Goal: Task Accomplishment & Management: Complete application form

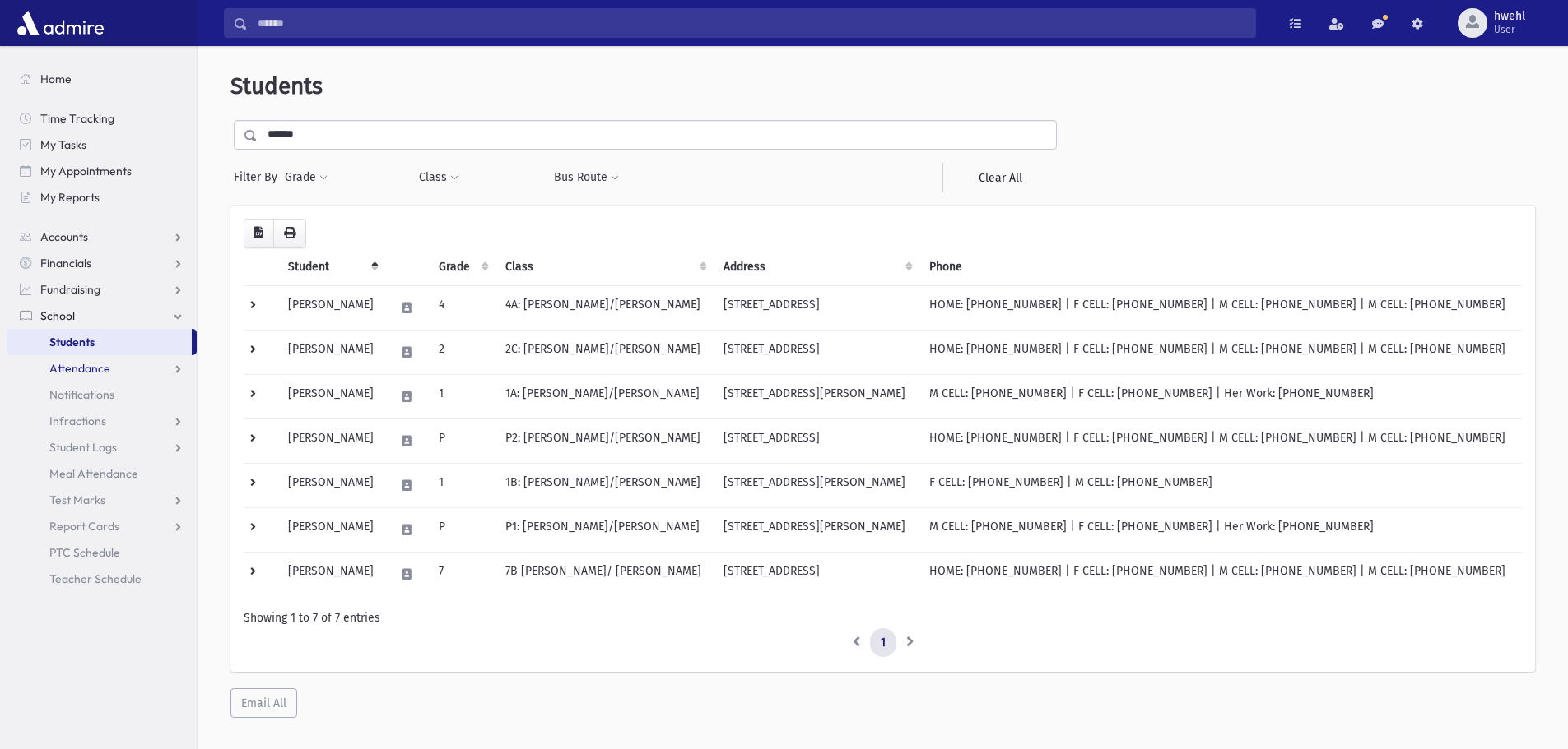
click at [77, 364] on span "Attendance" at bounding box center [80, 369] width 61 height 15
click at [78, 393] on span "Entry" at bounding box center [76, 395] width 28 height 15
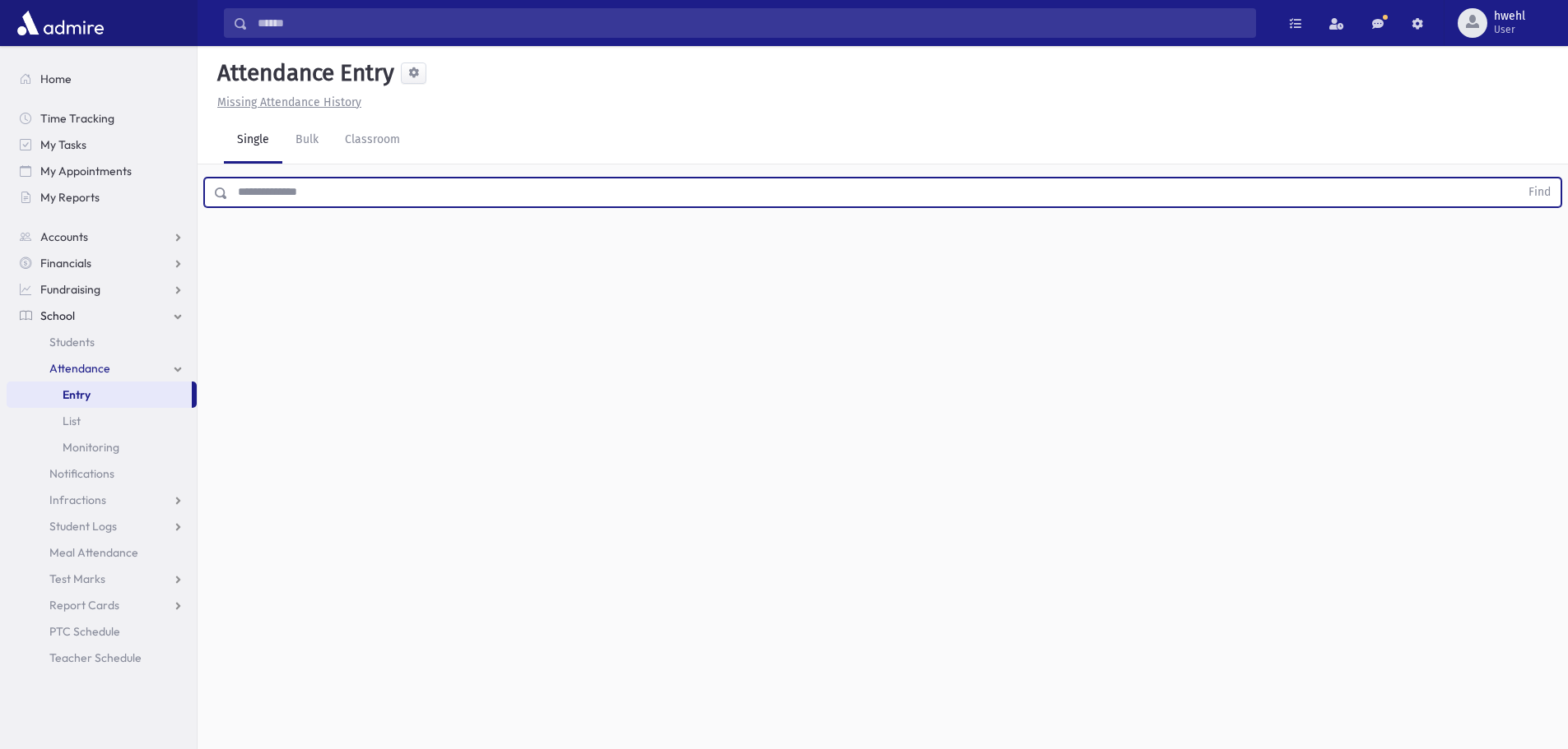
click at [361, 190] on input "text" at bounding box center [873, 192] width 1291 height 30
click at [1518, 179] on button "Find" at bounding box center [1539, 192] width 42 height 28
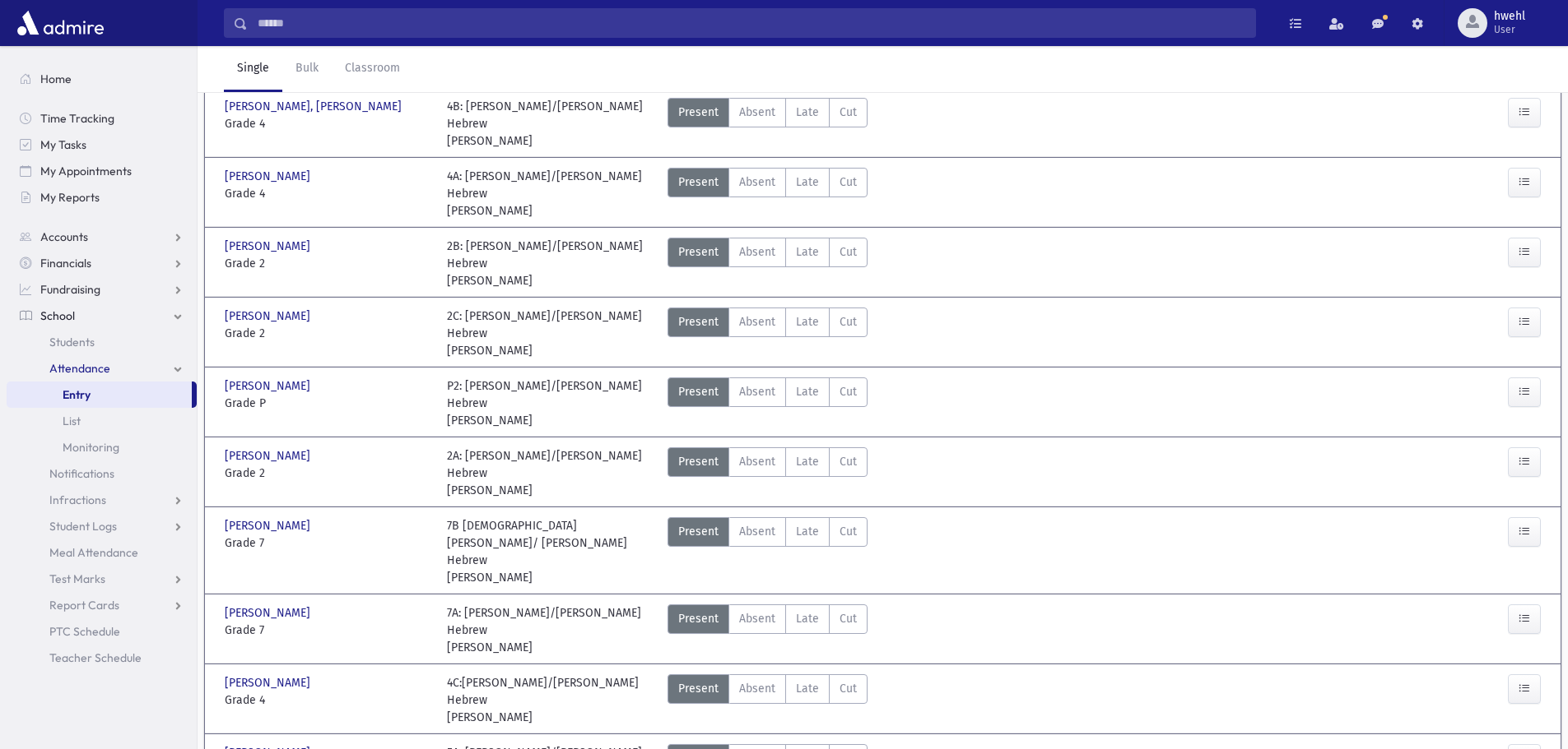
scroll to position [164, 0]
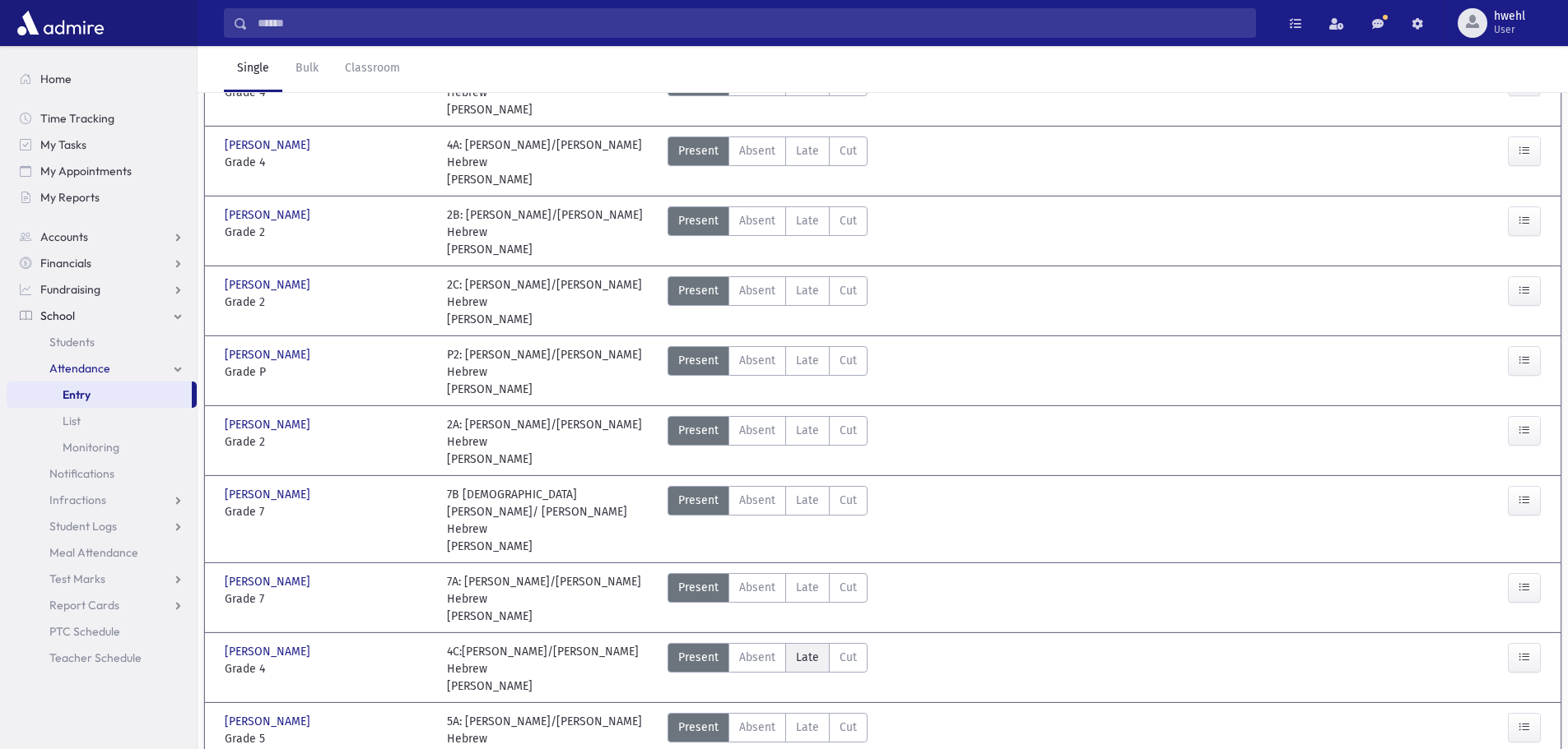
click at [815, 649] on span "Late" at bounding box center [807, 657] width 23 height 17
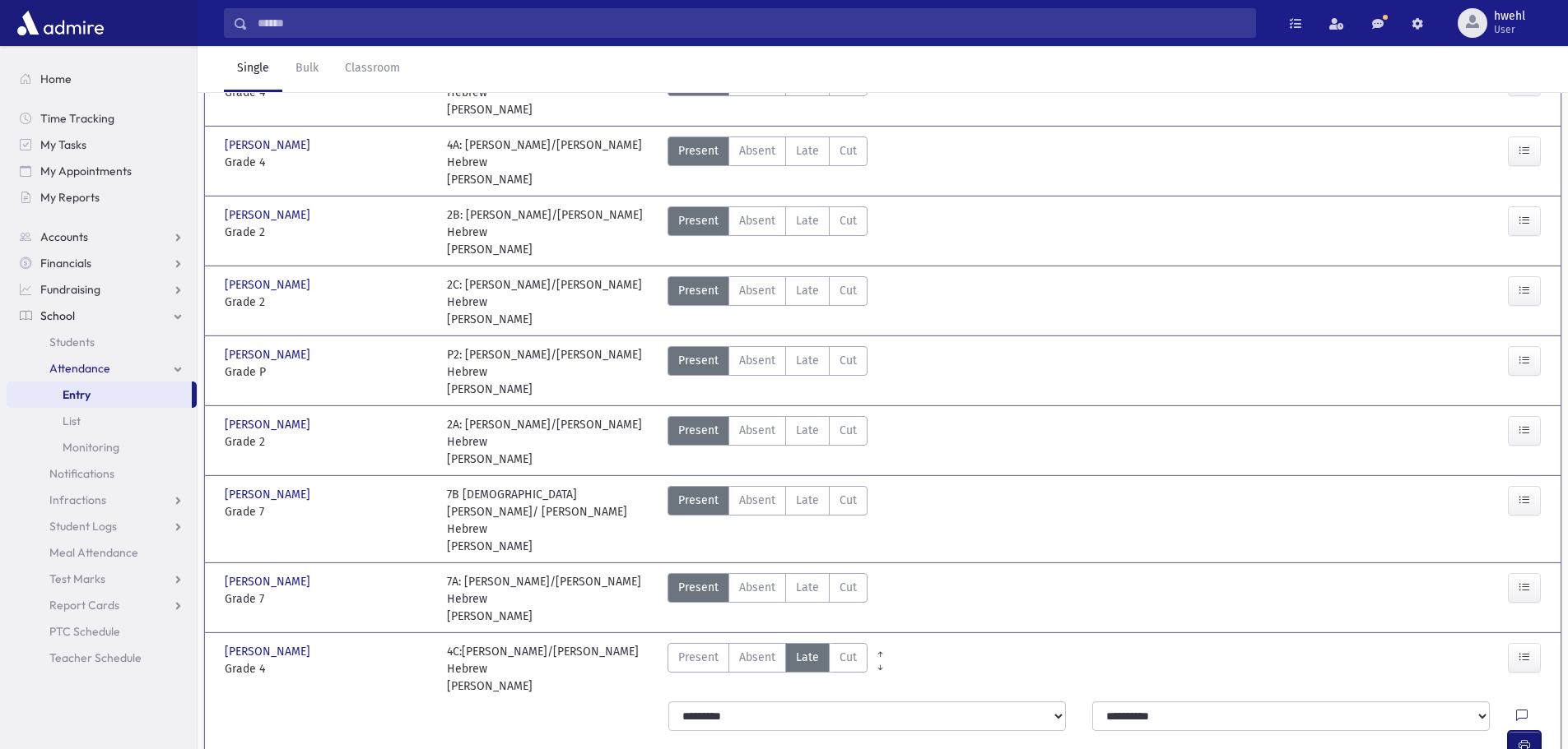
click at [1527, 739] on icon "button" at bounding box center [1524, 746] width 12 height 14
click at [808, 416] on label "Late Late" at bounding box center [807, 430] width 45 height 30
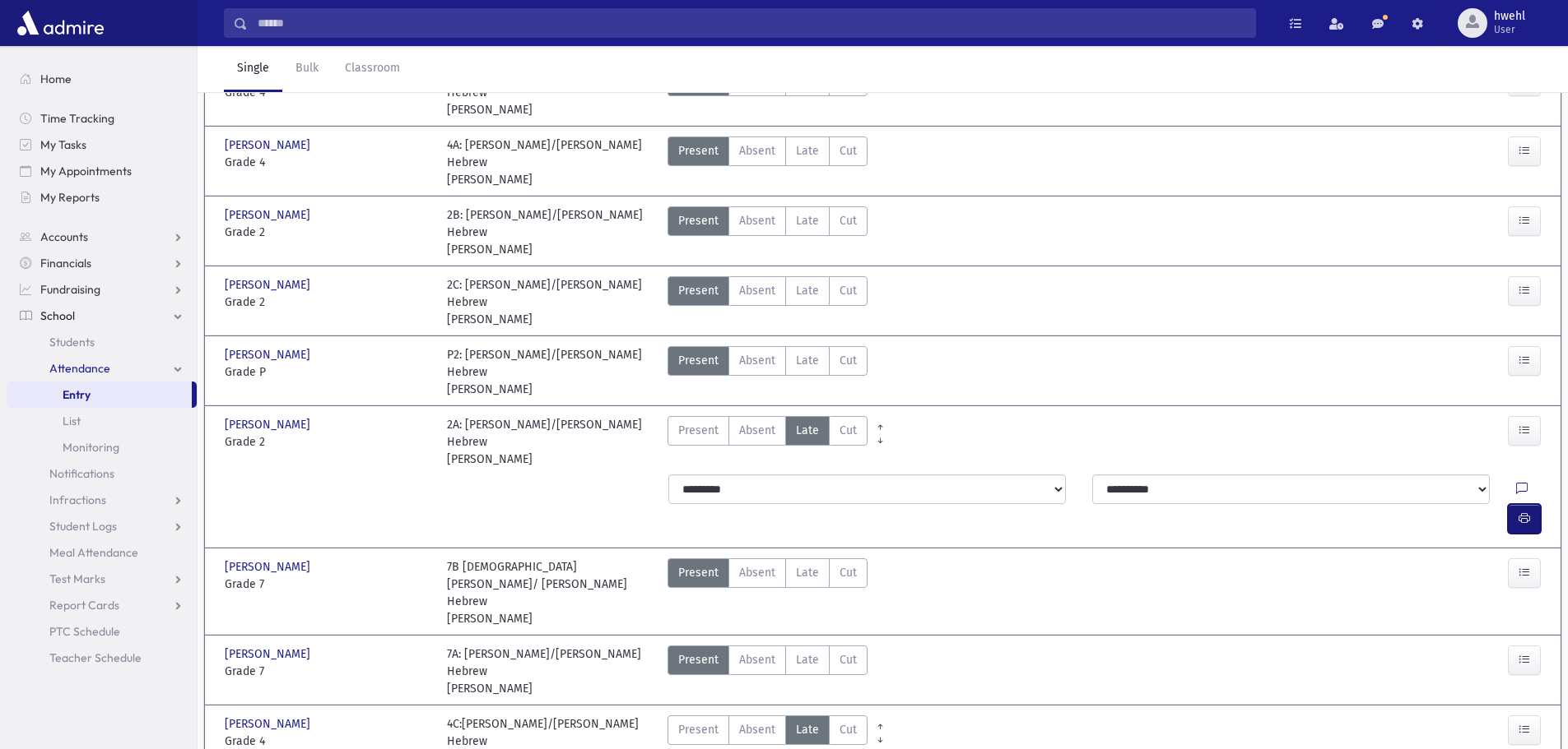
click at [1519, 512] on icon "button" at bounding box center [1524, 519] width 12 height 14
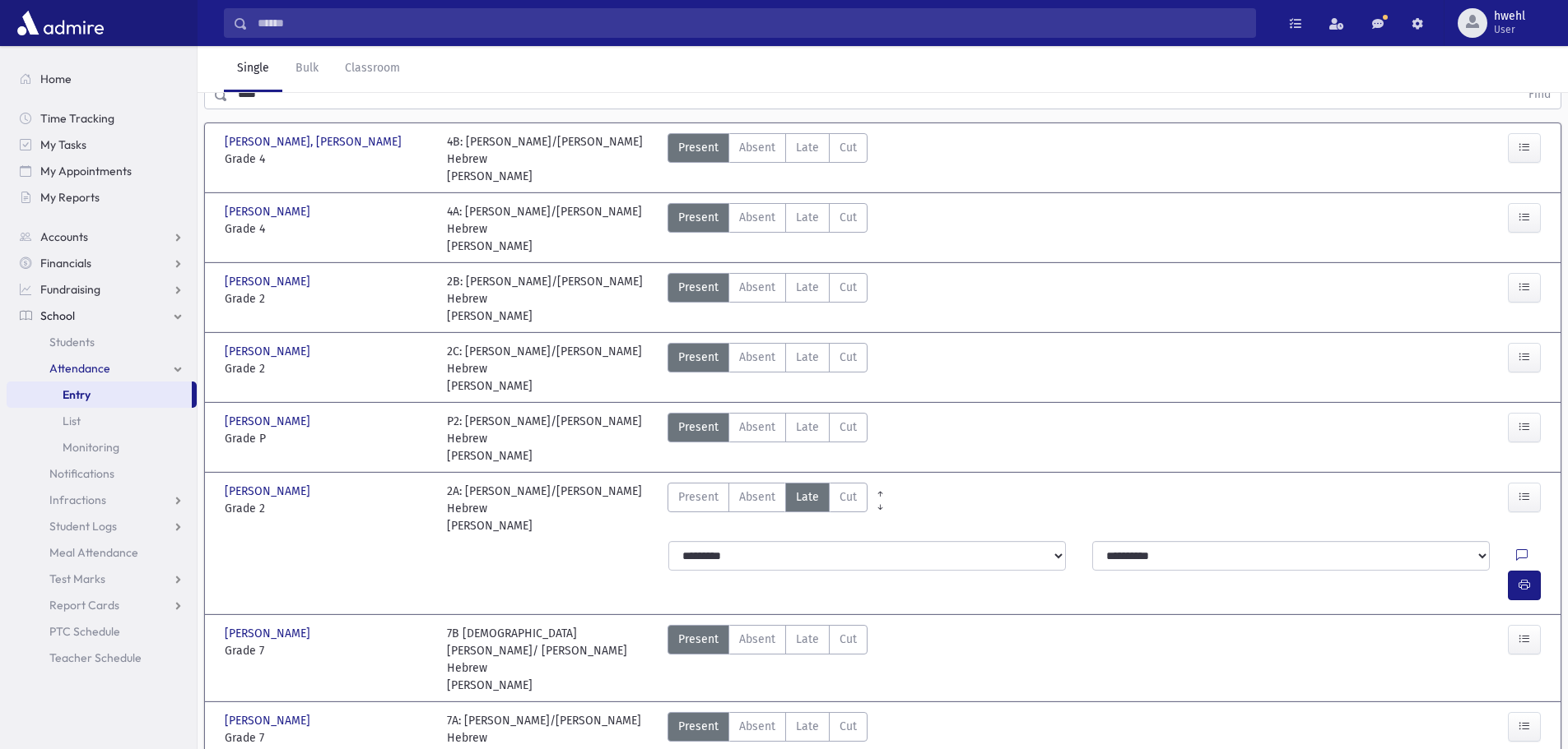
scroll to position [0, 0]
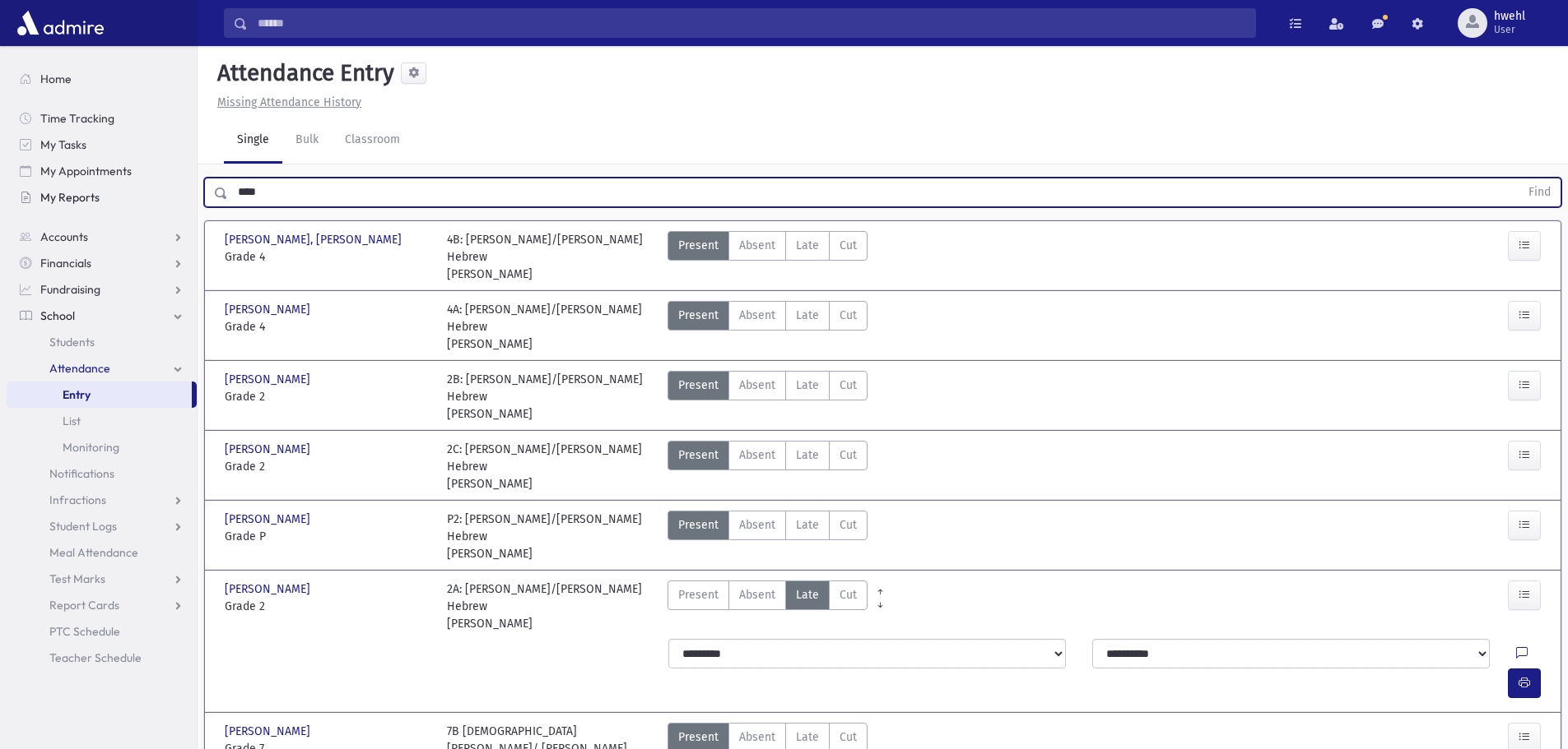
drag, startPoint x: 283, startPoint y: 178, endPoint x: 169, endPoint y: 184, distance: 114.2
click at [169, 184] on div "Search Results All Accounts" at bounding box center [784, 571] width 1568 height 1142
type input "****"
click at [1518, 179] on button "Find" at bounding box center [1539, 192] width 42 height 28
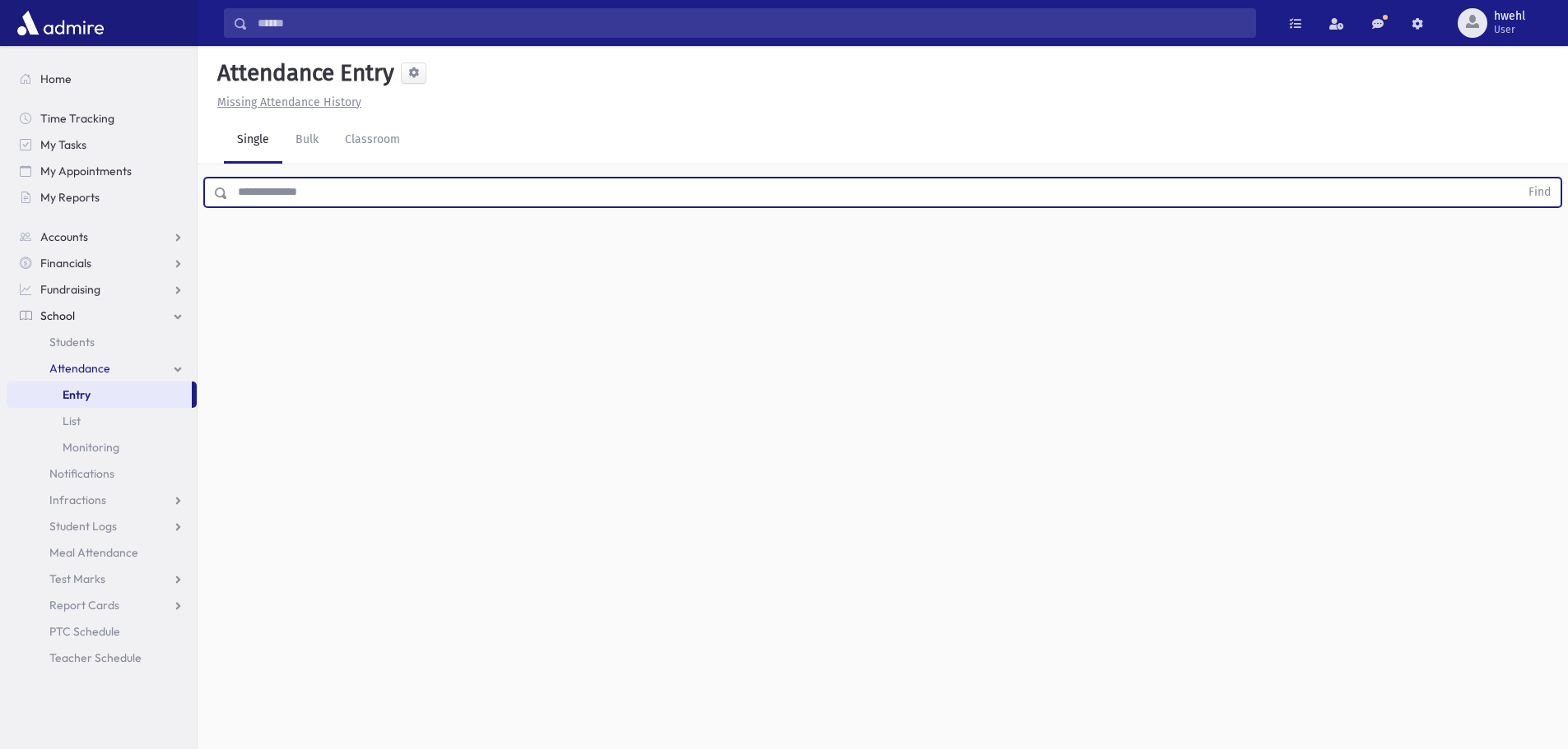
click at [400, 195] on input "text" at bounding box center [873, 192] width 1291 height 30
type input "****"
click at [1518, 179] on button "Find" at bounding box center [1539, 192] width 42 height 28
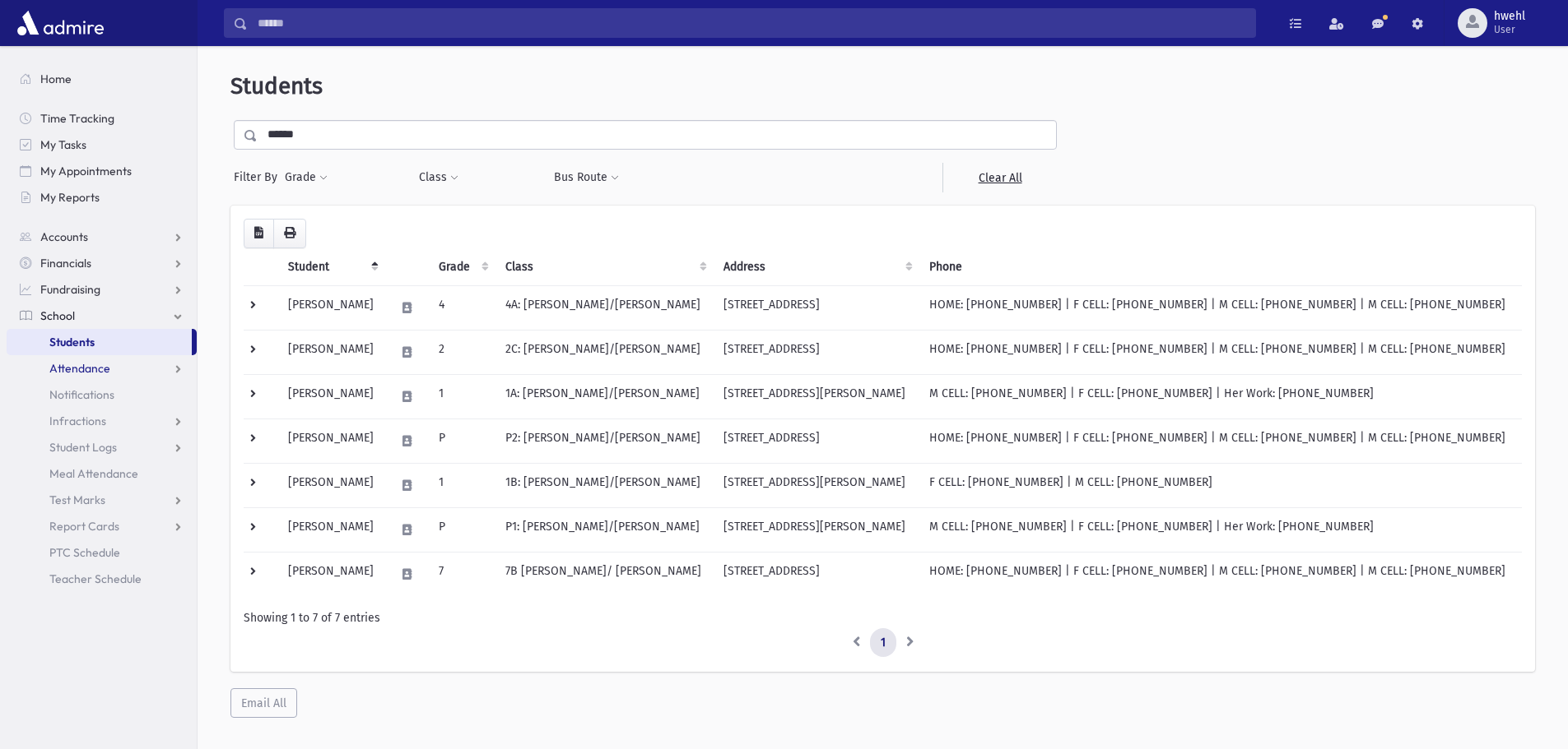
click at [111, 374] on link "Attendance" at bounding box center [101, 368] width 190 height 26
click at [89, 396] on span "Entry" at bounding box center [76, 395] width 28 height 15
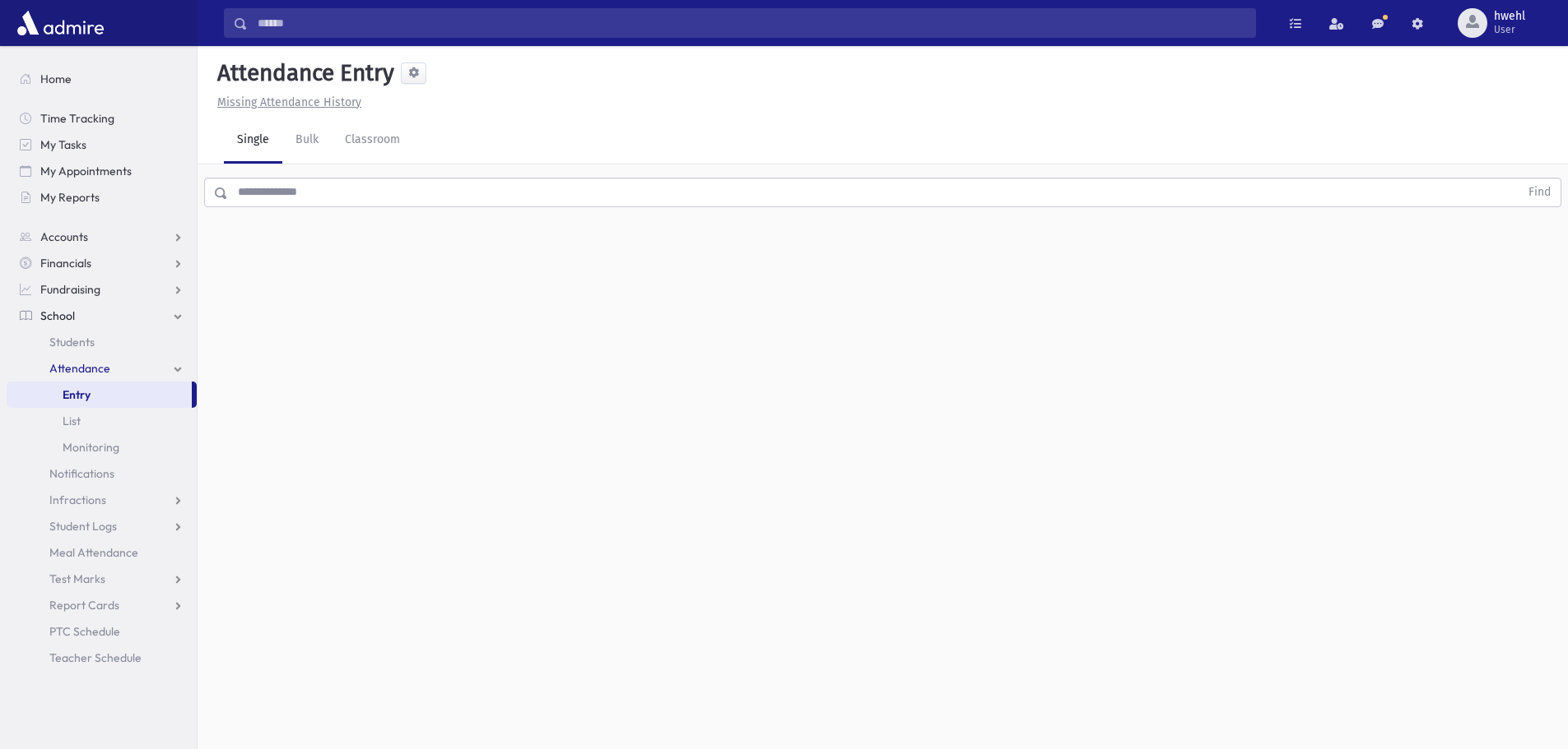
click at [306, 191] on input "text" at bounding box center [873, 192] width 1291 height 30
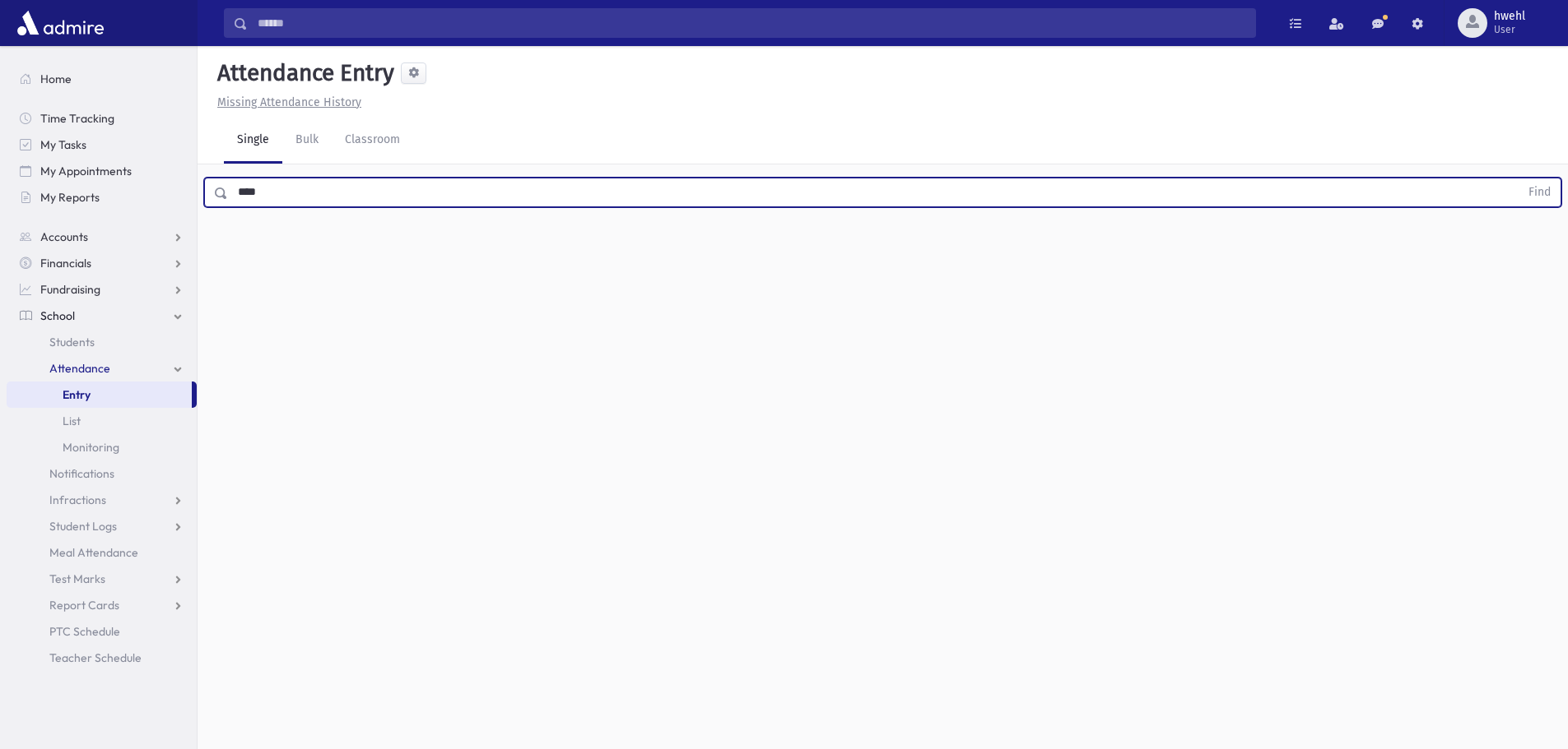
click at [1518, 179] on button "Find" at bounding box center [1539, 192] width 42 height 28
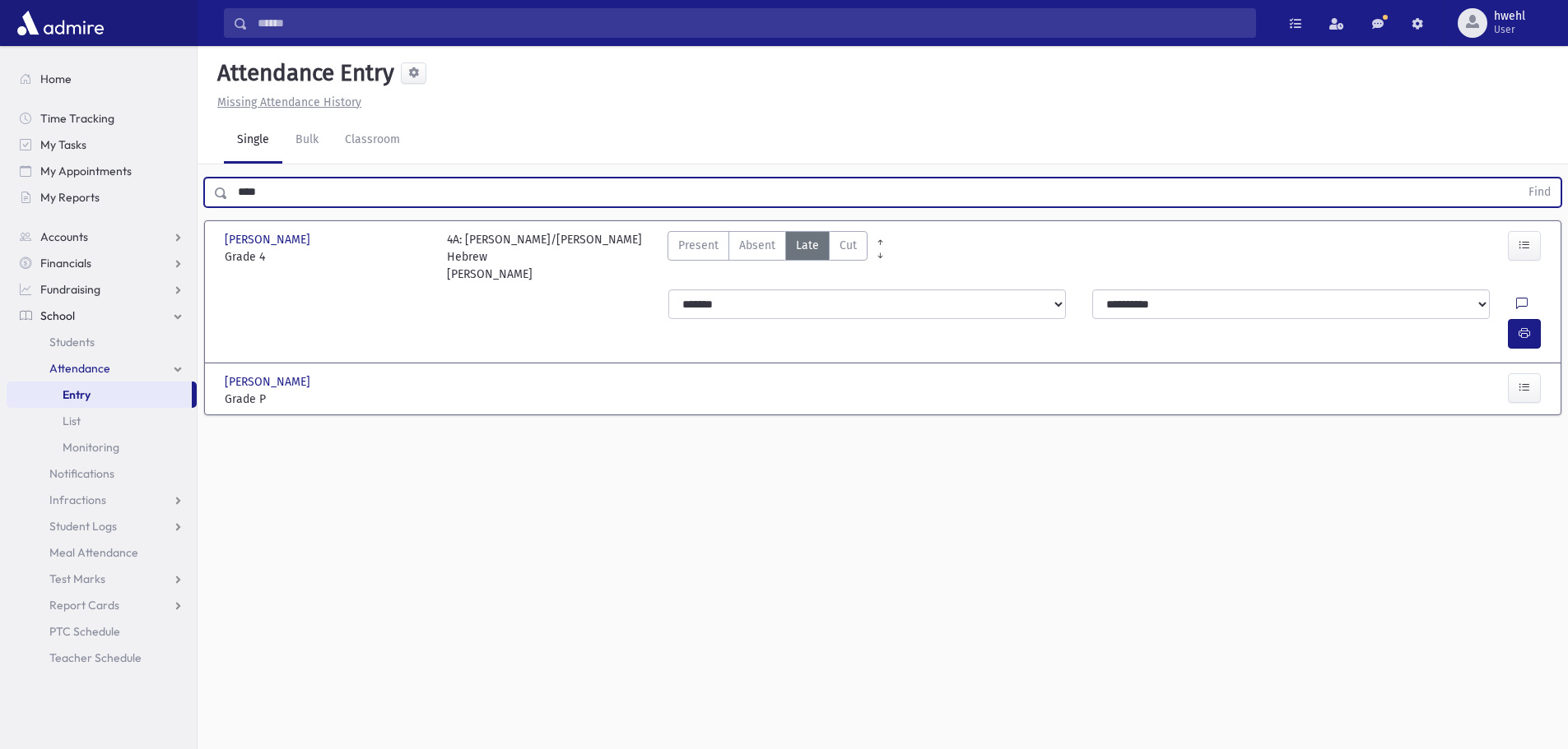
click at [1516, 298] on icon at bounding box center [1522, 304] width 12 height 14
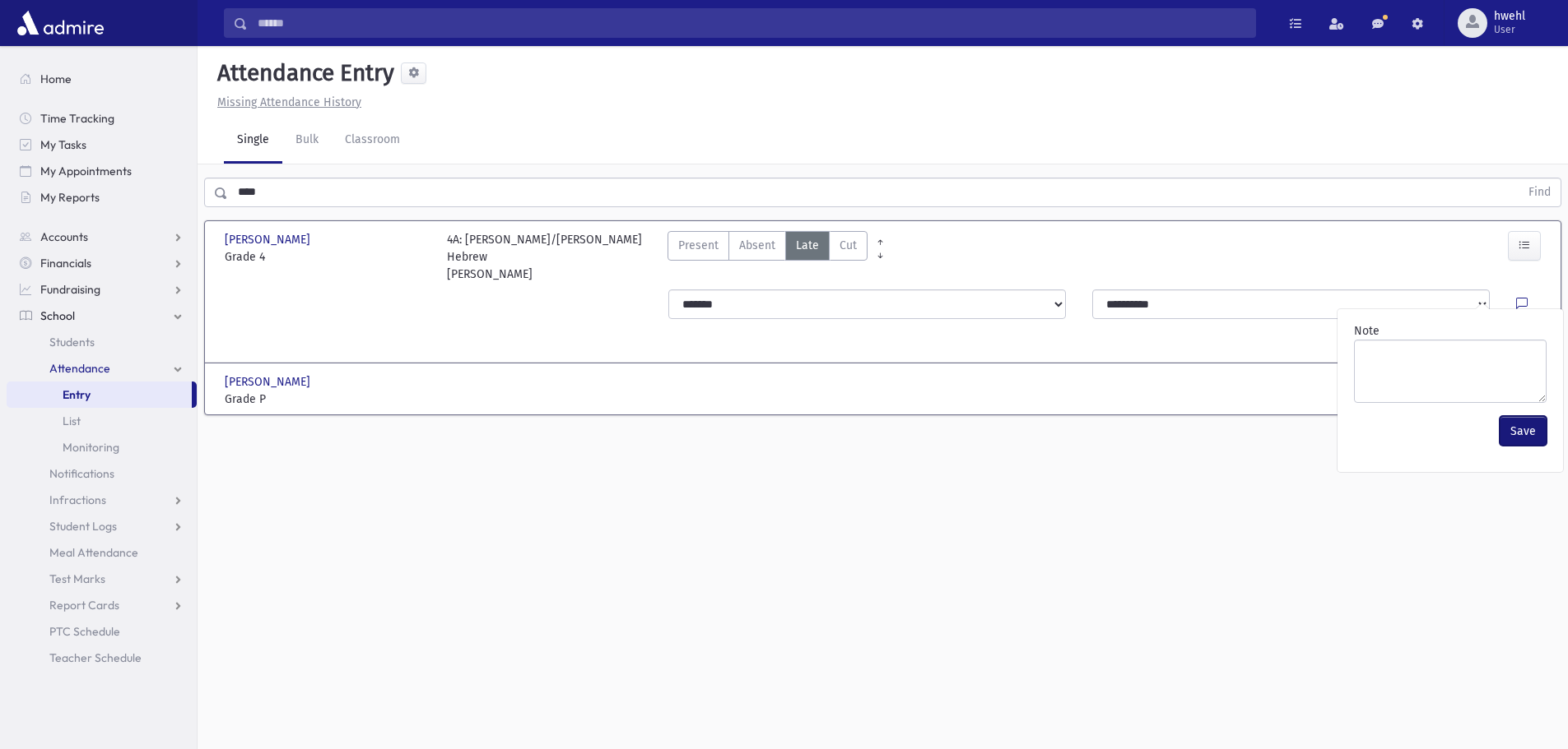
click at [1533, 432] on button "Save" at bounding box center [1523, 430] width 47 height 30
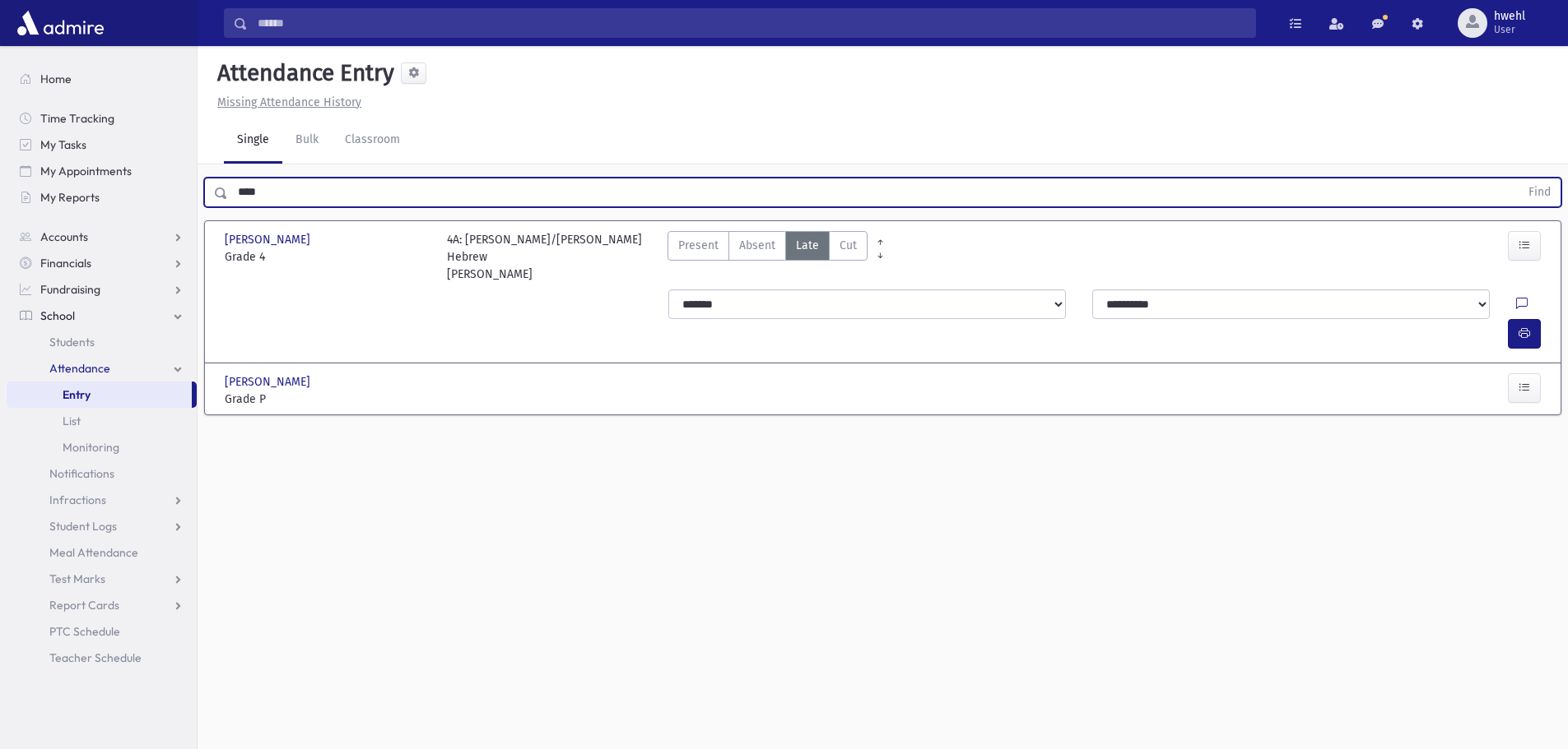
drag, startPoint x: 257, startPoint y: 191, endPoint x: 208, endPoint y: 194, distance: 49.1
click at [208, 194] on div "**** Find" at bounding box center [883, 192] width 1357 height 30
click at [300, 190] on input "****" at bounding box center [873, 192] width 1291 height 30
drag, startPoint x: 298, startPoint y: 197, endPoint x: 165, endPoint y: 198, distance: 133.0
click at [165, 198] on div "Search Results All Accounts" at bounding box center [784, 393] width 1568 height 786
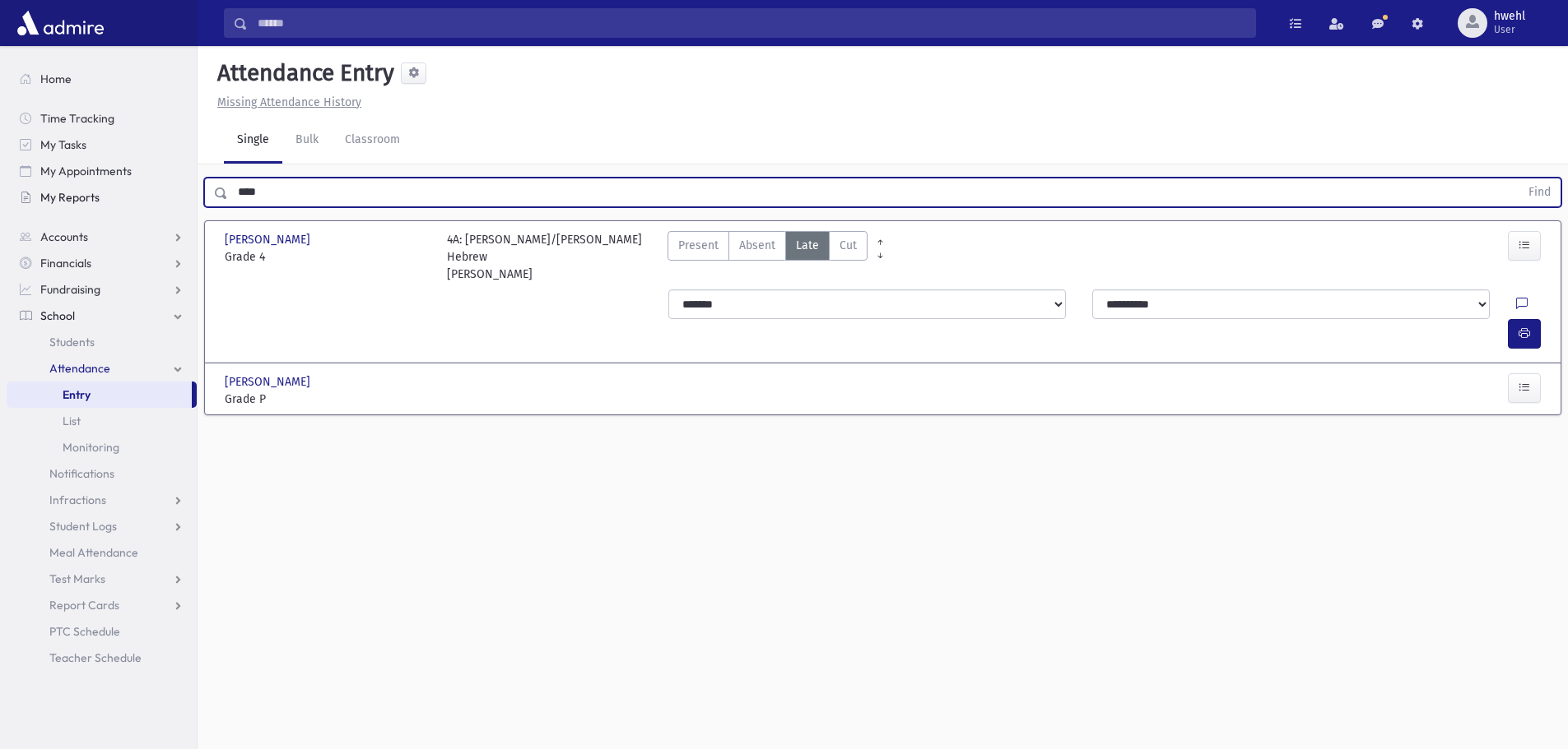
click at [1518, 179] on button "Find" at bounding box center [1539, 192] width 42 height 28
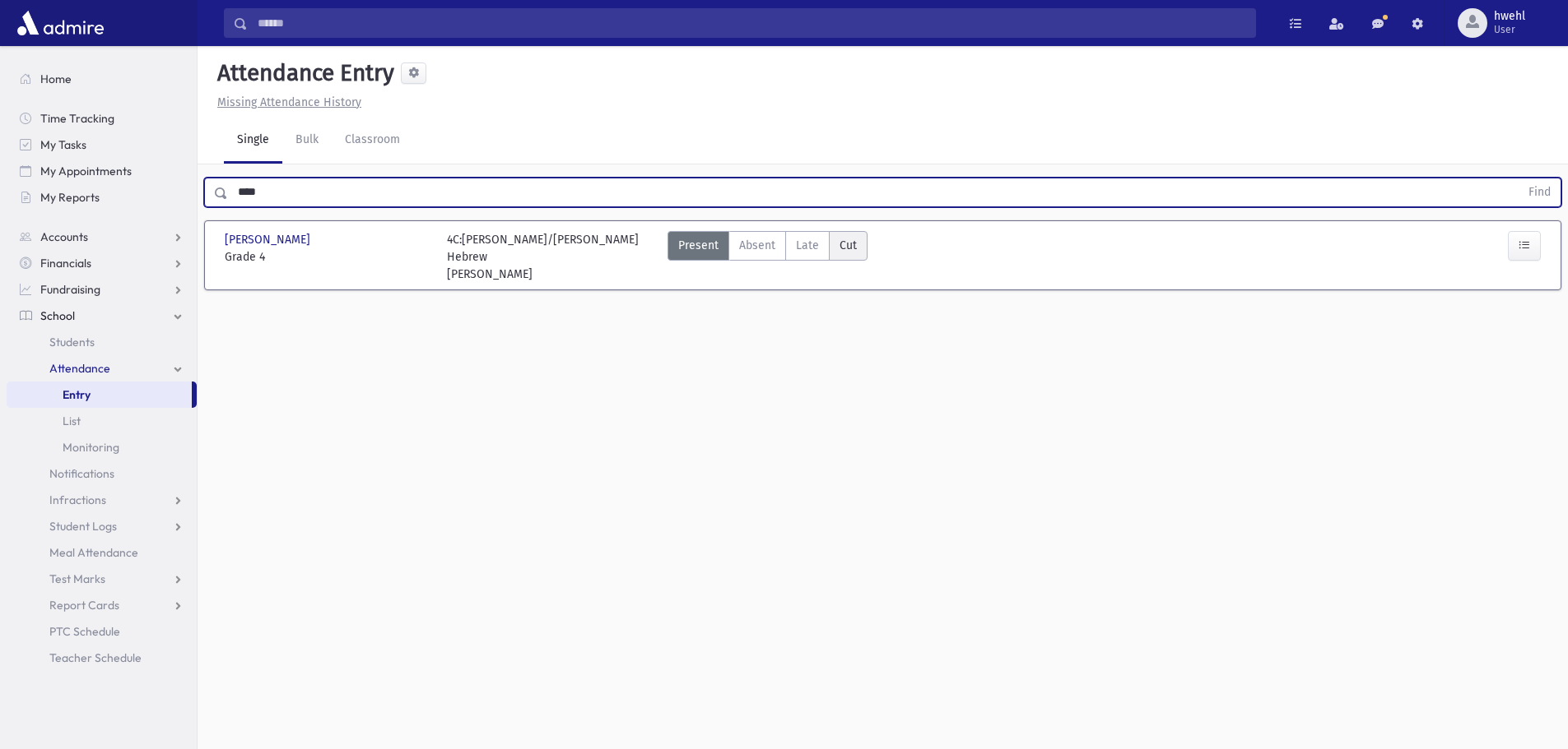
click at [830, 240] on label "Cut Cut" at bounding box center [848, 245] width 39 height 30
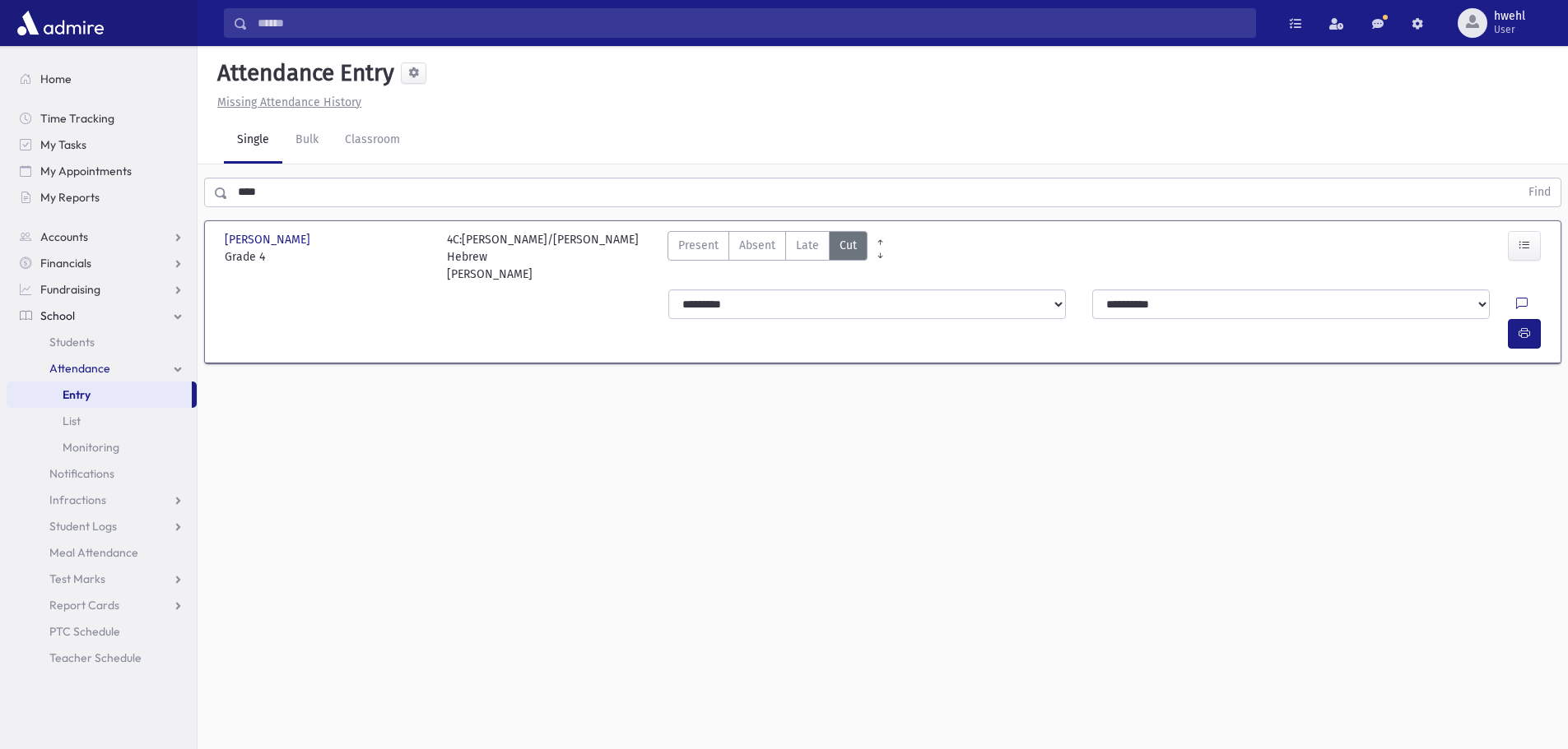
click at [814, 243] on span "Late" at bounding box center [807, 245] width 23 height 17
click at [1516, 298] on icon at bounding box center [1522, 304] width 12 height 14
click at [1520, 428] on button "Save" at bounding box center [1523, 430] width 47 height 30
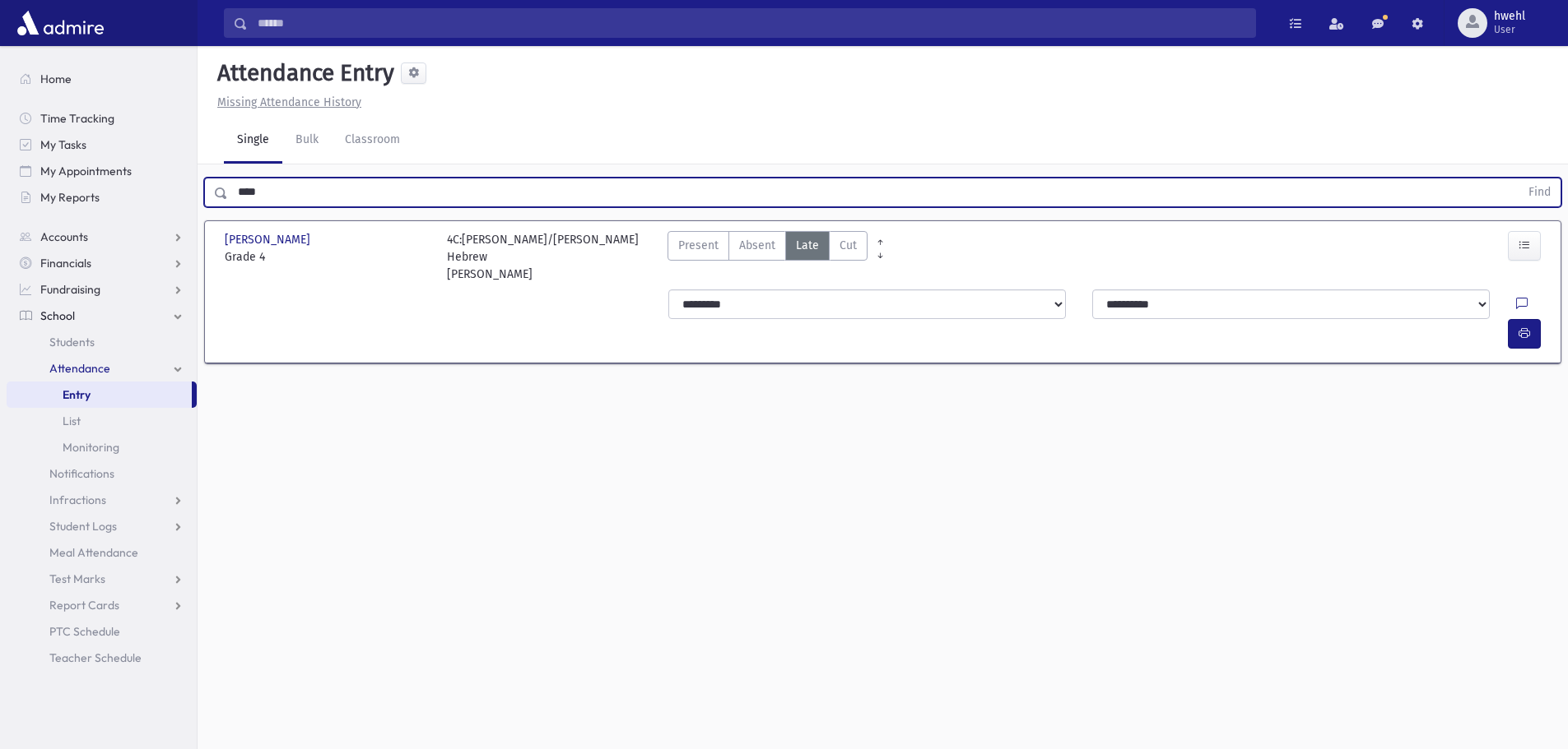
drag, startPoint x: 262, startPoint y: 195, endPoint x: 206, endPoint y: 197, distance: 56.0
click at [206, 197] on div "**** Find" at bounding box center [883, 192] width 1357 height 30
click at [1518, 179] on button "Find" at bounding box center [1539, 192] width 42 height 28
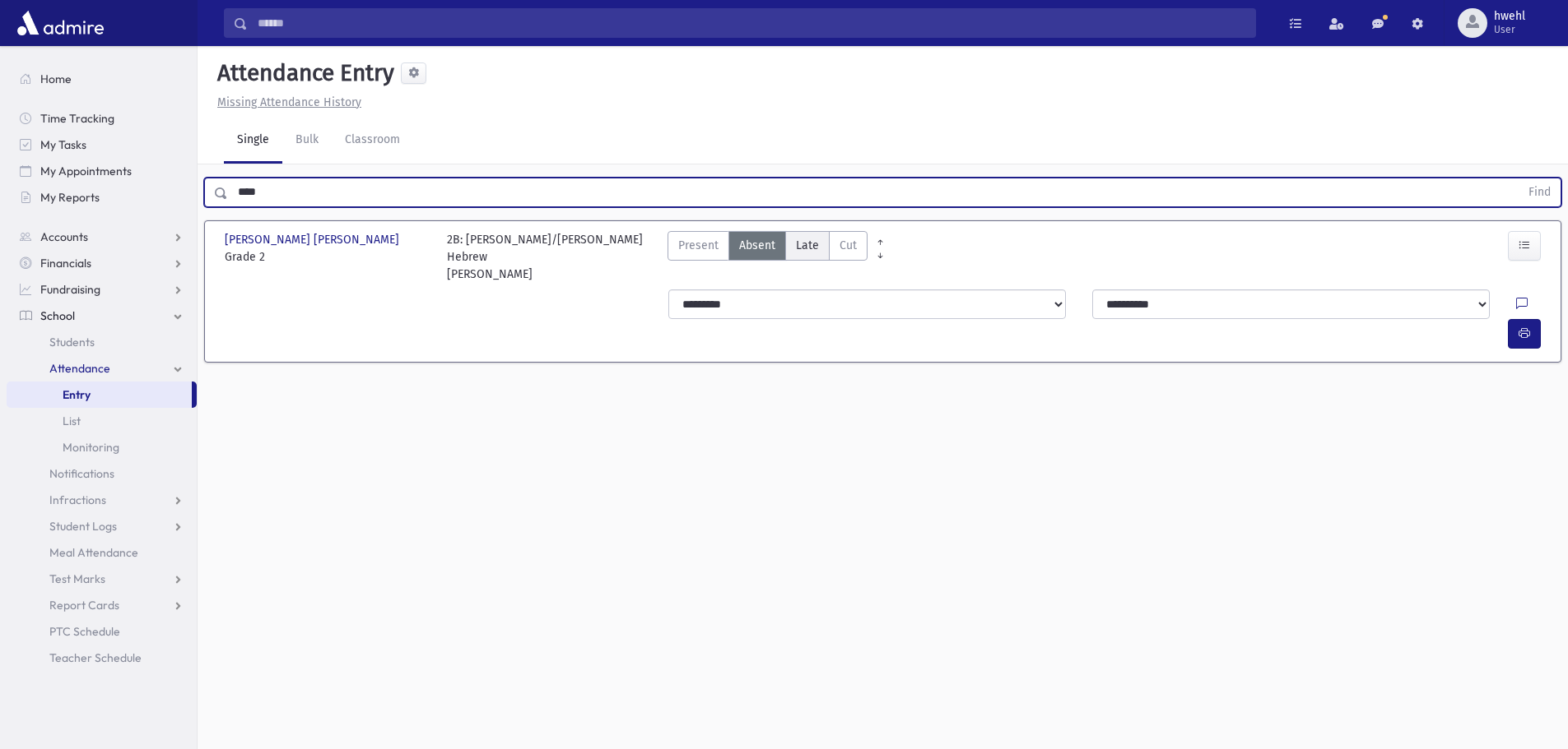
click at [807, 243] on span "Late" at bounding box center [807, 245] width 23 height 17
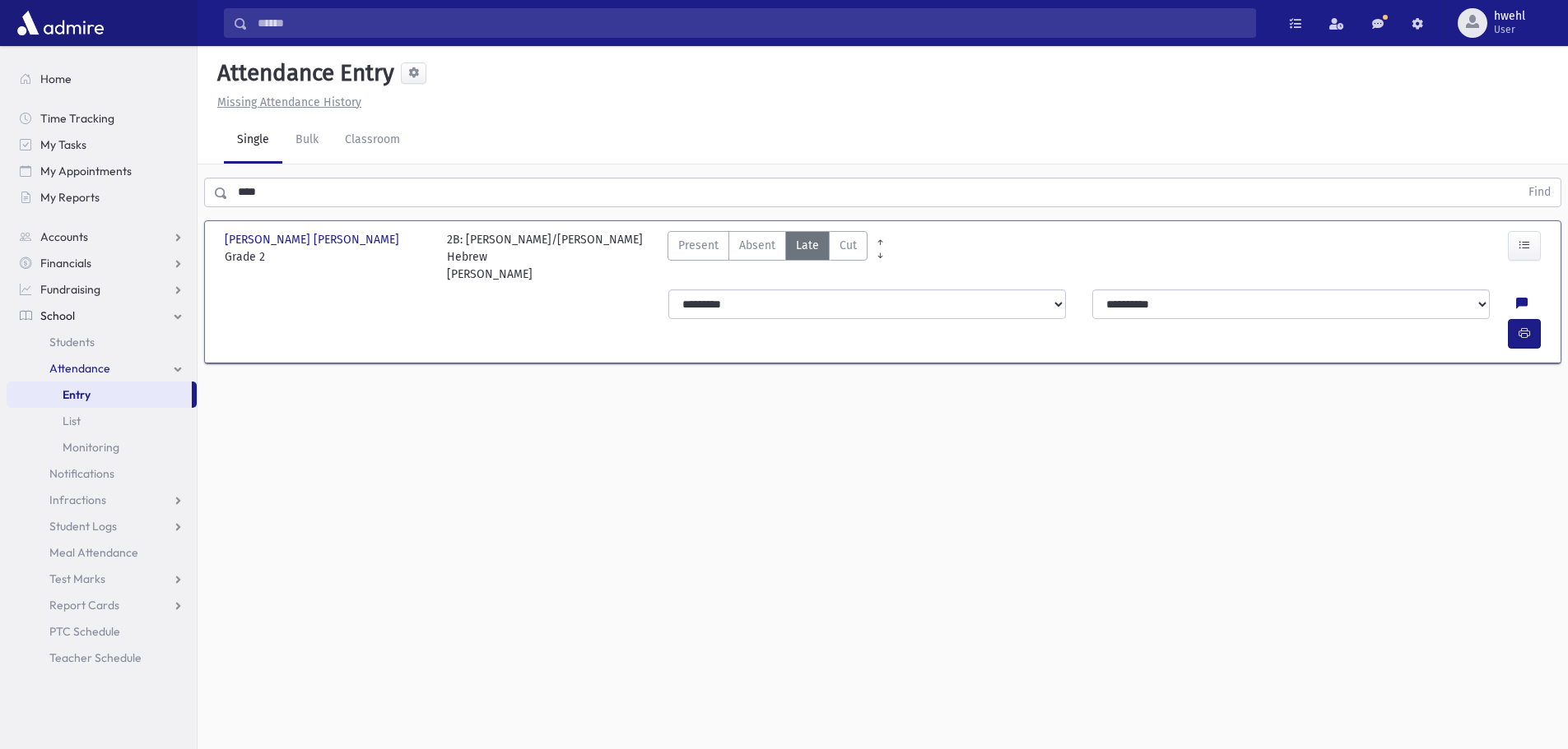
click at [1516, 289] on div at bounding box center [1531, 304] width 31 height 30
click at [1516, 298] on icon at bounding box center [1522, 304] width 12 height 14
click at [1520, 421] on button "Save" at bounding box center [1523, 430] width 47 height 30
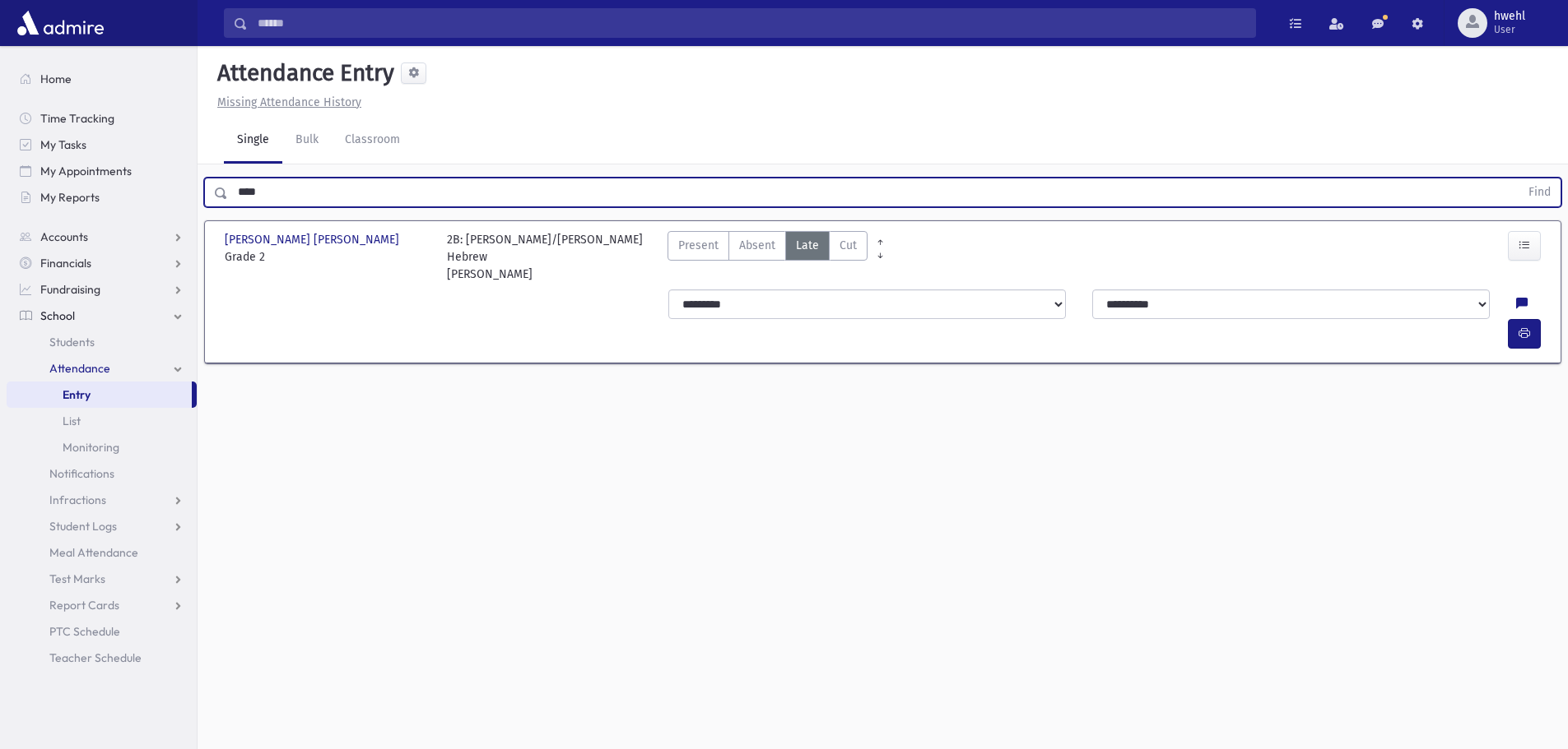
drag, startPoint x: 273, startPoint y: 191, endPoint x: 203, endPoint y: 215, distance: 74.0
click at [188, 202] on div "Search Results All Accounts" at bounding box center [784, 393] width 1568 height 786
click at [1518, 179] on button "Find" at bounding box center [1539, 192] width 42 height 28
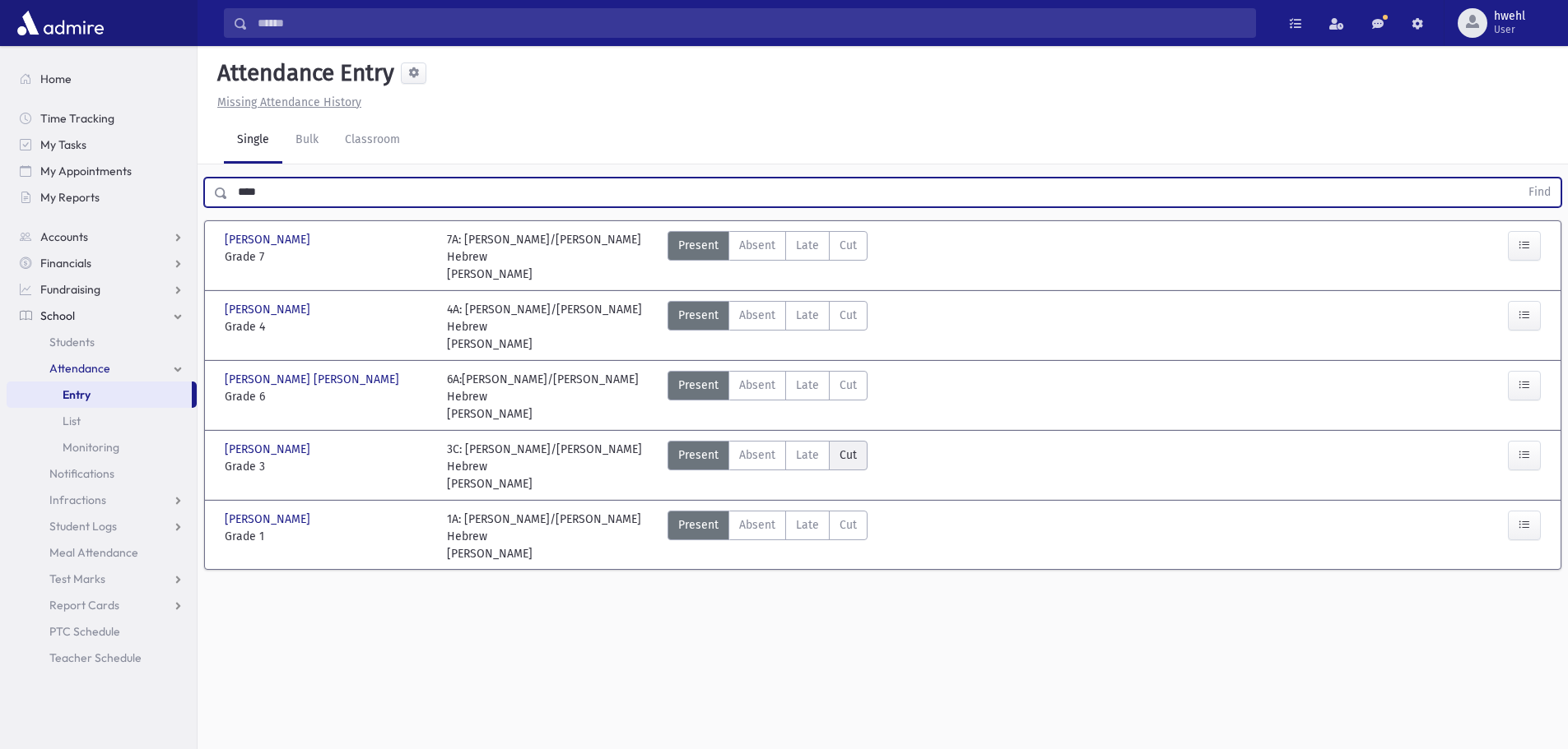
click at [809, 447] on span "Late" at bounding box center [807, 455] width 23 height 17
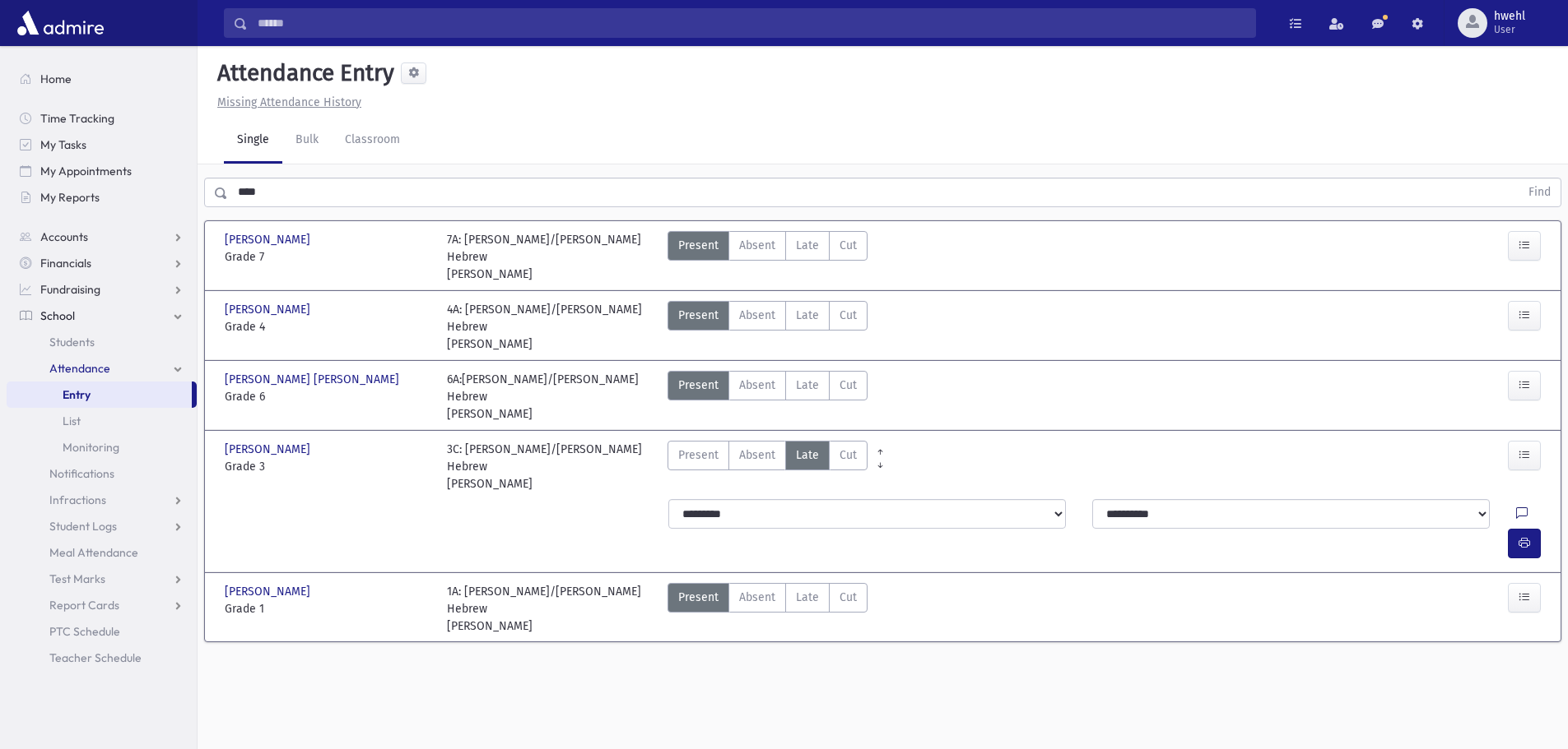
click at [1516, 508] on icon at bounding box center [1522, 515] width 12 height 14
click at [1535, 619] on button "Save" at bounding box center [1523, 623] width 47 height 30
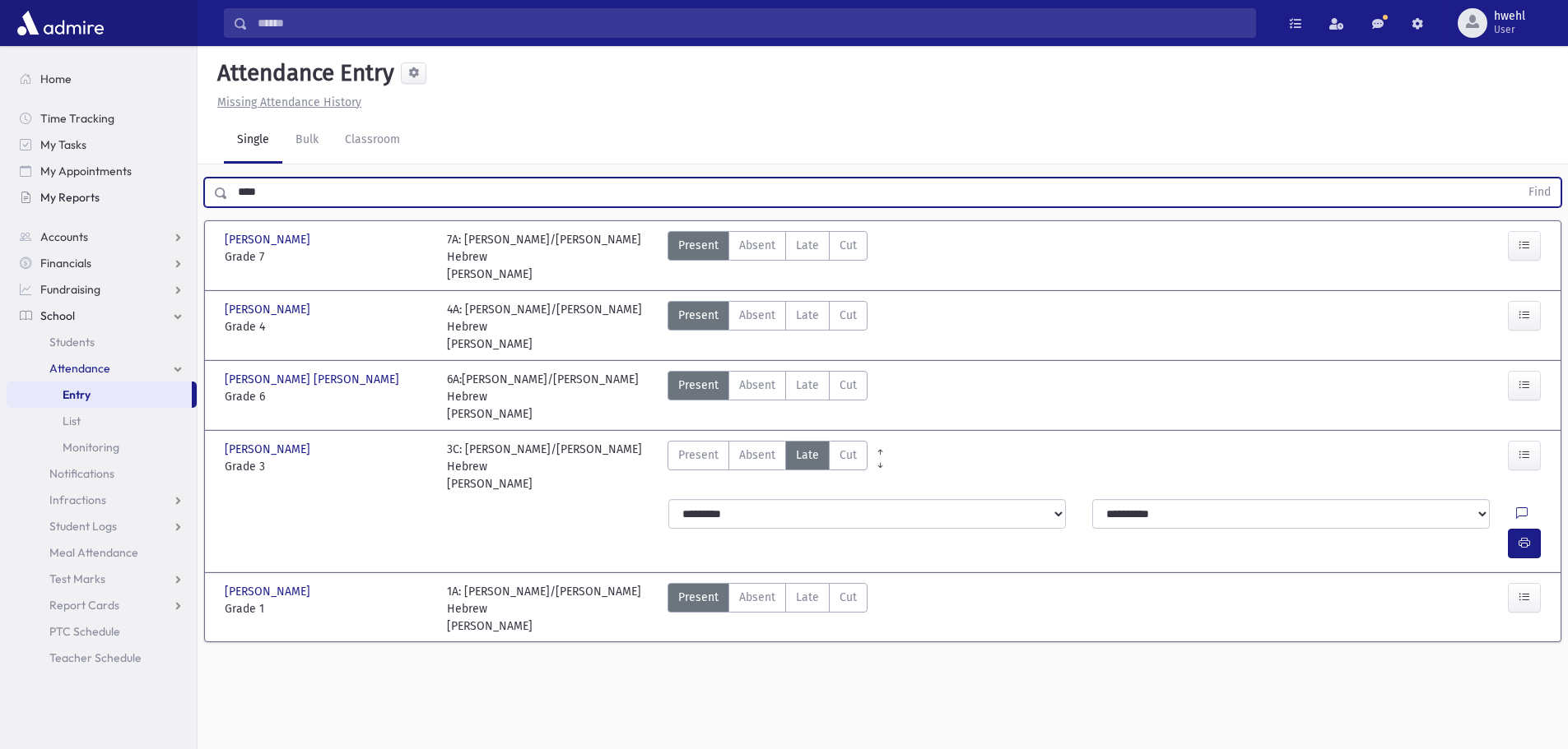
drag, startPoint x: 248, startPoint y: 187, endPoint x: 195, endPoint y: 202, distance: 55.1
click at [196, 202] on div "Search Results All Accounts" at bounding box center [784, 393] width 1568 height 786
click at [1518, 179] on button "Find" at bounding box center [1539, 192] width 42 height 28
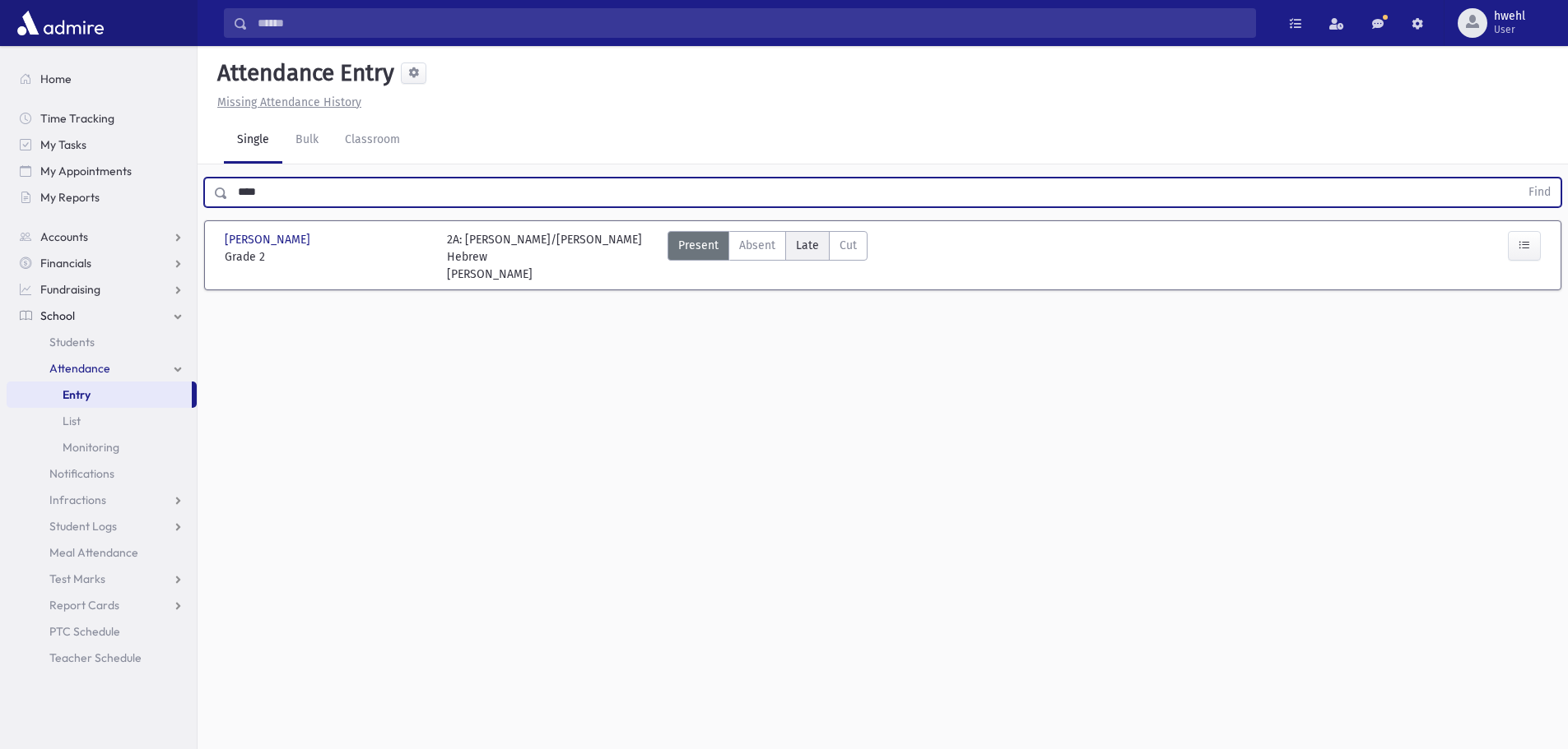
drag, startPoint x: 802, startPoint y: 240, endPoint x: 819, endPoint y: 255, distance: 22.7
click at [802, 240] on span "Late" at bounding box center [807, 245] width 23 height 17
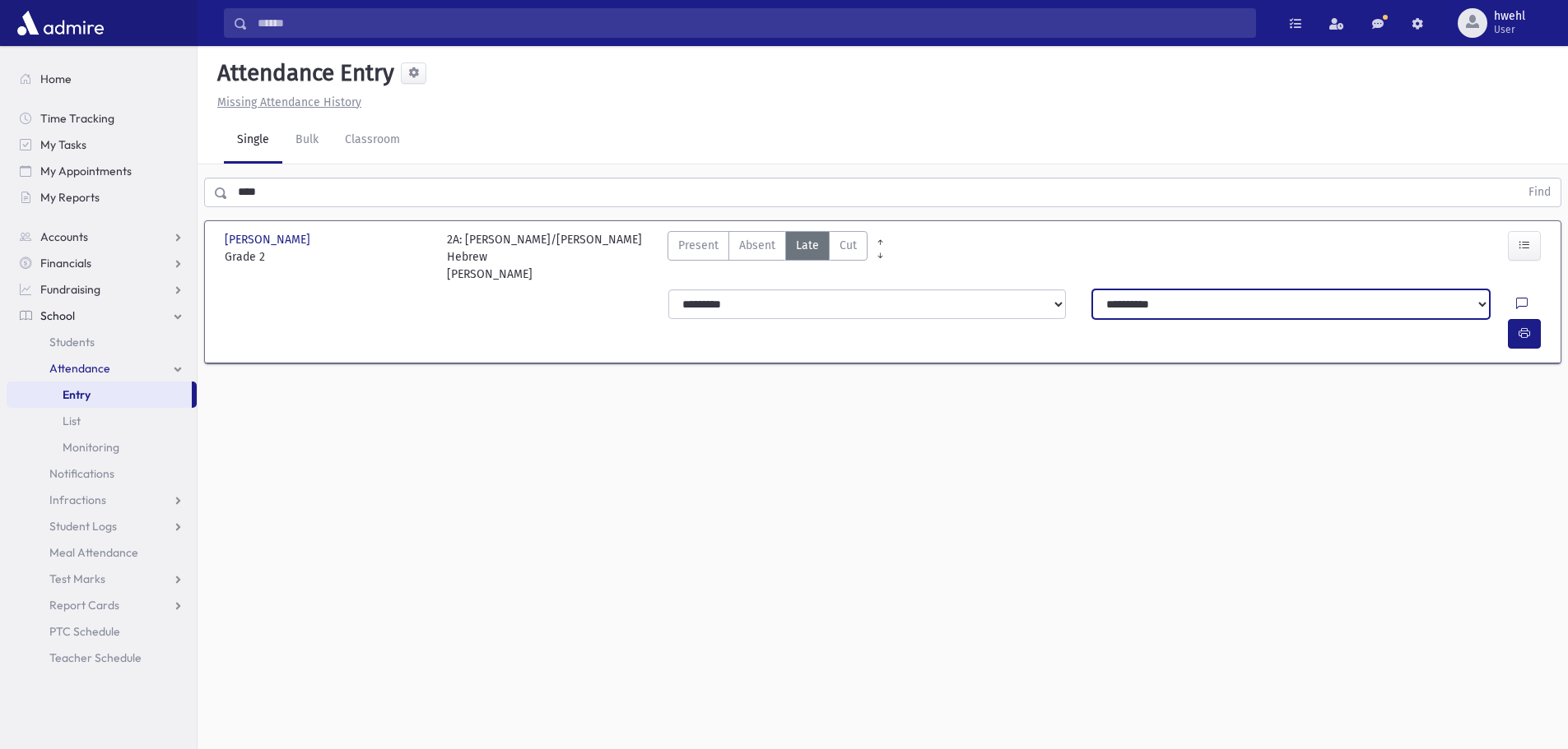
drag, startPoint x: 1456, startPoint y: 294, endPoint x: 1478, endPoint y: 302, distance: 23.4
click at [1466, 299] on select "**********" at bounding box center [1290, 304] width 397 height 30
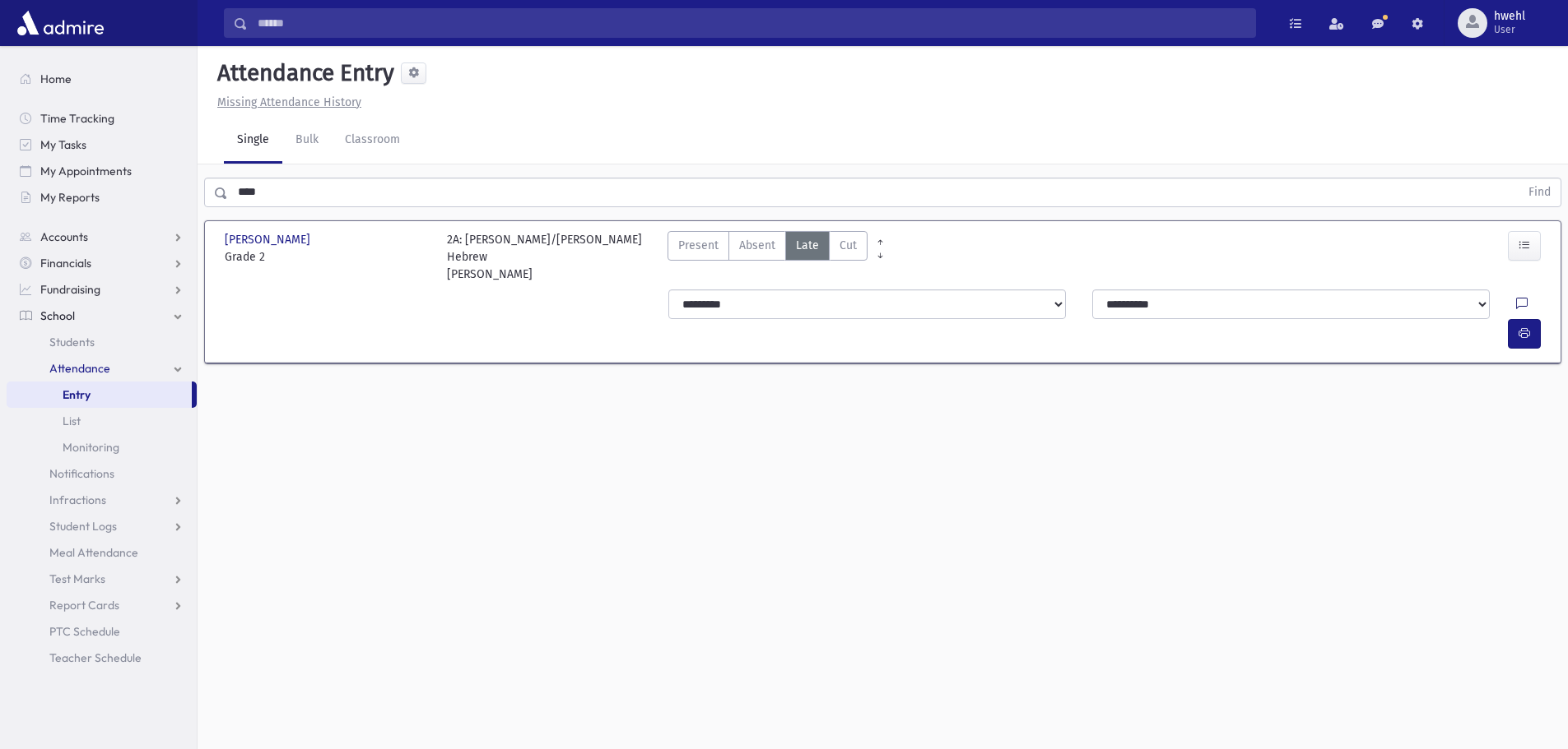
click at [1516, 302] on icon at bounding box center [1522, 304] width 12 height 14
click at [1531, 454] on button "Save" at bounding box center [1523, 448] width 47 height 30
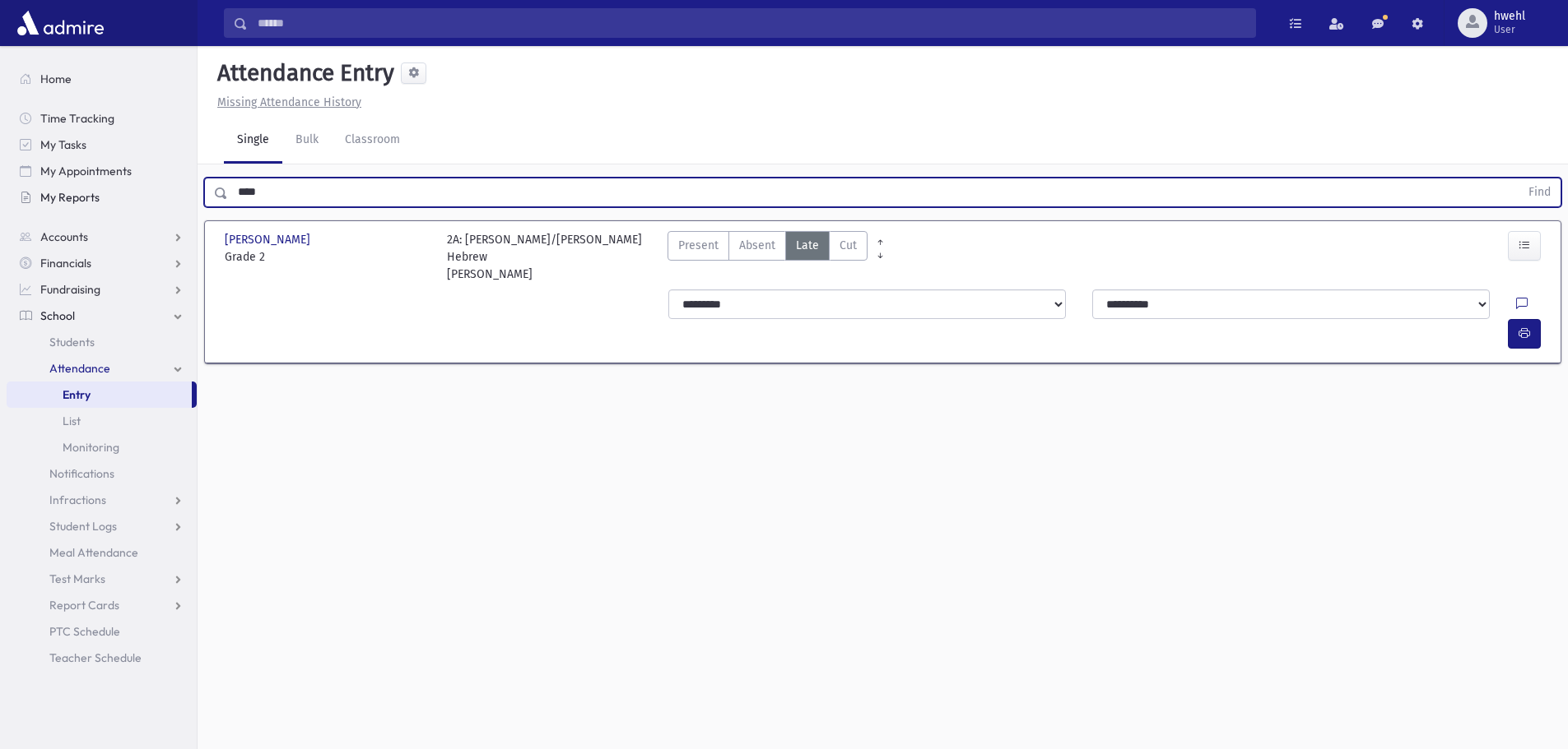
click at [185, 203] on div "Search Results All Accounts" at bounding box center [784, 393] width 1568 height 786
click at [1518, 179] on button "Find" at bounding box center [1539, 192] width 42 height 28
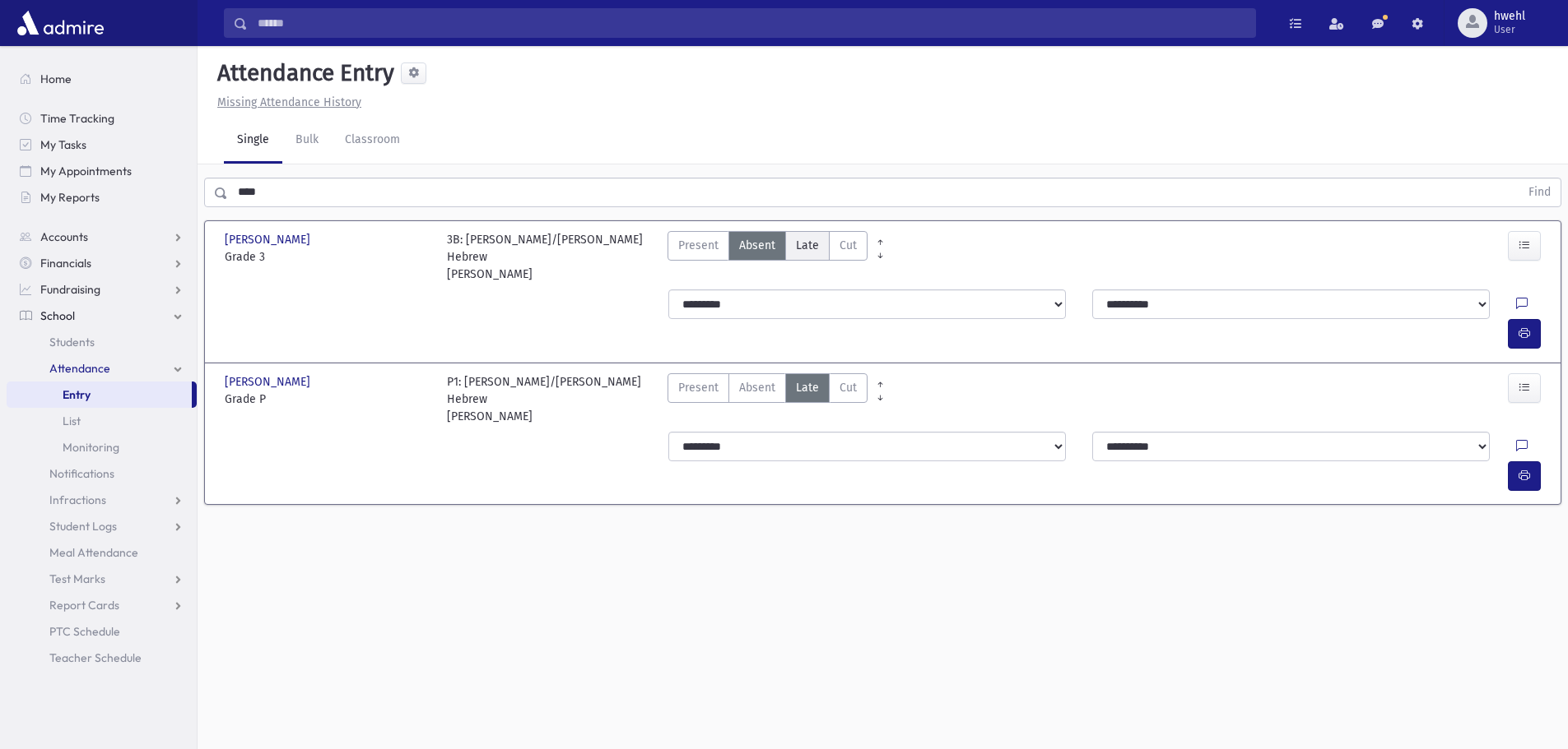
drag, startPoint x: 807, startPoint y: 242, endPoint x: 821, endPoint y: 249, distance: 15.7
click at [811, 244] on span "Late" at bounding box center [807, 245] width 23 height 17
click at [1516, 300] on icon at bounding box center [1522, 304] width 12 height 14
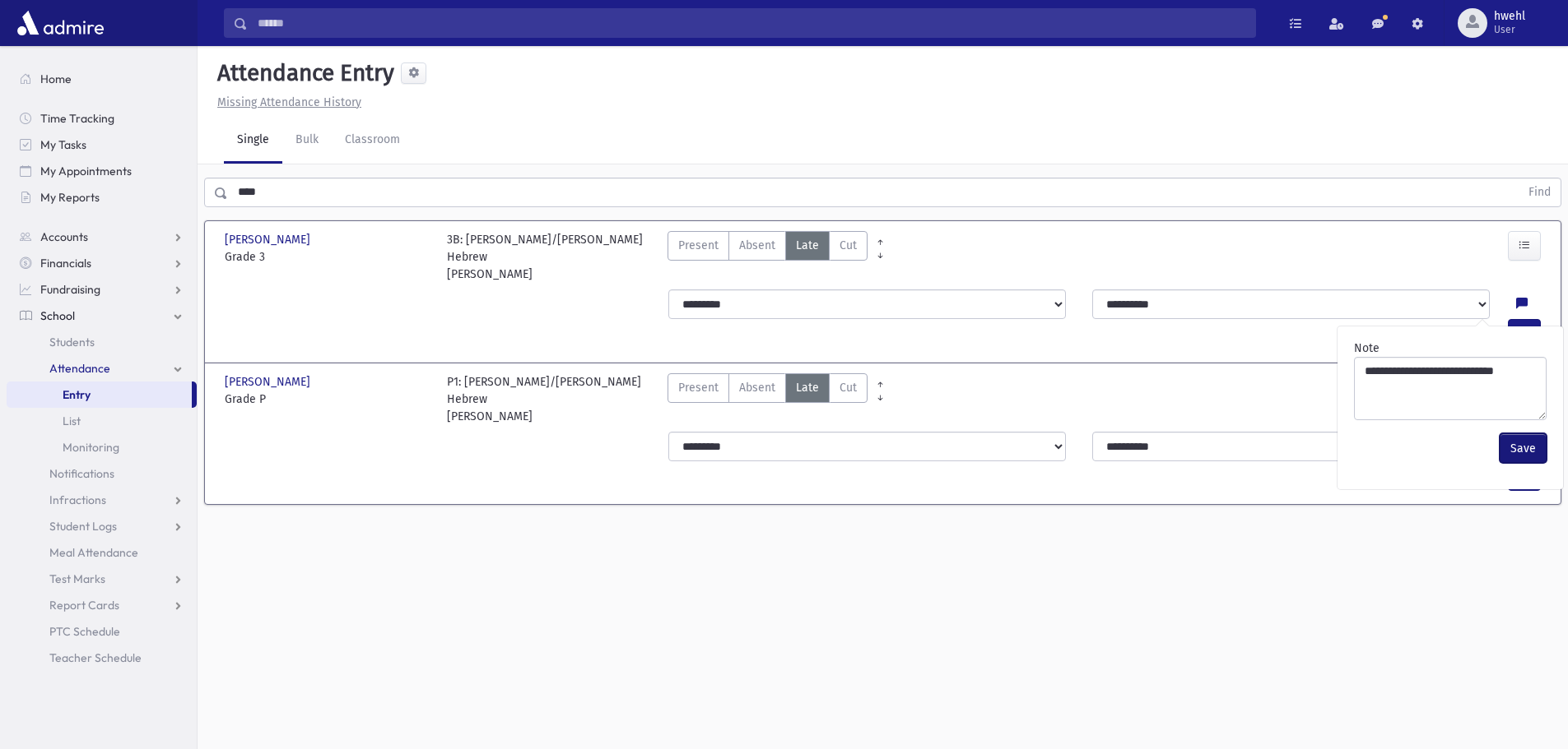
click at [1527, 445] on button "Save" at bounding box center [1523, 448] width 47 height 30
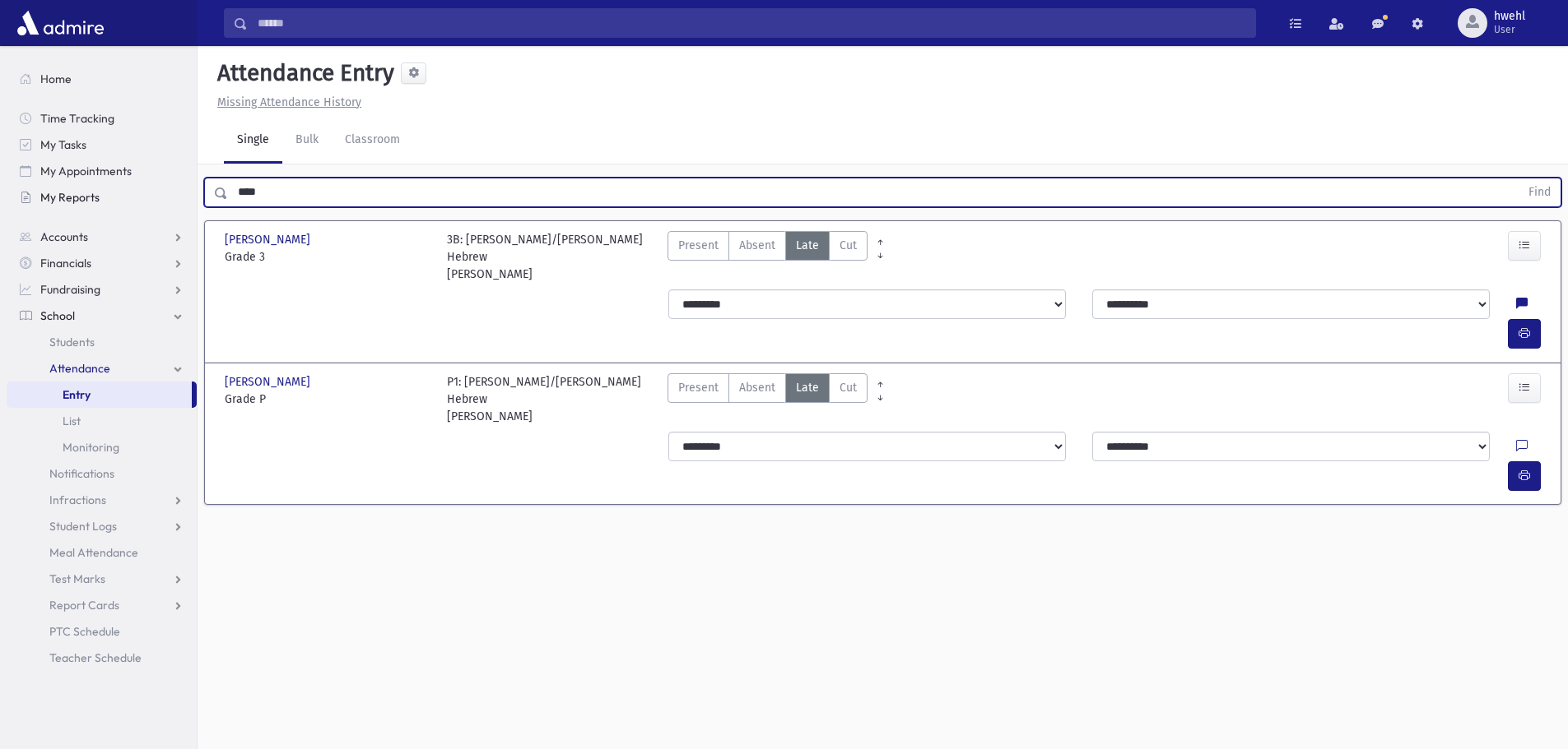
drag, startPoint x: 177, startPoint y: 201, endPoint x: 150, endPoint y: 208, distance: 27.9
click at [150, 207] on div "Search Results All Accounts" at bounding box center [784, 393] width 1568 height 786
click at [1518, 179] on button "Find" at bounding box center [1539, 192] width 42 height 28
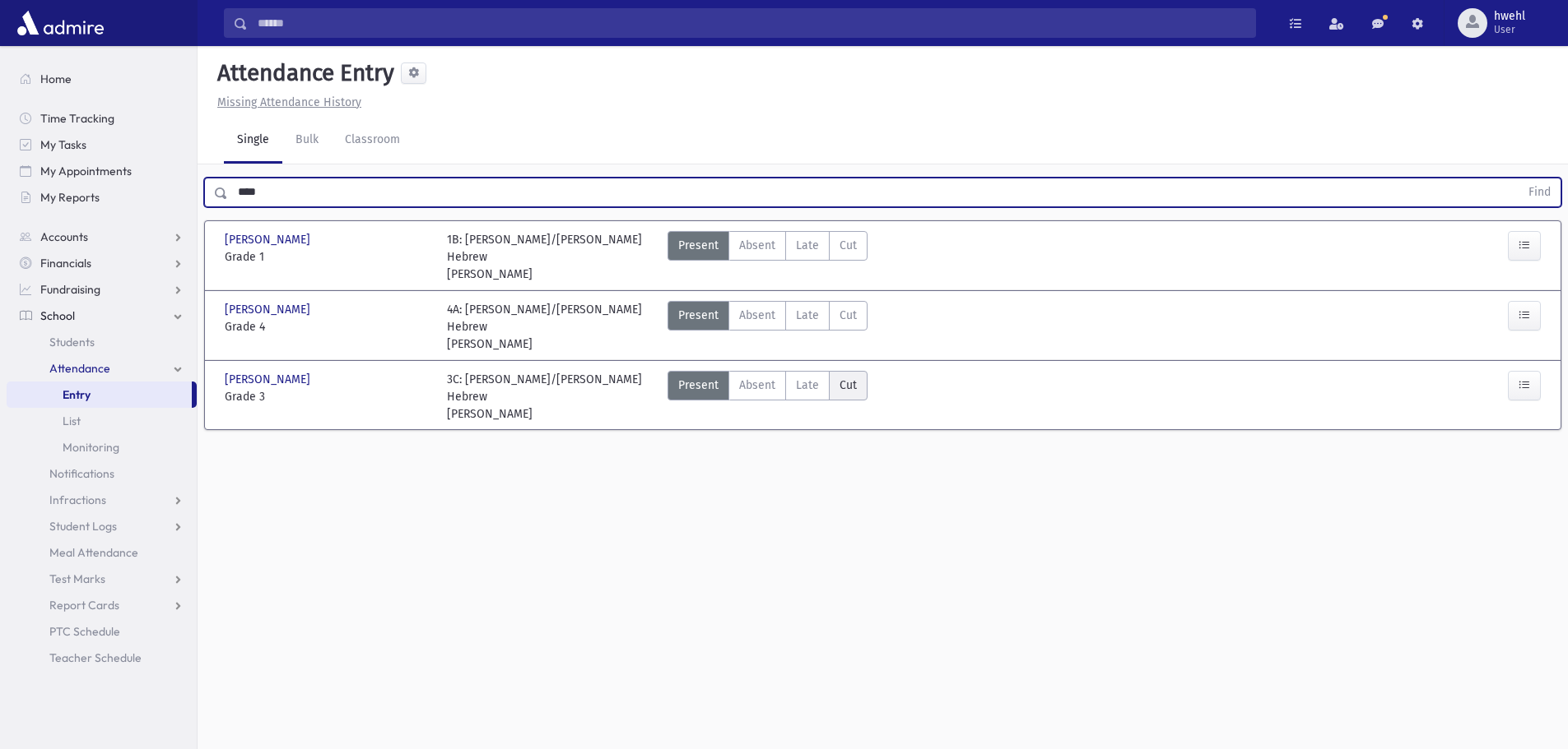
drag, startPoint x: 813, startPoint y: 369, endPoint x: 841, endPoint y: 374, distance: 28.4
click at [819, 371] on label "Late Late" at bounding box center [807, 385] width 45 height 30
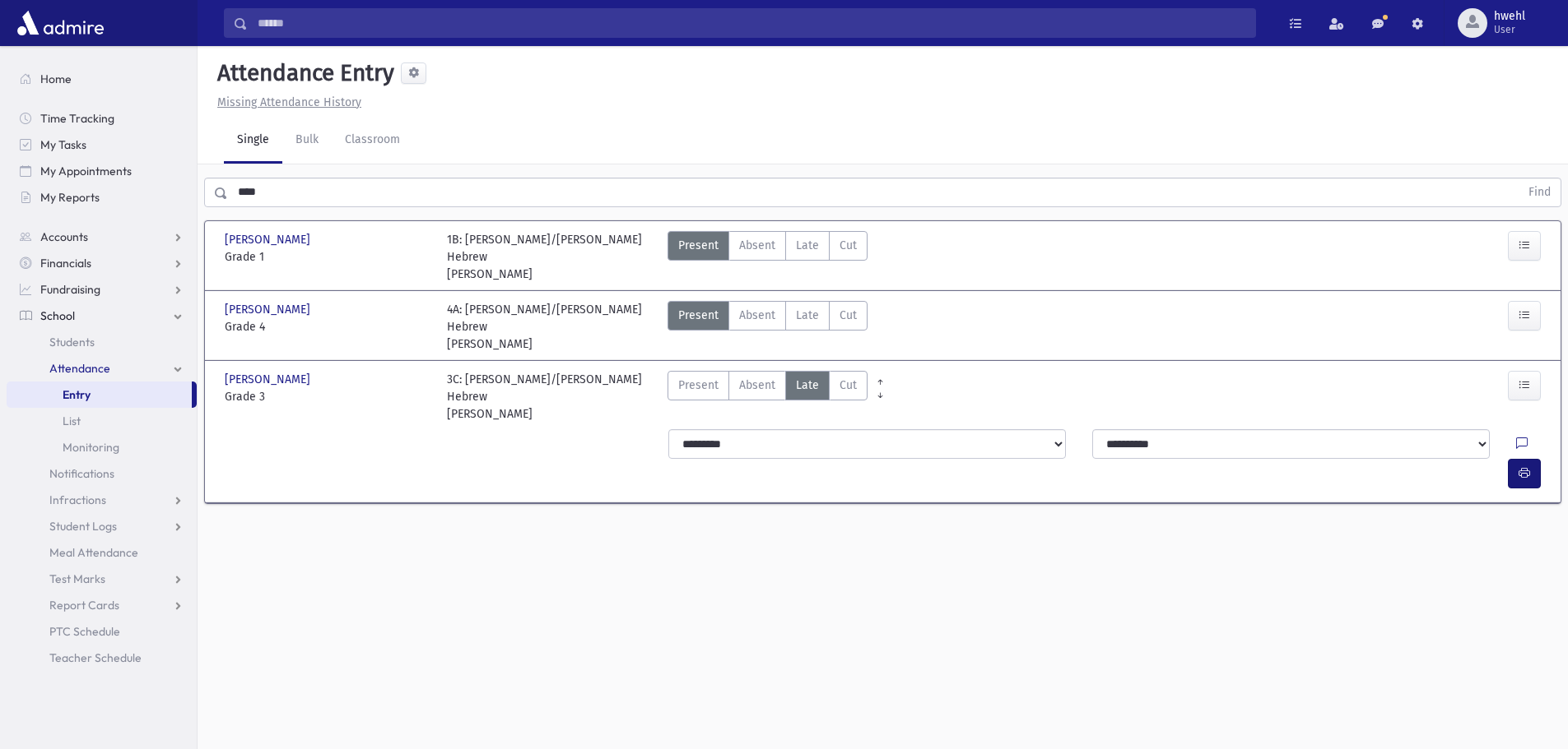
drag, startPoint x: 1489, startPoint y: 436, endPoint x: 1523, endPoint y: 433, distance: 34.1
click at [1516, 434] on div at bounding box center [1531, 444] width 31 height 30
click at [1534, 459] on button "button" at bounding box center [1524, 473] width 33 height 30
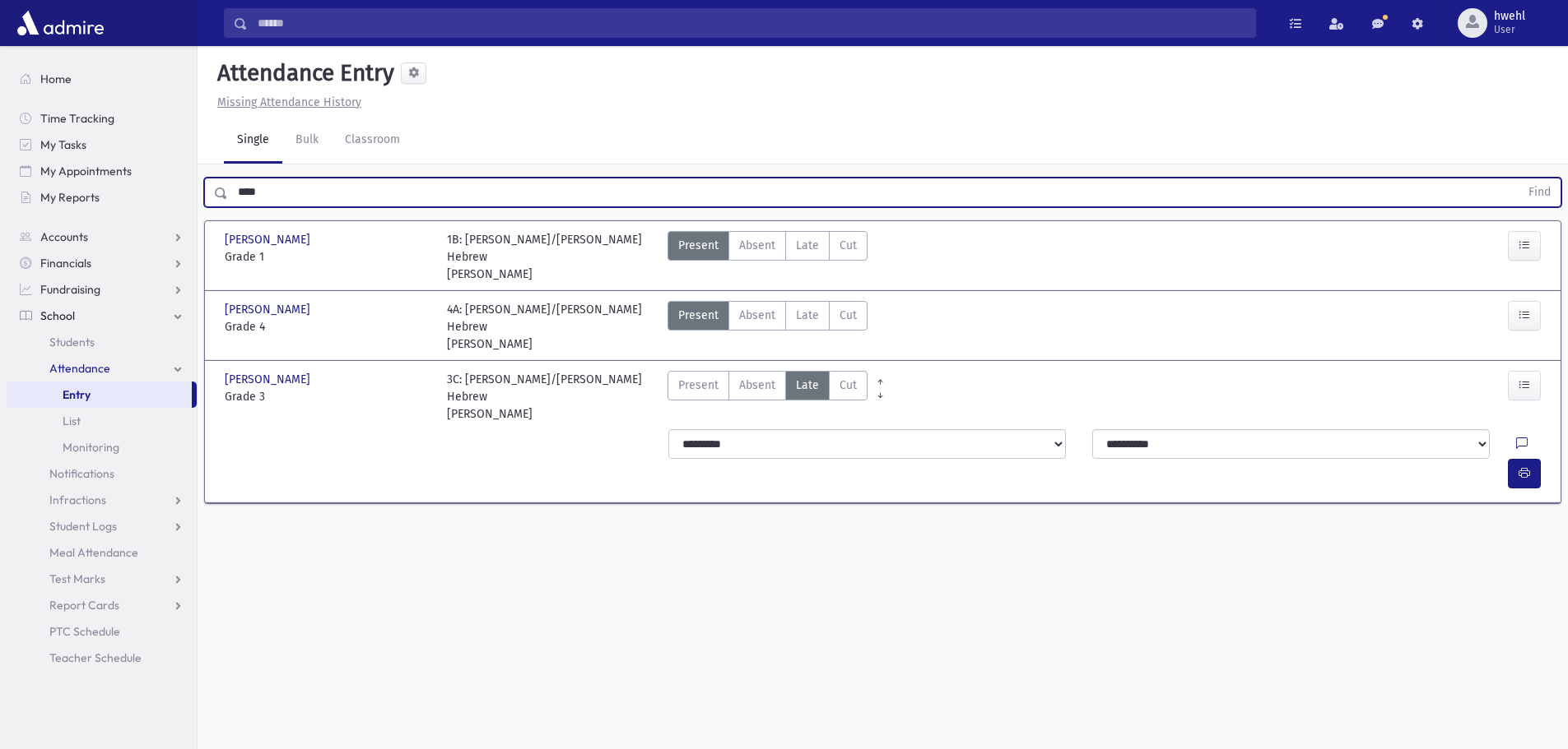
drag, startPoint x: 273, startPoint y: 191, endPoint x: 127, endPoint y: 214, distance: 147.8
click at [146, 208] on div "Search Results All Accounts" at bounding box center [784, 393] width 1568 height 786
click at [804, 246] on span "Late" at bounding box center [807, 245] width 23 height 17
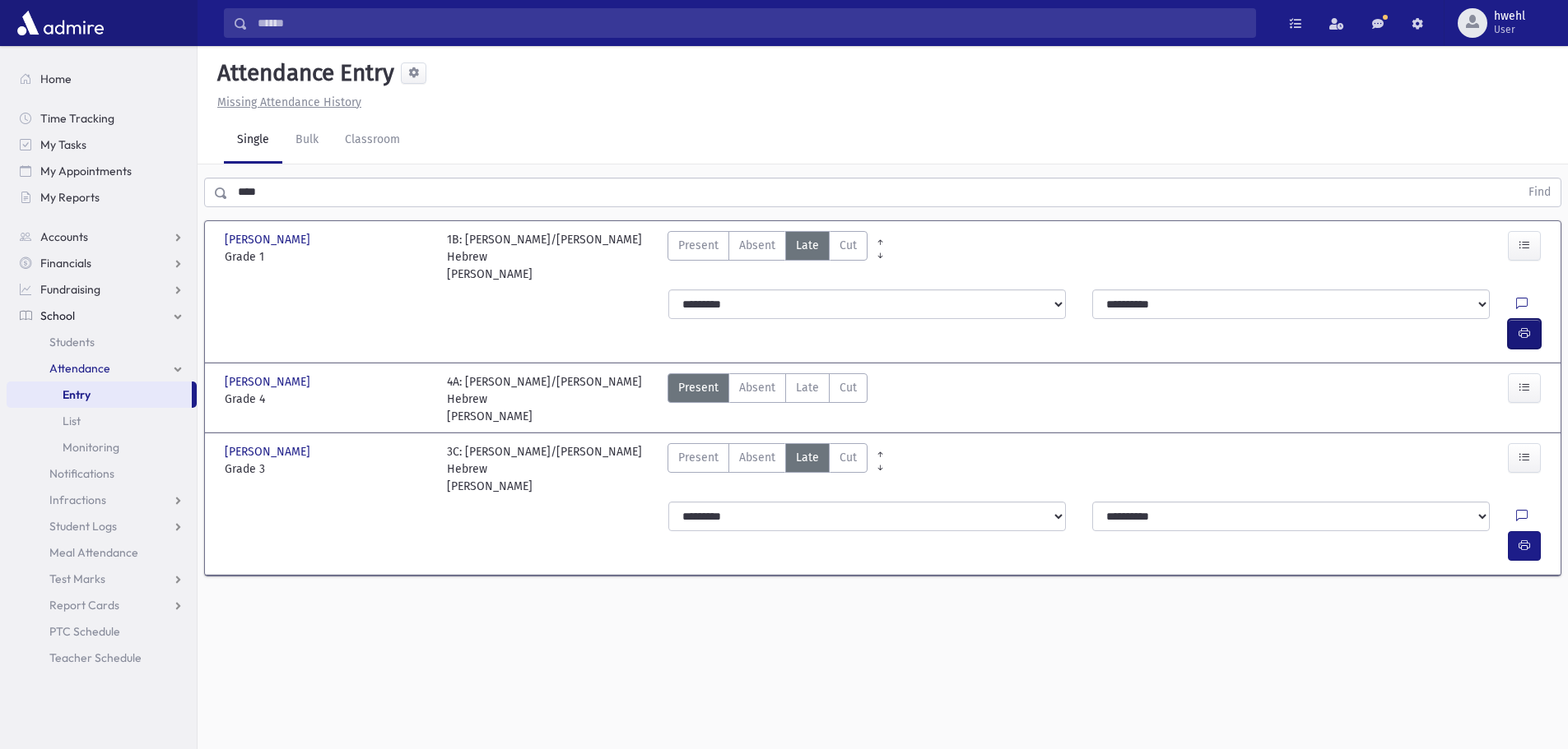
click at [1524, 326] on icon "button" at bounding box center [1524, 333] width 12 height 14
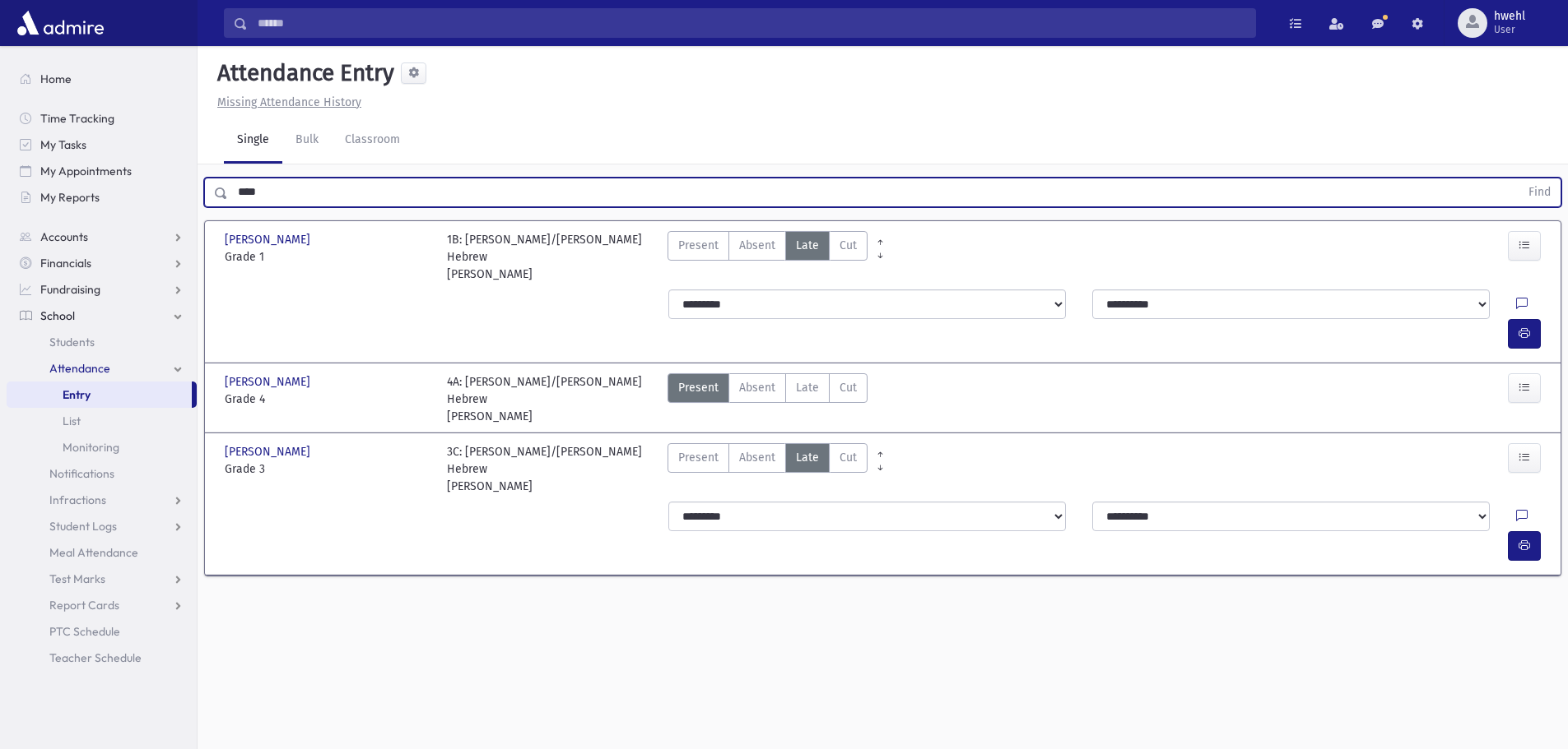
click at [1518, 179] on button "Find" at bounding box center [1539, 192] width 42 height 28
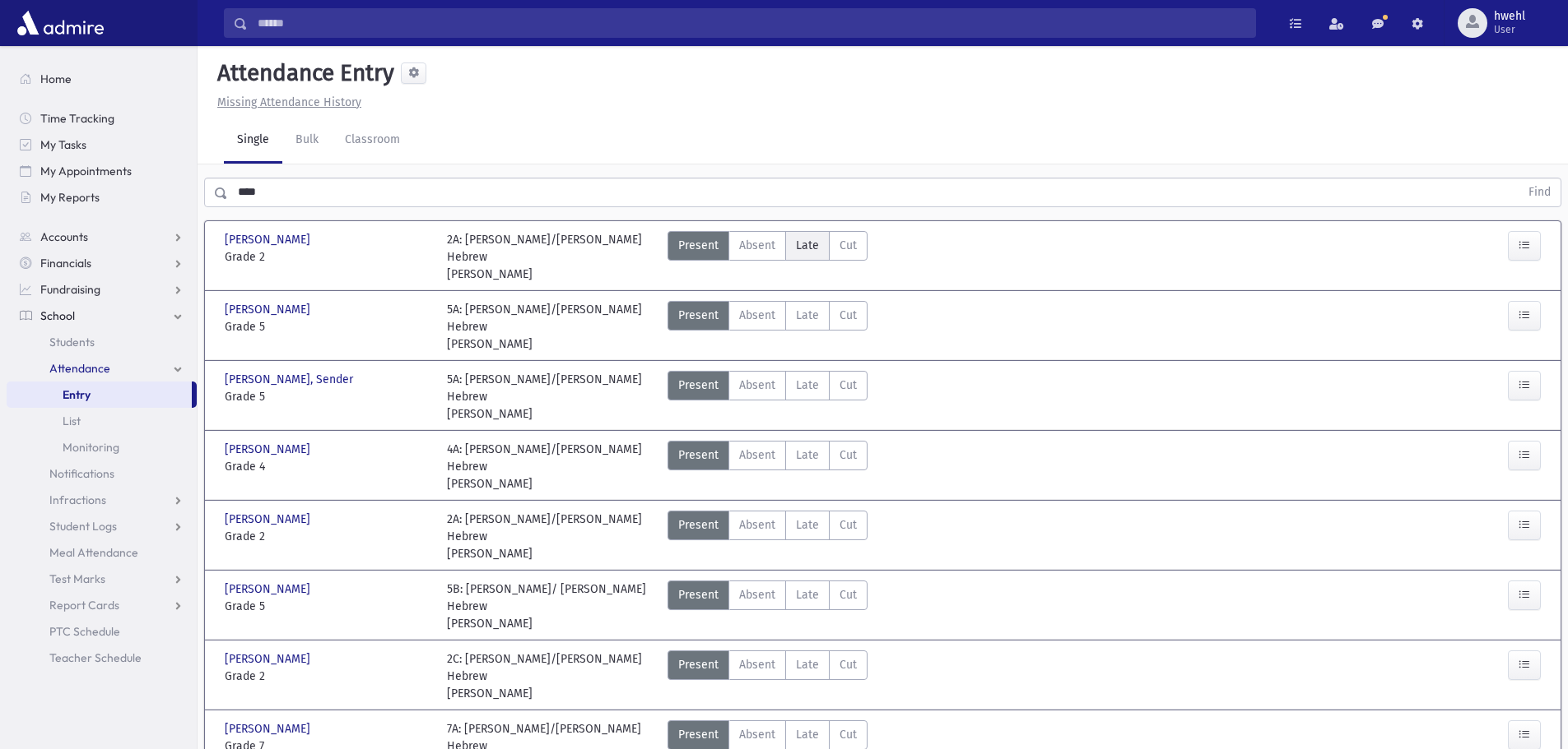
click at [814, 245] on span "Late" at bounding box center [807, 245] width 23 height 17
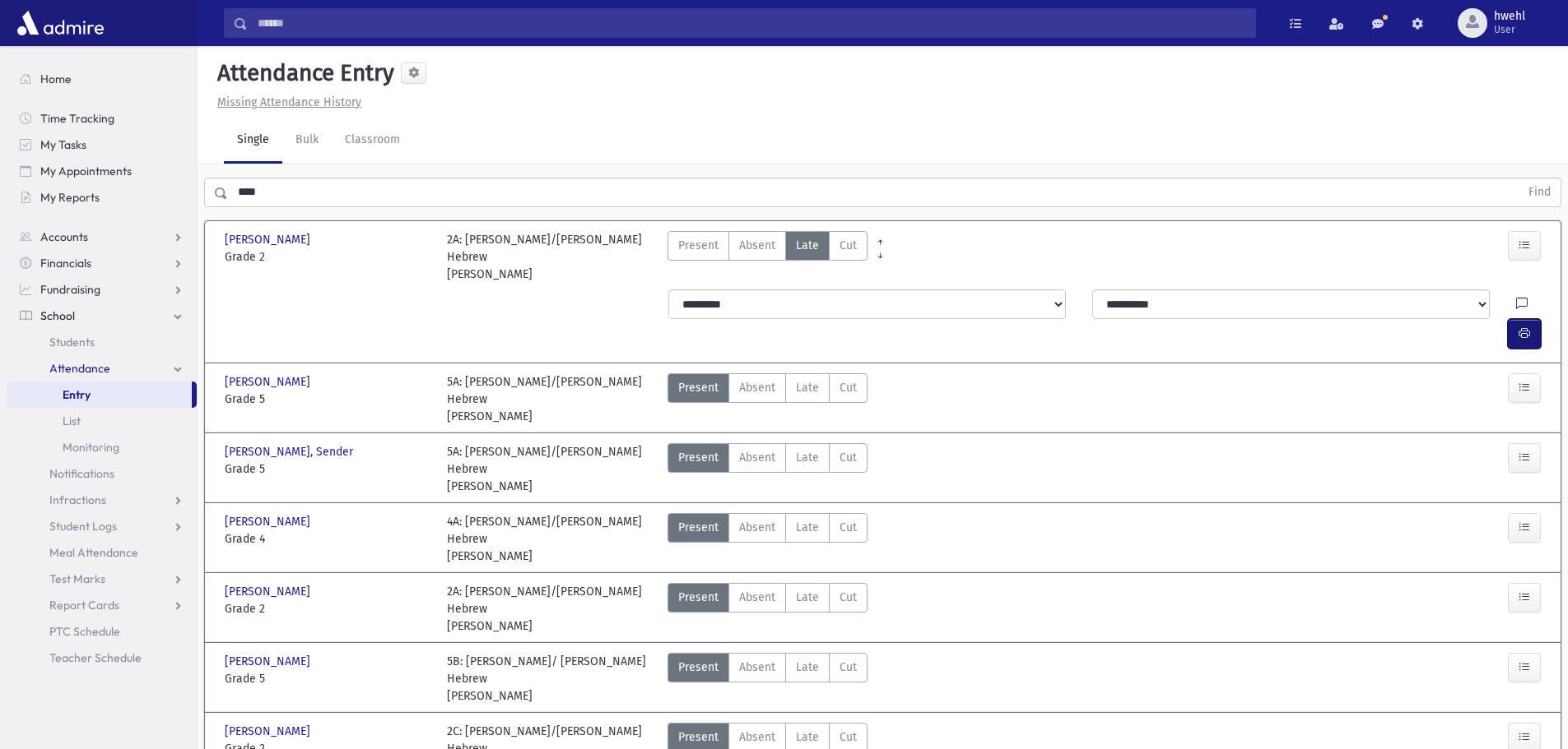
drag, startPoint x: 1526, startPoint y: 299, endPoint x: 1474, endPoint y: 313, distance: 53.9
click at [1522, 326] on icon "button" at bounding box center [1524, 333] width 12 height 14
drag, startPoint x: 278, startPoint y: 170, endPoint x: 260, endPoint y: 190, distance: 26.9
click at [250, 188] on div "**** Find" at bounding box center [883, 189] width 1371 height 50
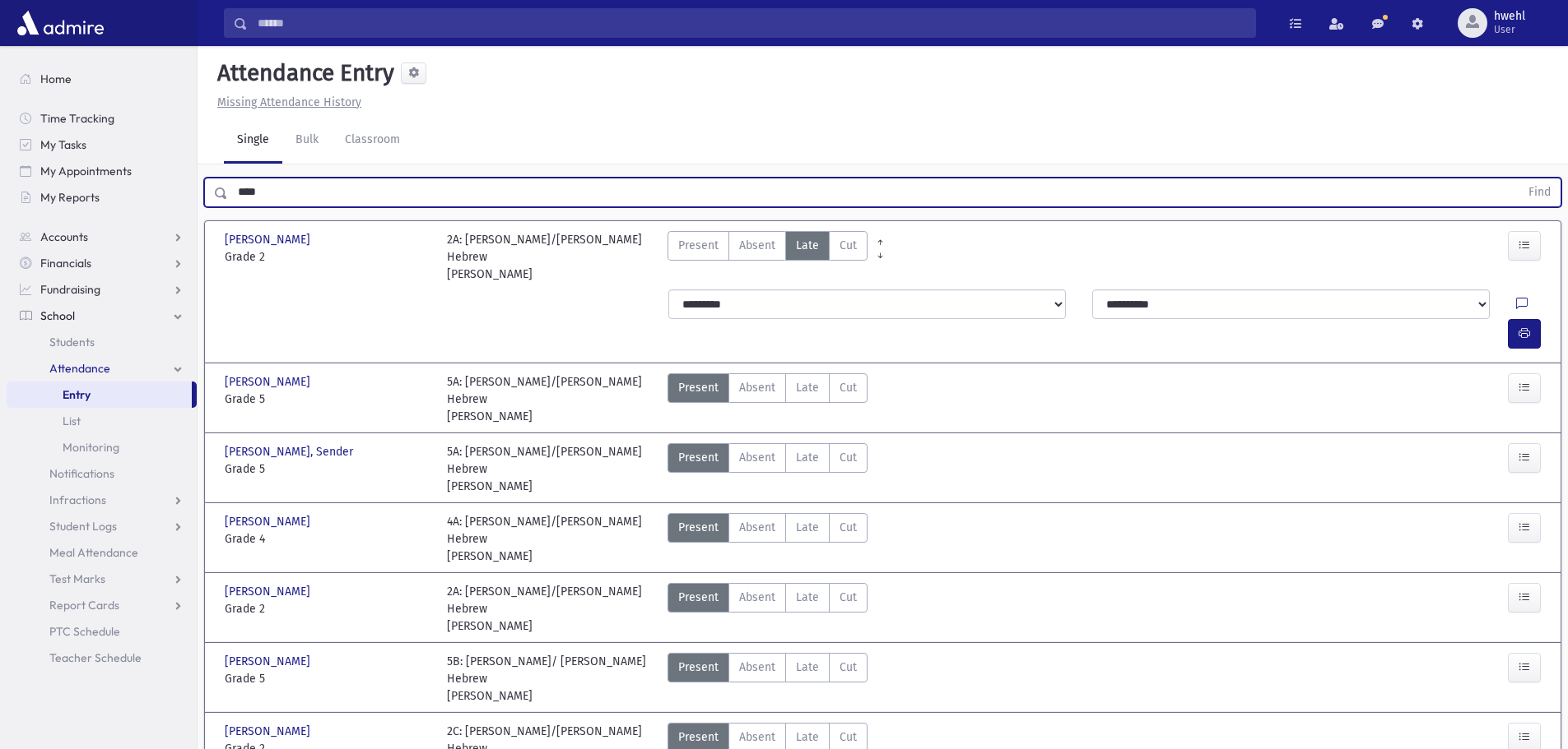
drag, startPoint x: 172, startPoint y: 216, endPoint x: 116, endPoint y: 218, distance: 56.0
click at [132, 222] on div "Search Results All Accounts" at bounding box center [784, 525] width 1568 height 1052
click at [1518, 179] on button "Find" at bounding box center [1539, 192] width 42 height 28
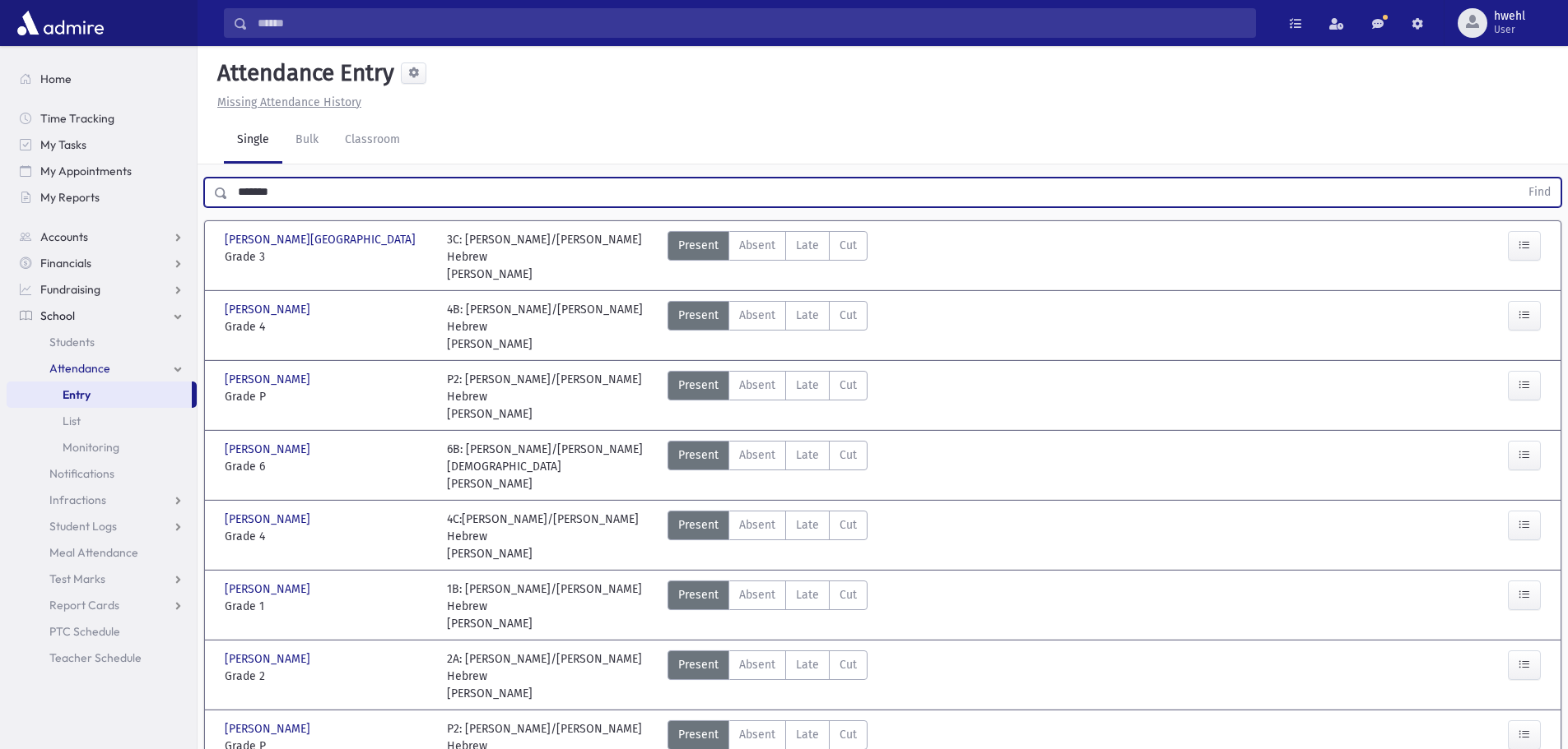
click at [1518, 179] on button "Find" at bounding box center [1539, 192] width 42 height 28
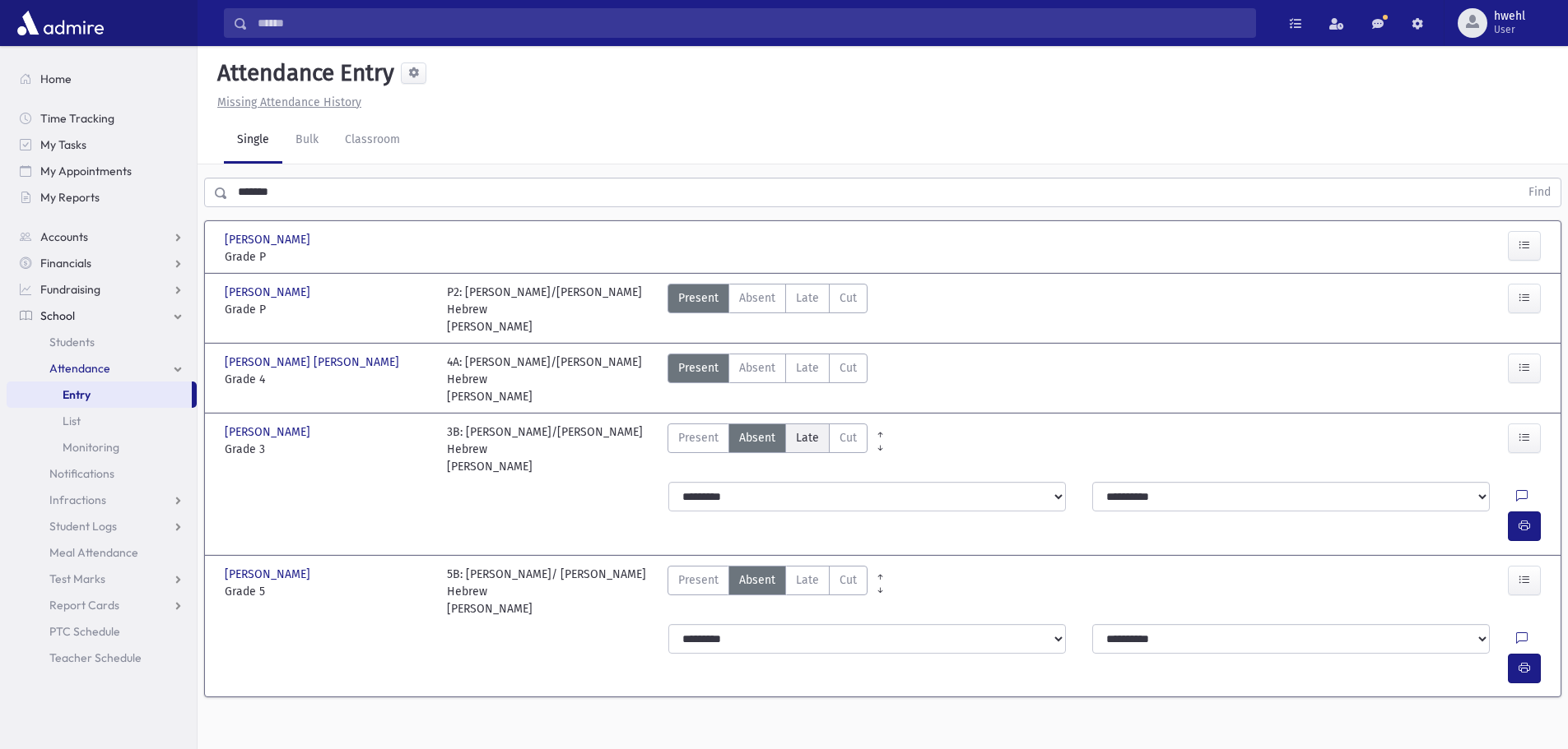
click at [815, 429] on span "Late" at bounding box center [807, 438] width 23 height 17
click at [1530, 512] on button "button" at bounding box center [1524, 526] width 33 height 30
drag, startPoint x: 248, startPoint y: 191, endPoint x: 133, endPoint y: 208, distance: 116.2
click at [148, 202] on div "Search Results All Accounts" at bounding box center [784, 393] width 1568 height 786
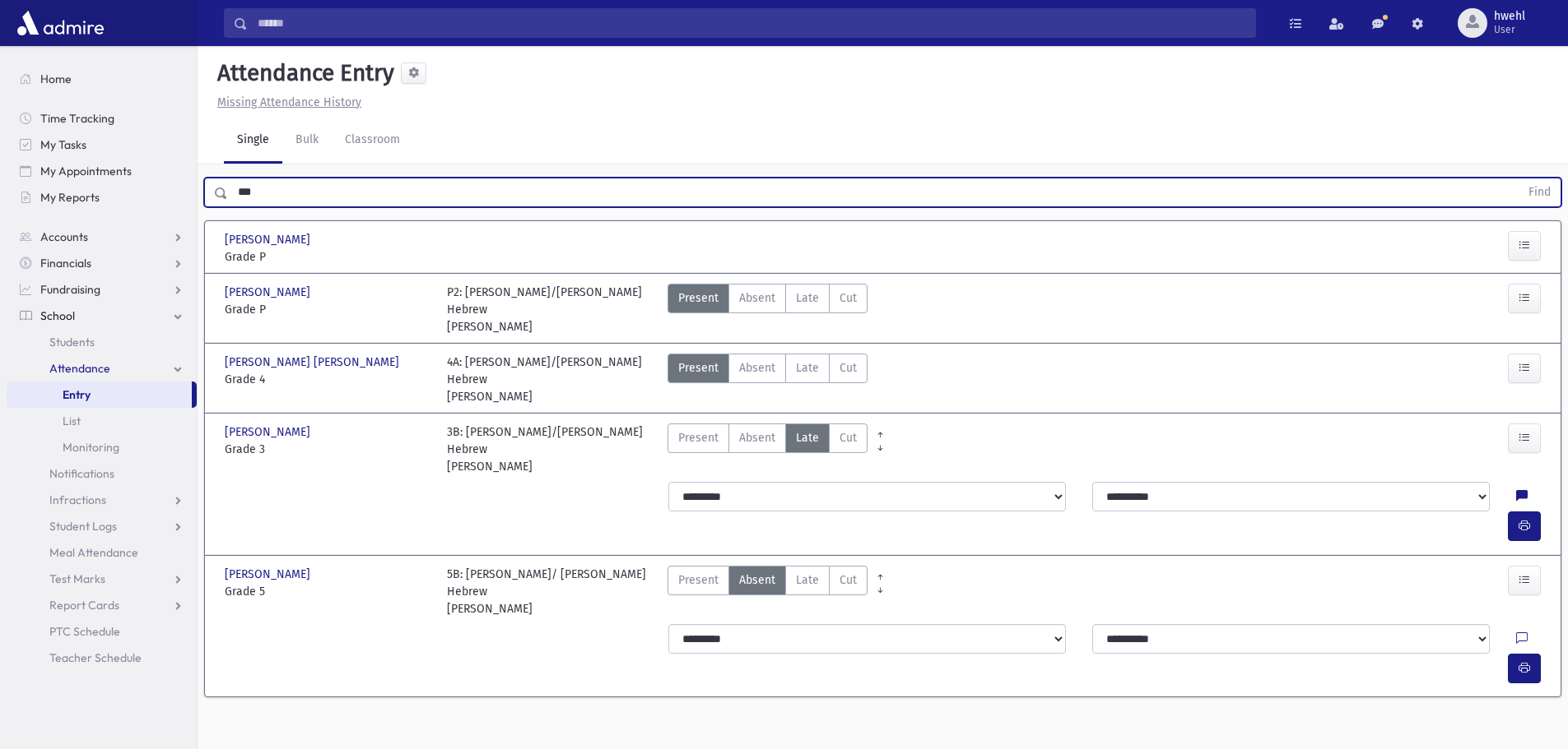
click at [1518, 179] on button "Find" at bounding box center [1539, 192] width 42 height 28
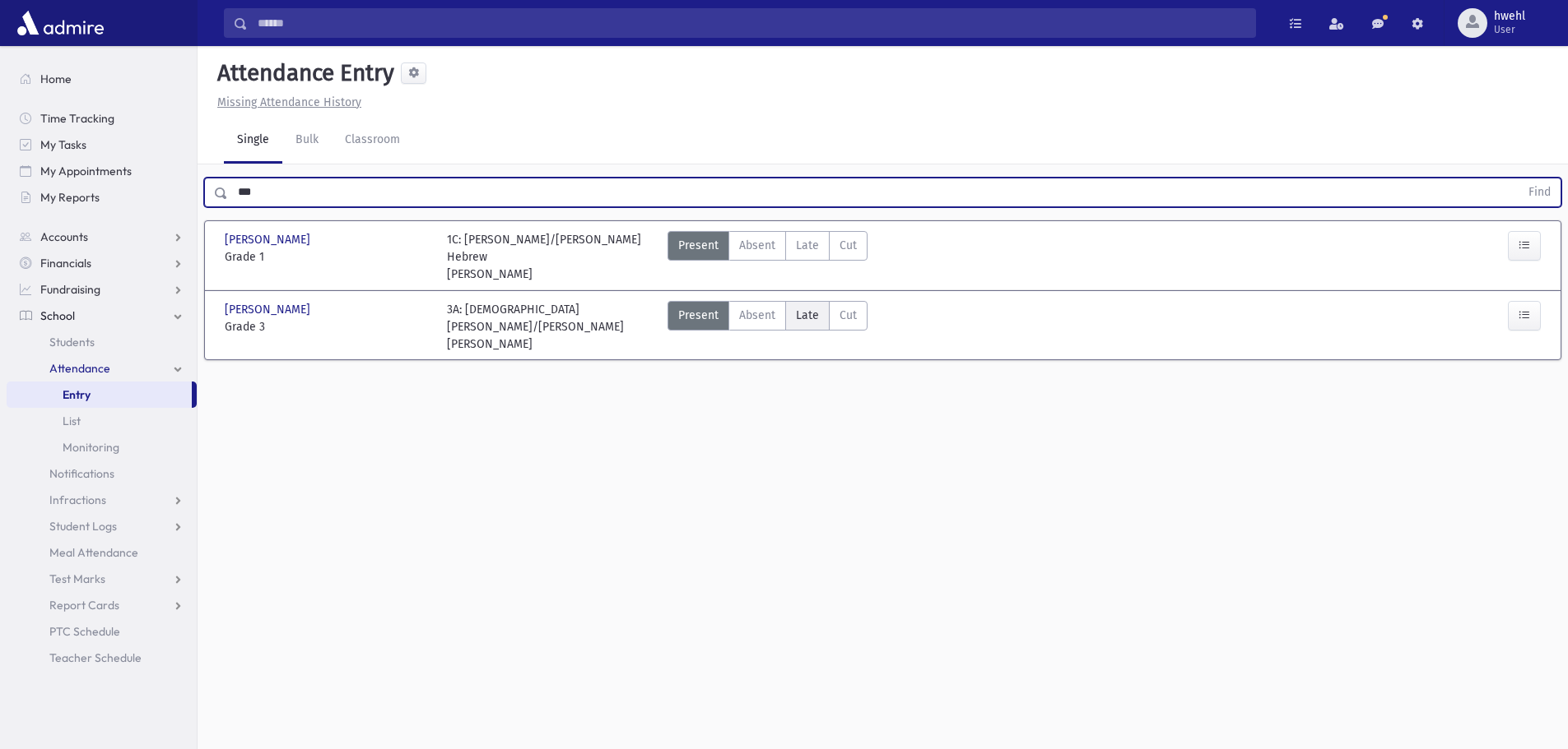
click at [808, 307] on span "Late" at bounding box center [807, 315] width 23 height 17
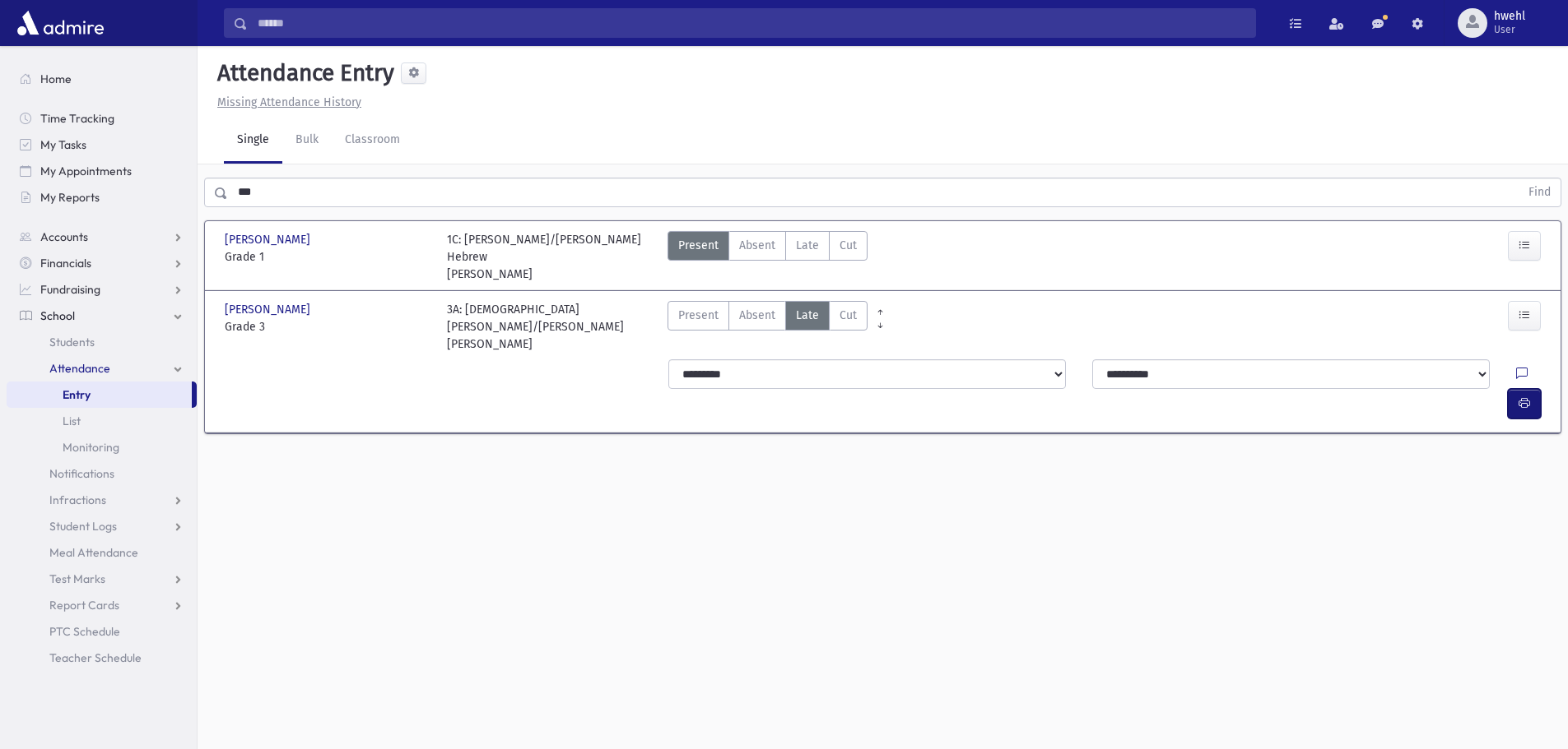
click at [1528, 396] on icon "button" at bounding box center [1524, 403] width 12 height 14
click at [798, 248] on span "Late" at bounding box center [807, 245] width 23 height 17
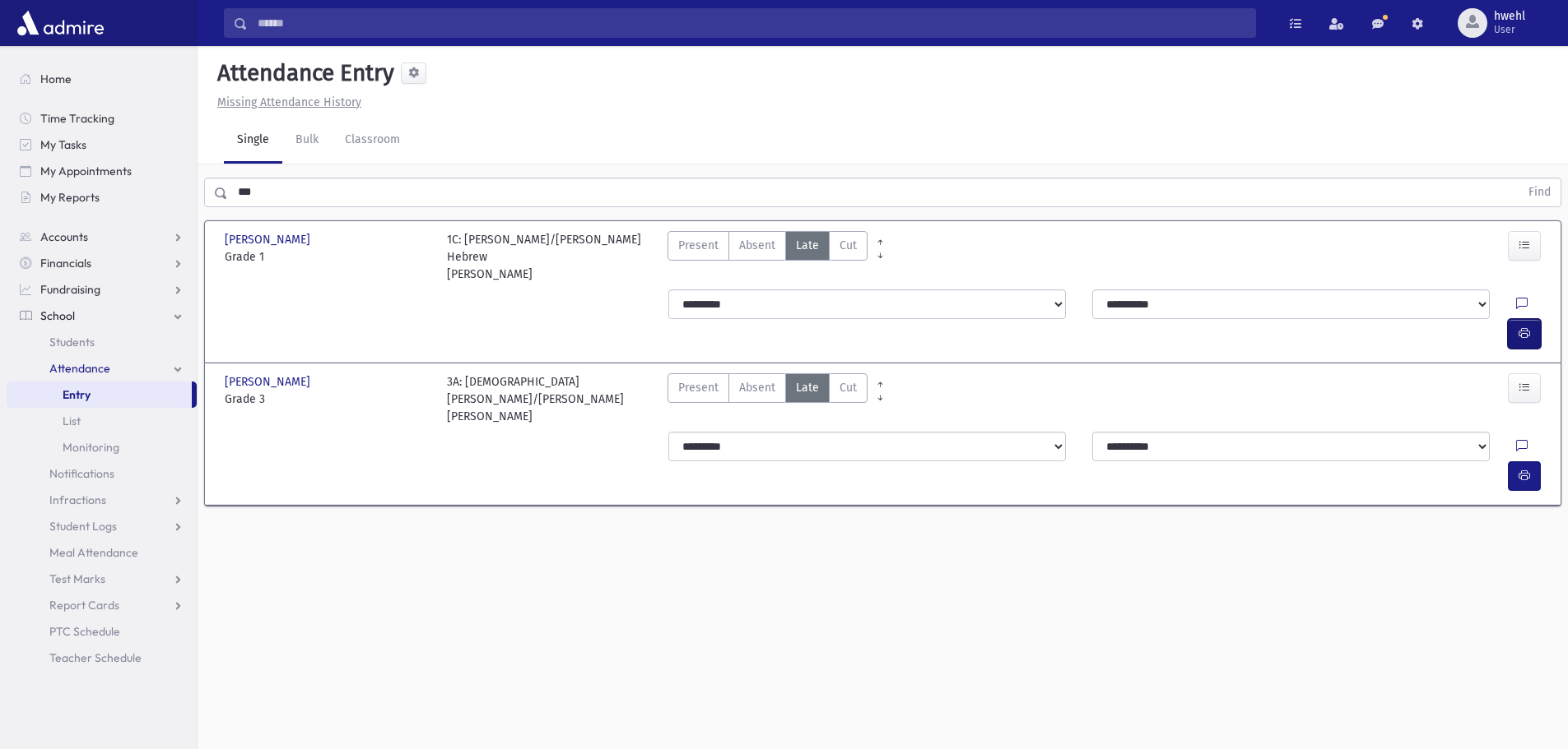
click at [1538, 319] on button "button" at bounding box center [1524, 333] width 33 height 30
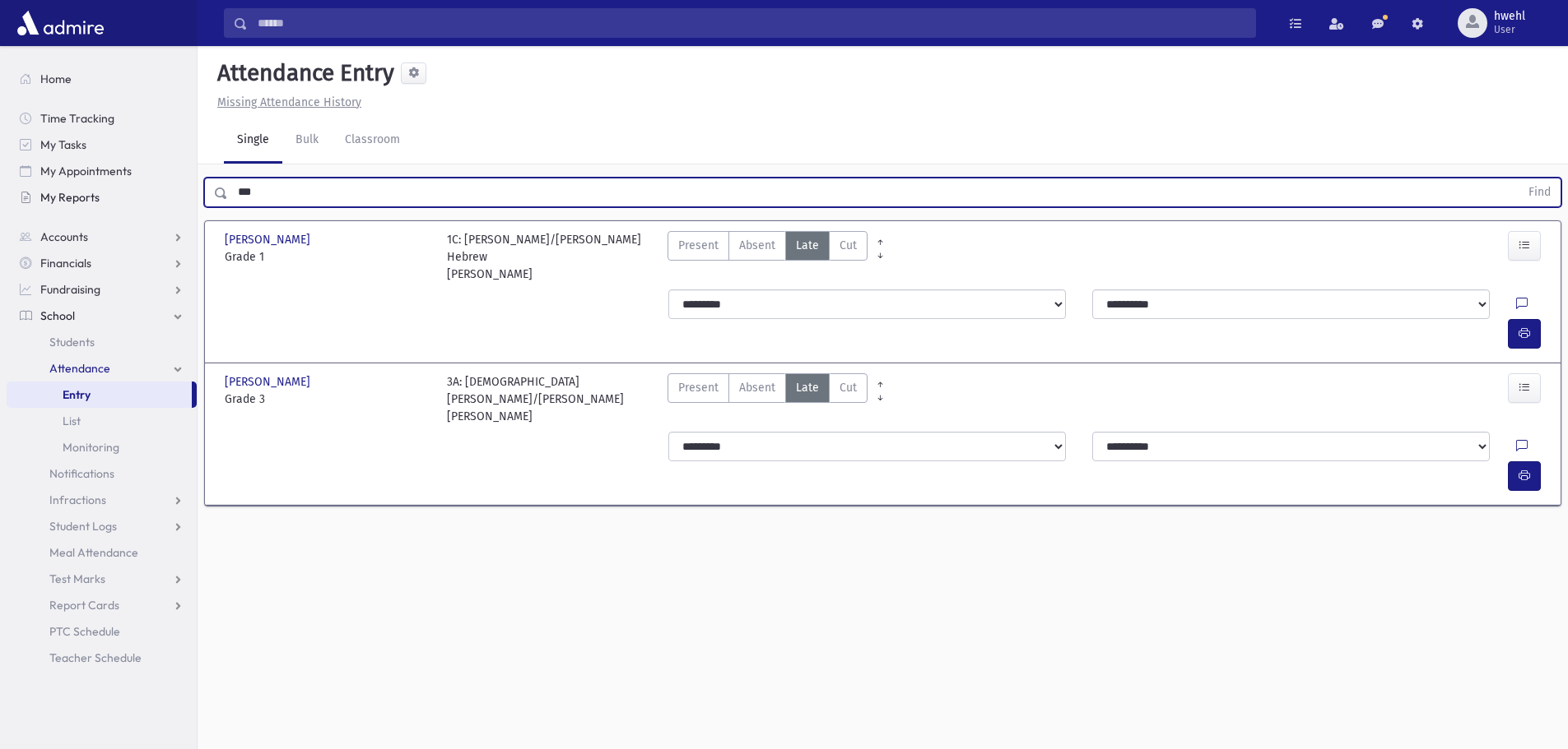
drag, startPoint x: 189, startPoint y: 197, endPoint x: 165, endPoint y: 197, distance: 24.0
click at [169, 199] on div "Search Results All Accounts" at bounding box center [784, 393] width 1568 height 786
click at [1518, 179] on button "Find" at bounding box center [1539, 192] width 42 height 28
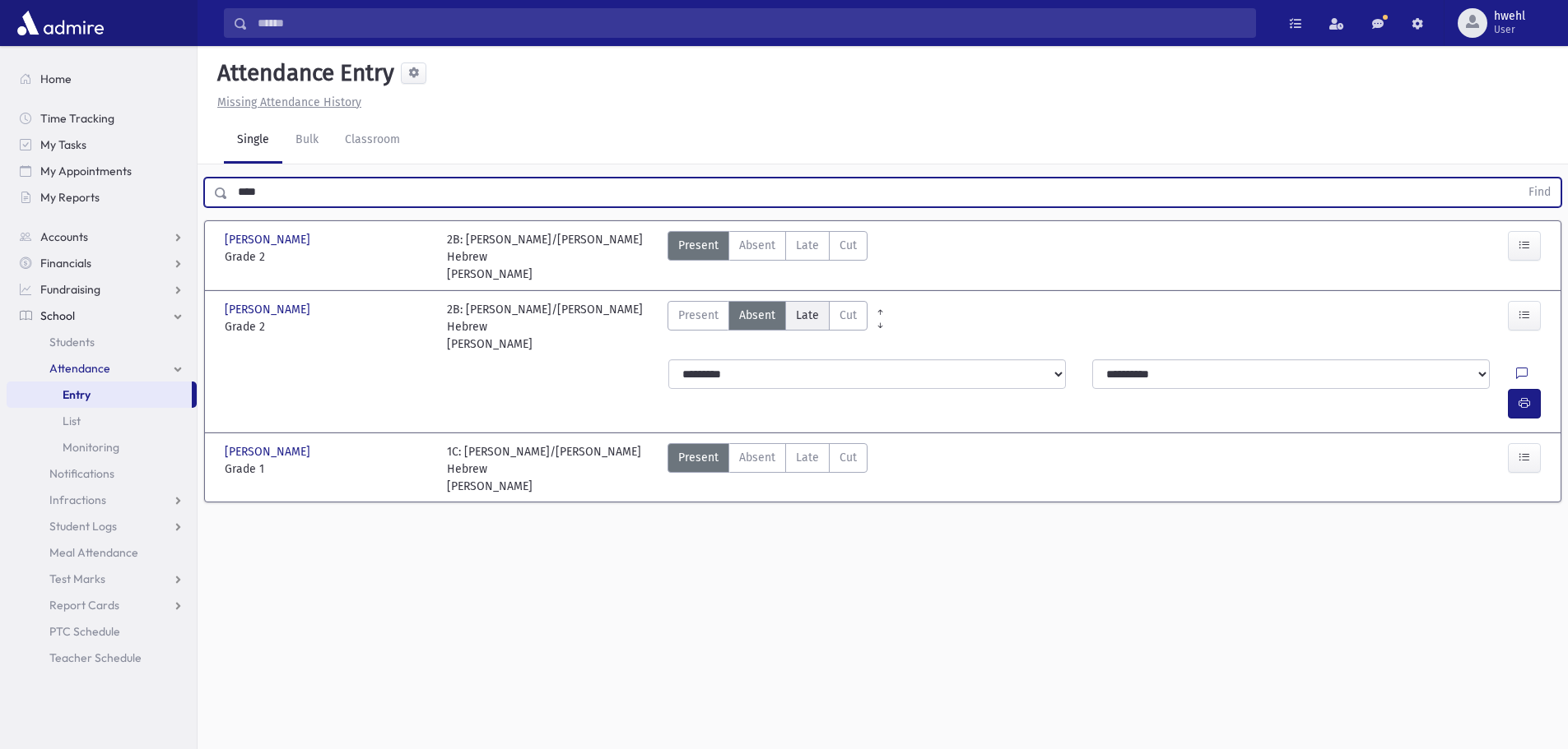
click at [808, 307] on span "Late" at bounding box center [807, 315] width 23 height 17
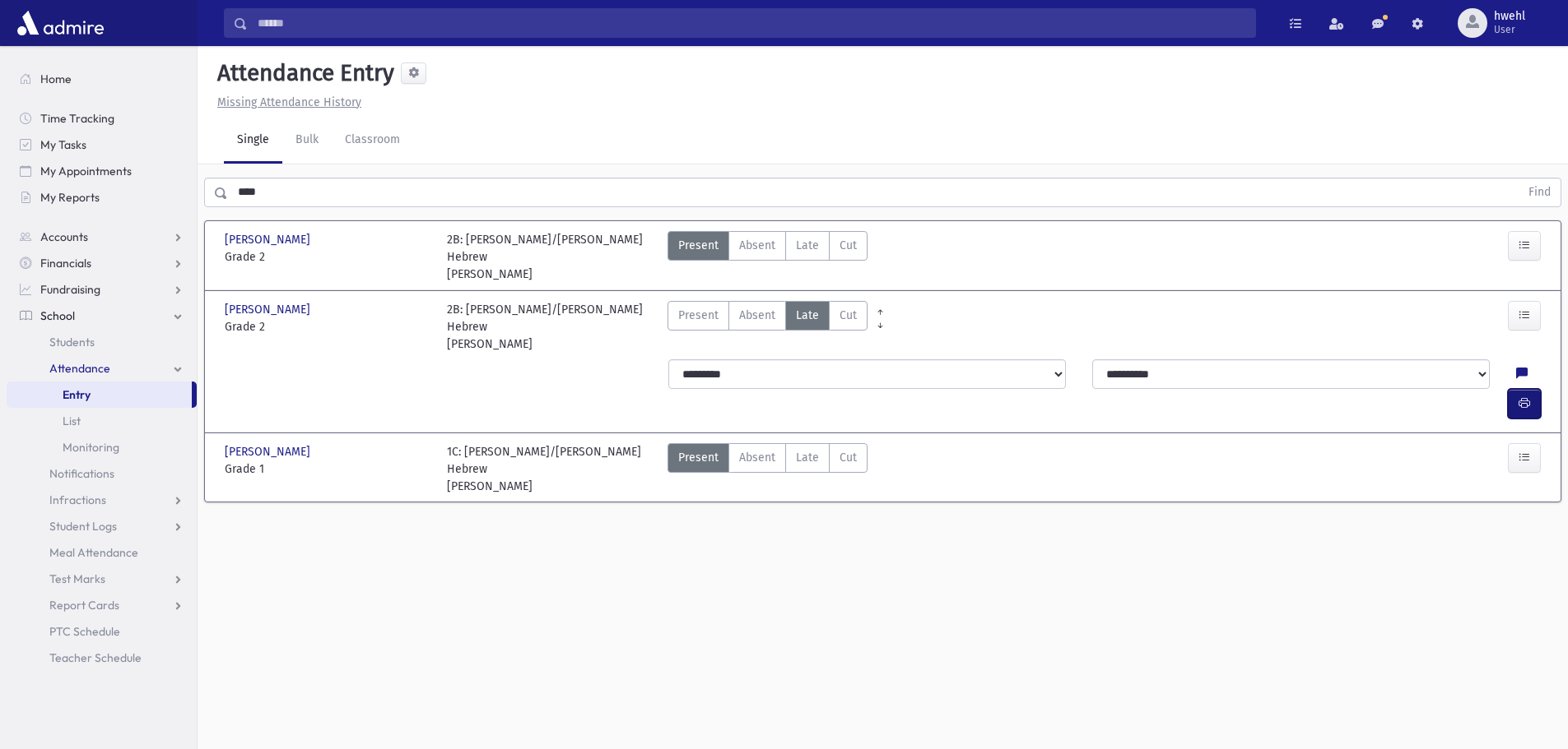
click at [1509, 389] on button "button" at bounding box center [1524, 403] width 33 height 30
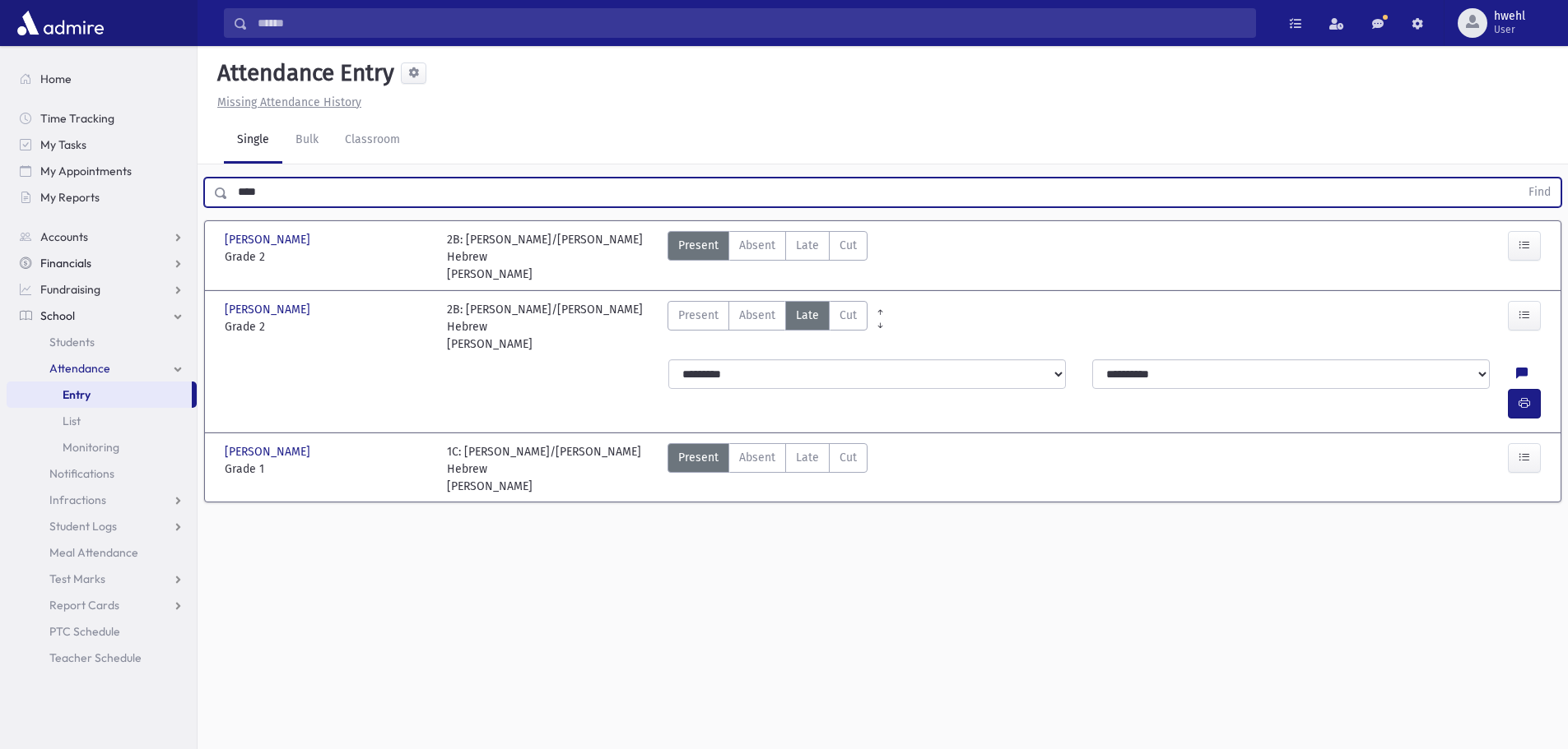
drag, startPoint x: 262, startPoint y: 197, endPoint x: 167, endPoint y: 255, distance: 111.3
click at [165, 224] on div "Search Results All Accounts" at bounding box center [784, 393] width 1568 height 786
click at [1518, 179] on button "Find" at bounding box center [1539, 192] width 42 height 28
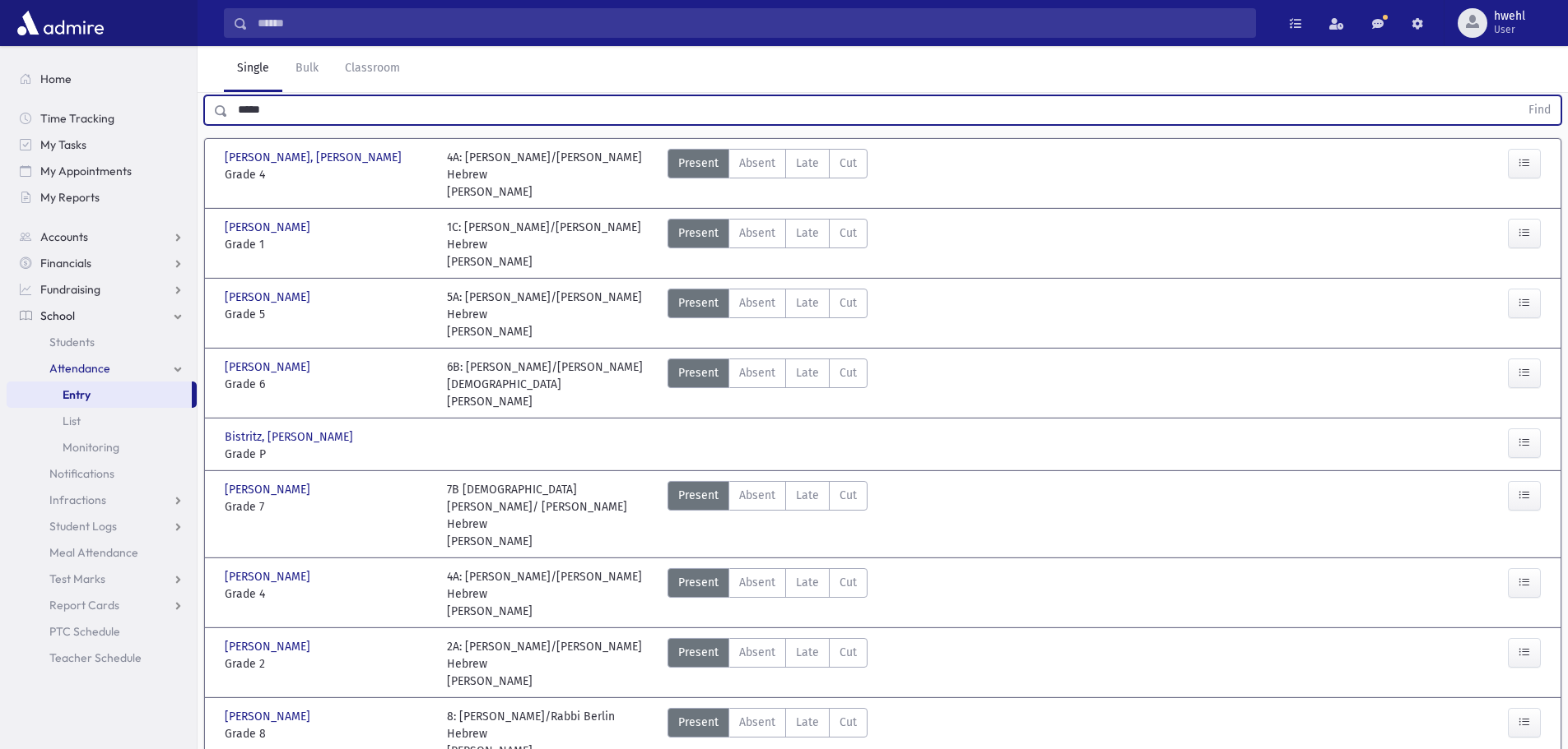
scroll to position [164, 0]
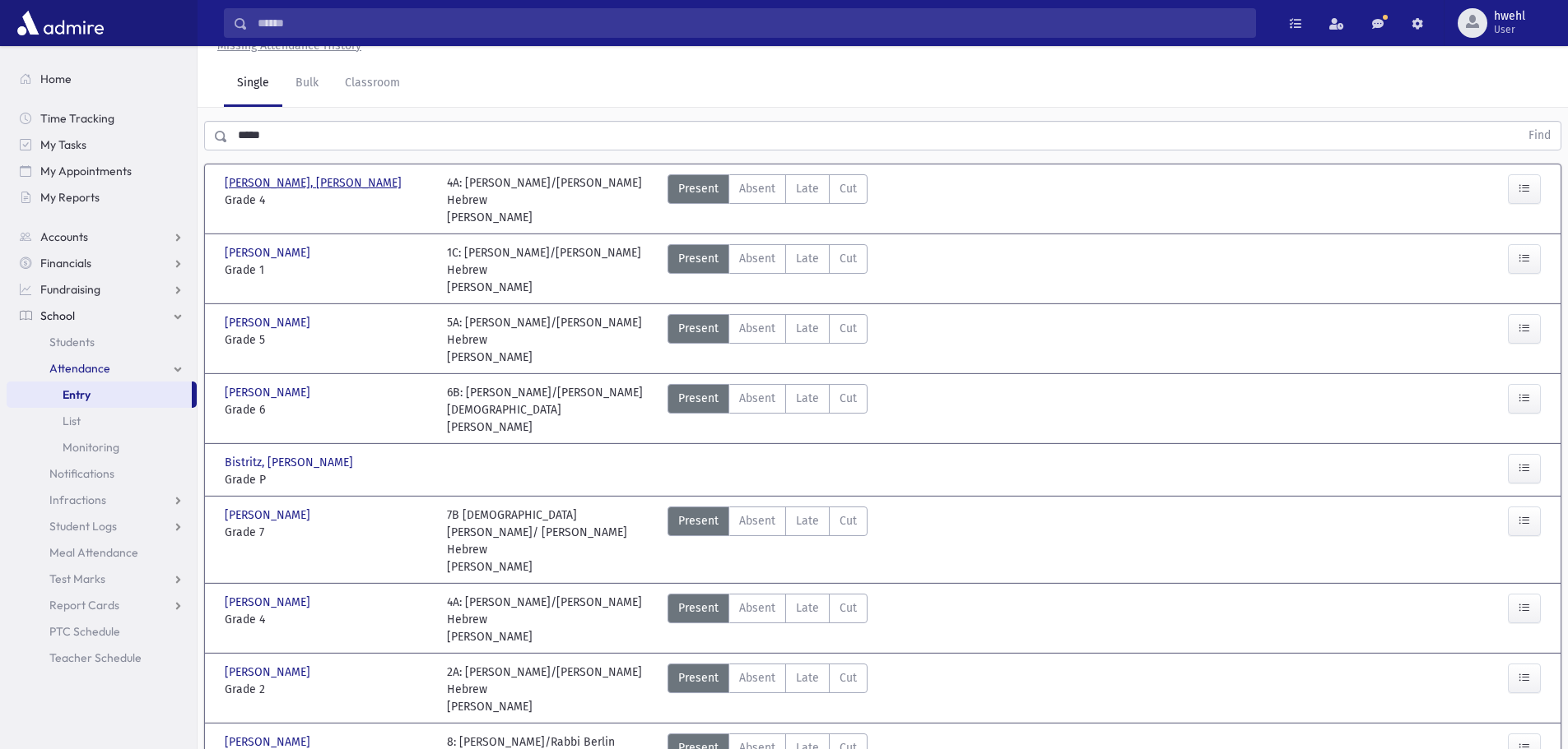
scroll to position [0, 0]
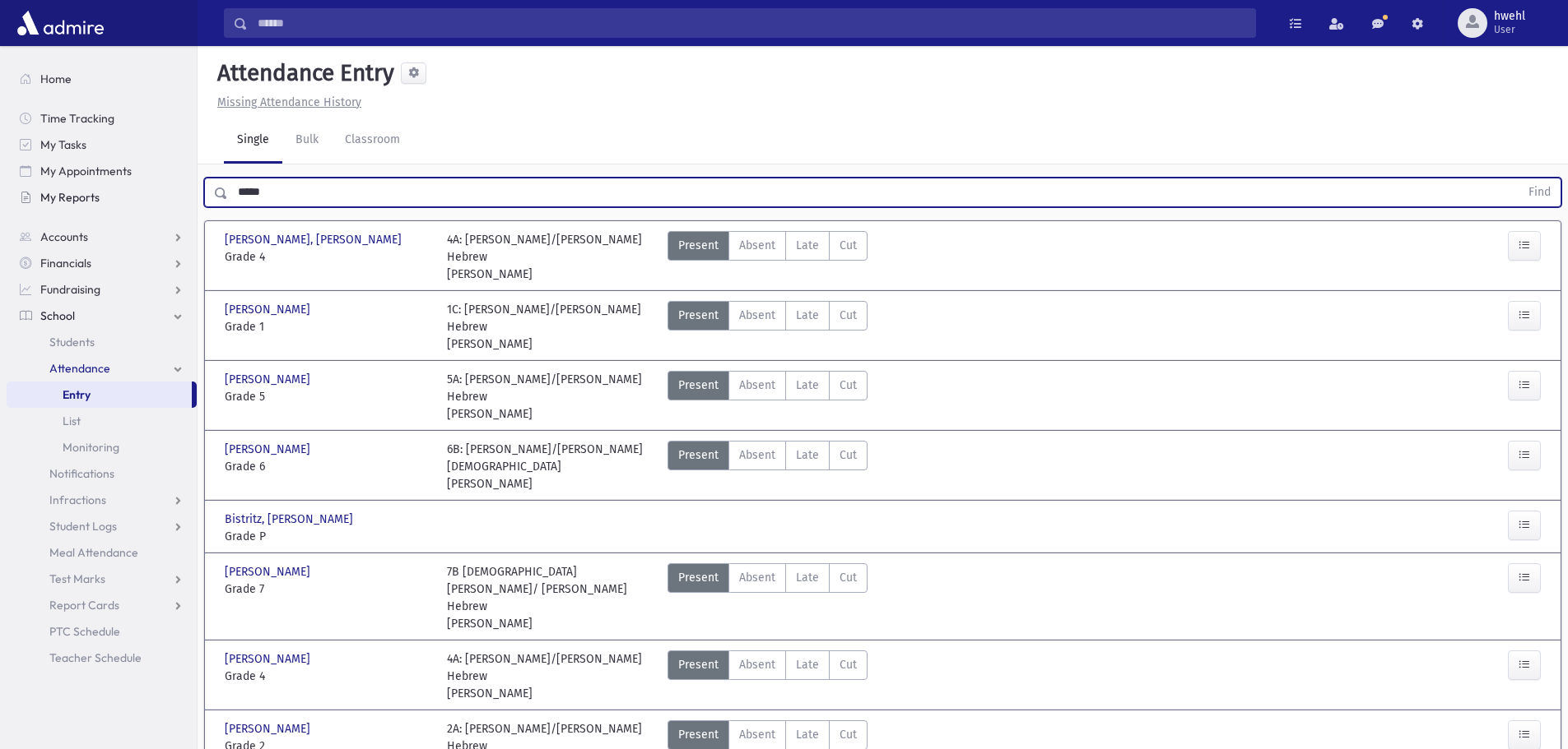
drag, startPoint x: 281, startPoint y: 185, endPoint x: 135, endPoint y: 209, distance: 148.0
click at [1518, 179] on button "Find" at bounding box center [1539, 192] width 42 height 28
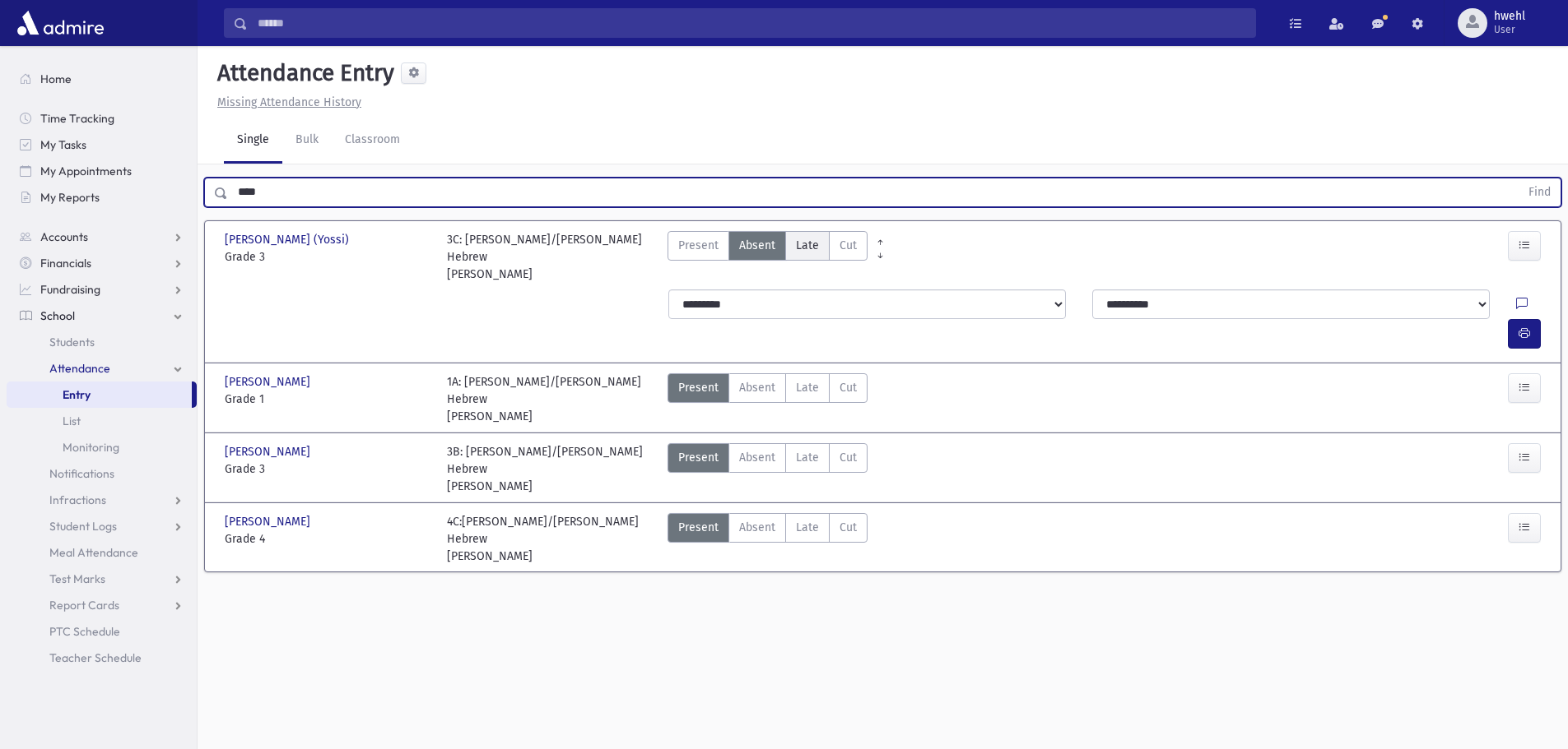
click at [816, 243] on span "Late" at bounding box center [807, 245] width 23 height 17
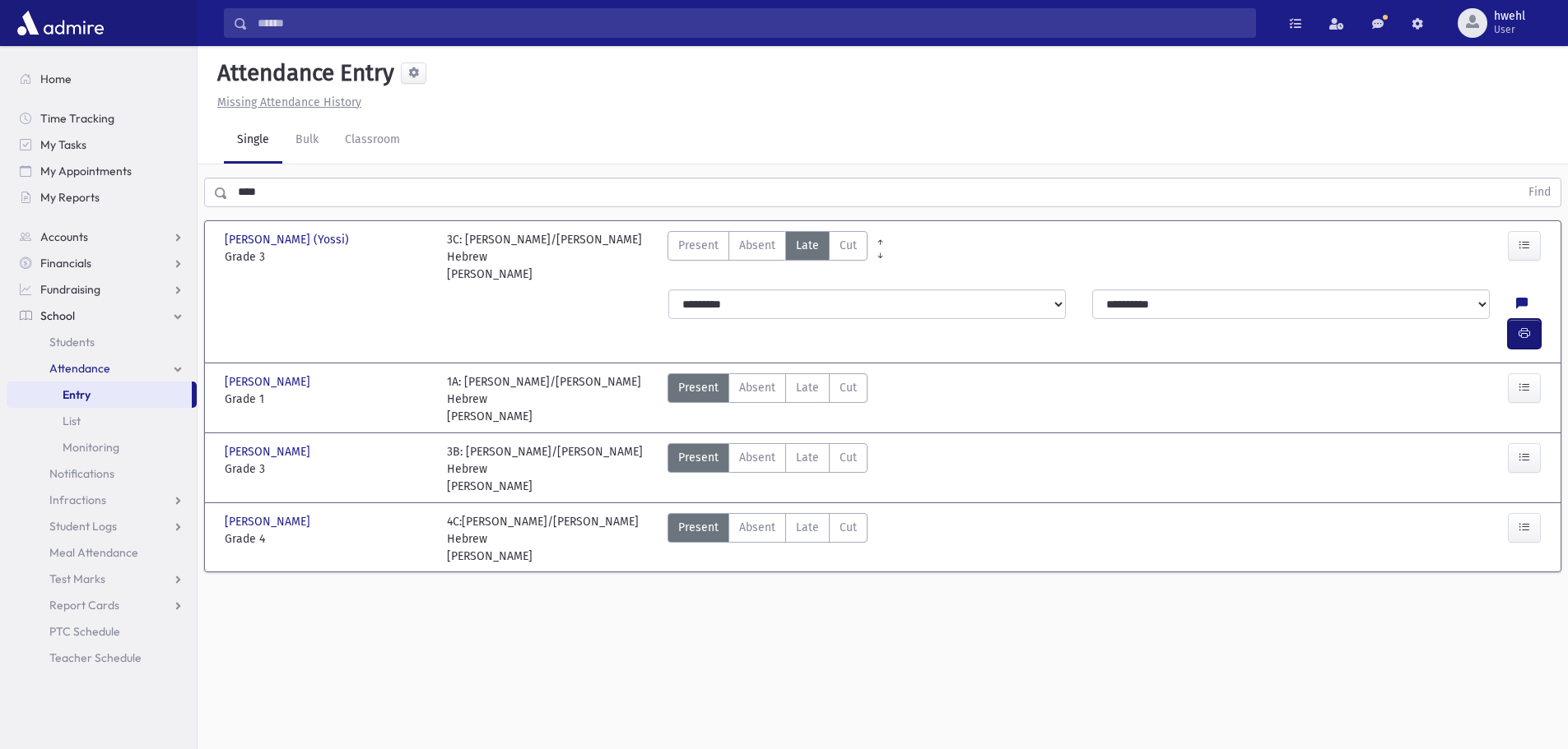
click at [1523, 326] on icon "button" at bounding box center [1524, 333] width 12 height 14
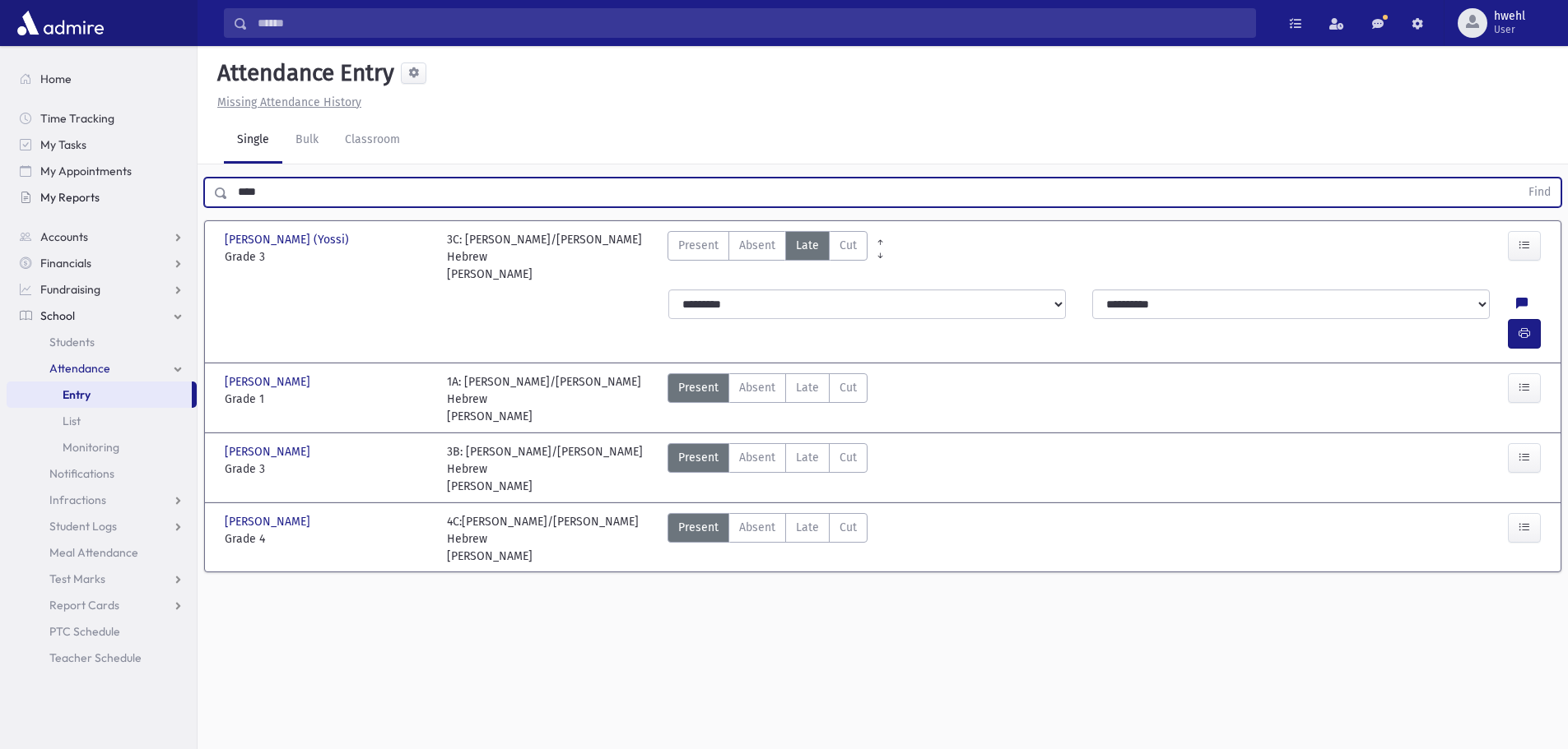
drag, startPoint x: 282, startPoint y: 185, endPoint x: 134, endPoint y: 201, distance: 148.9
click at [120, 198] on div "Search Results All Accounts" at bounding box center [784, 393] width 1568 height 786
click at [1518, 179] on button "Find" at bounding box center [1539, 192] width 42 height 28
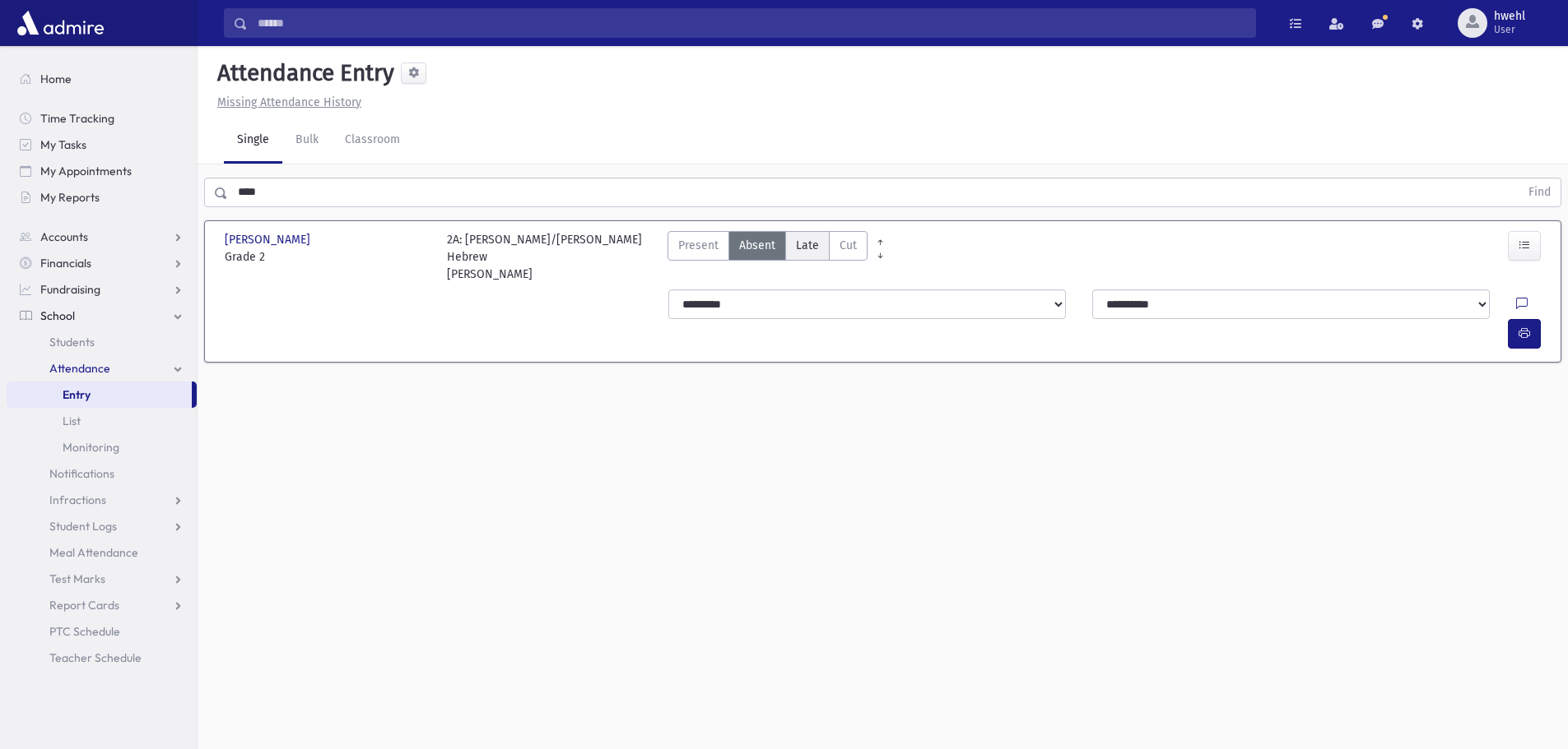
click at [804, 240] on span "Late" at bounding box center [807, 245] width 23 height 17
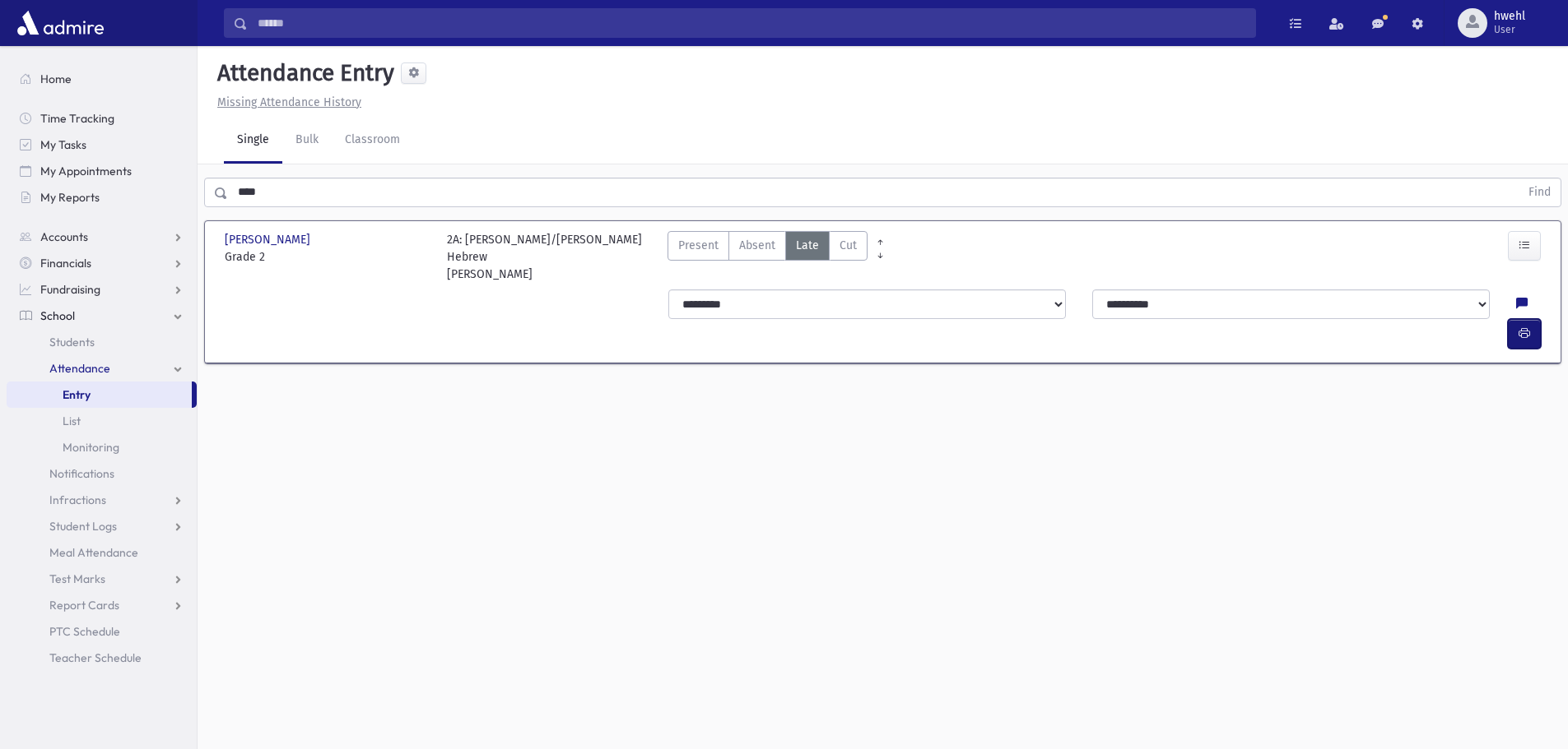
click at [1536, 319] on button "button" at bounding box center [1524, 333] width 33 height 30
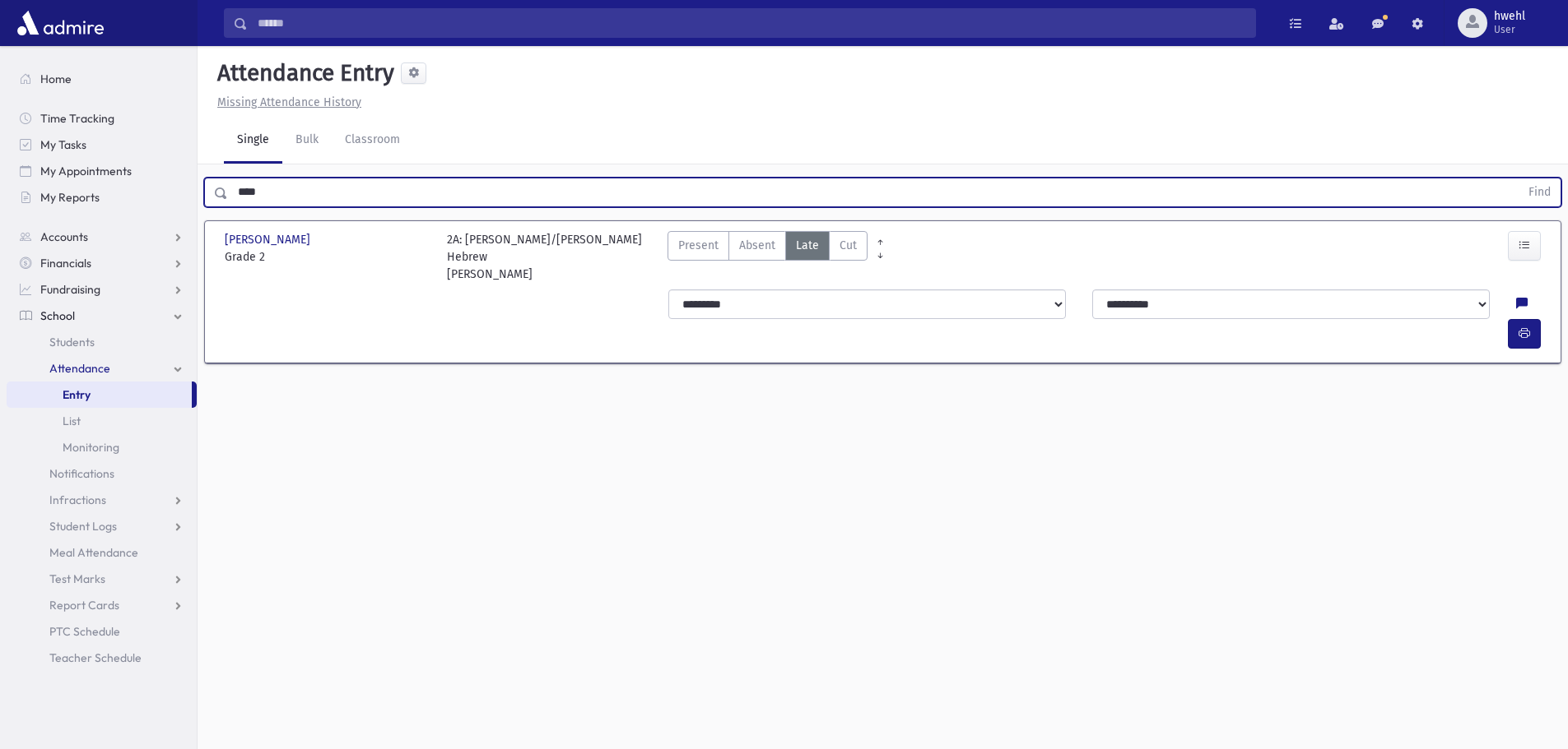
drag, startPoint x: 291, startPoint y: 196, endPoint x: 148, endPoint y: 211, distance: 143.8
click at [149, 211] on div "Search Results All Accounts" at bounding box center [784, 393] width 1568 height 786
click at [1518, 179] on button "Find" at bounding box center [1539, 192] width 42 height 28
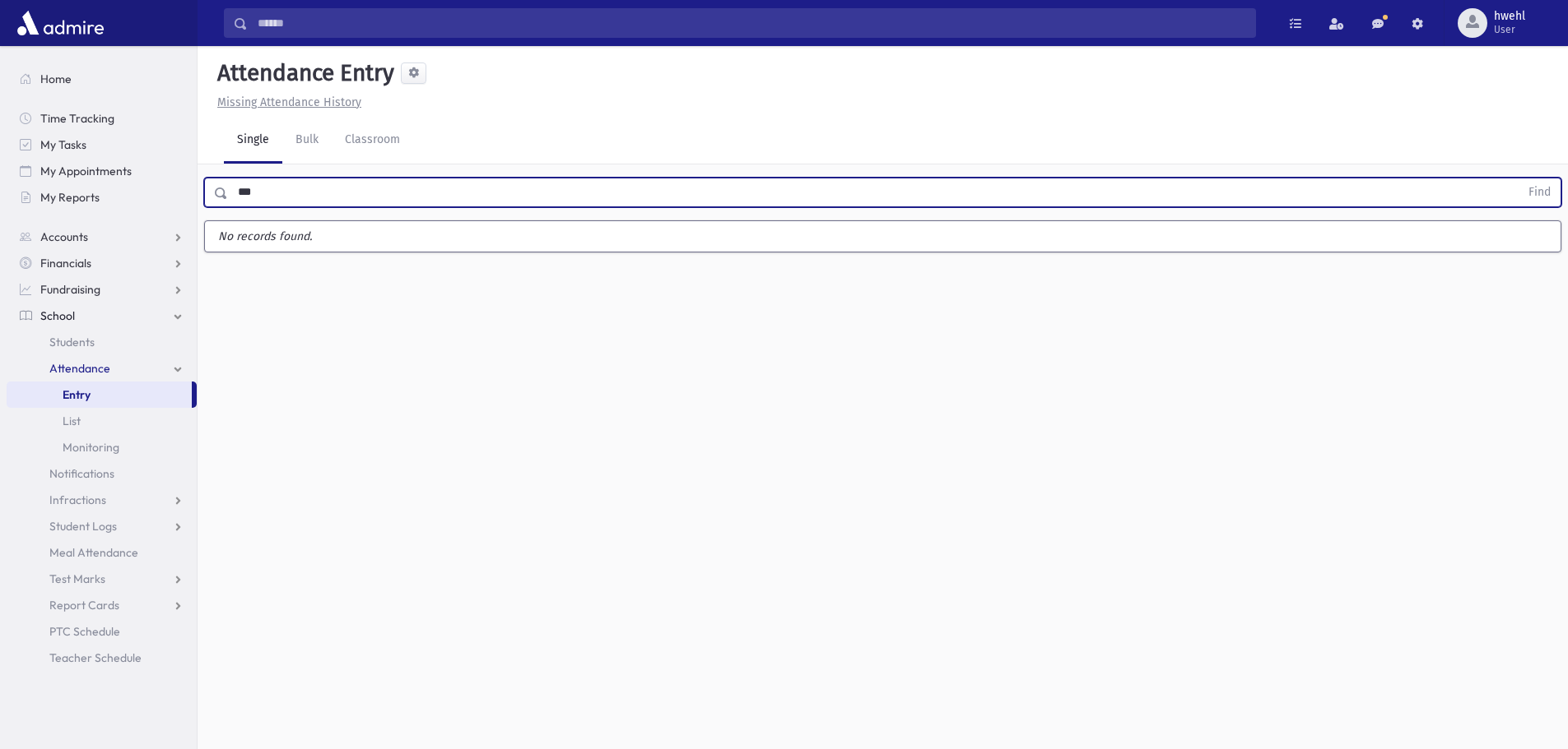
drag, startPoint x: 224, startPoint y: 189, endPoint x: 258, endPoint y: 207, distance: 38.5
click at [258, 207] on div "*** Find" at bounding box center [883, 189] width 1371 height 50
drag, startPoint x: 268, startPoint y: 192, endPoint x: 182, endPoint y: 197, distance: 86.1
click at [182, 197] on div "Search Results All Accounts" at bounding box center [784, 393] width 1568 height 786
type input "****"
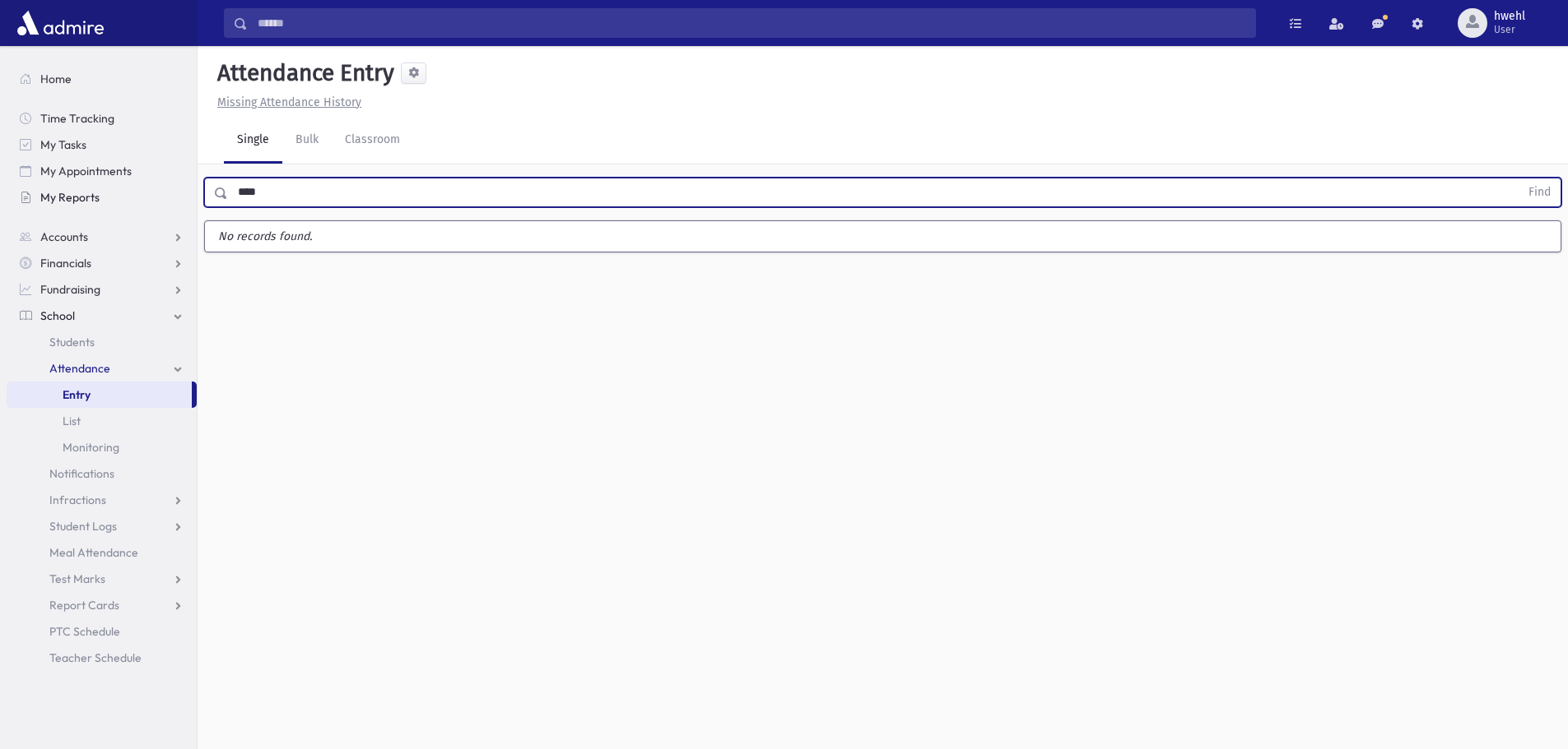
click at [1518, 179] on button "Find" at bounding box center [1539, 192] width 42 height 28
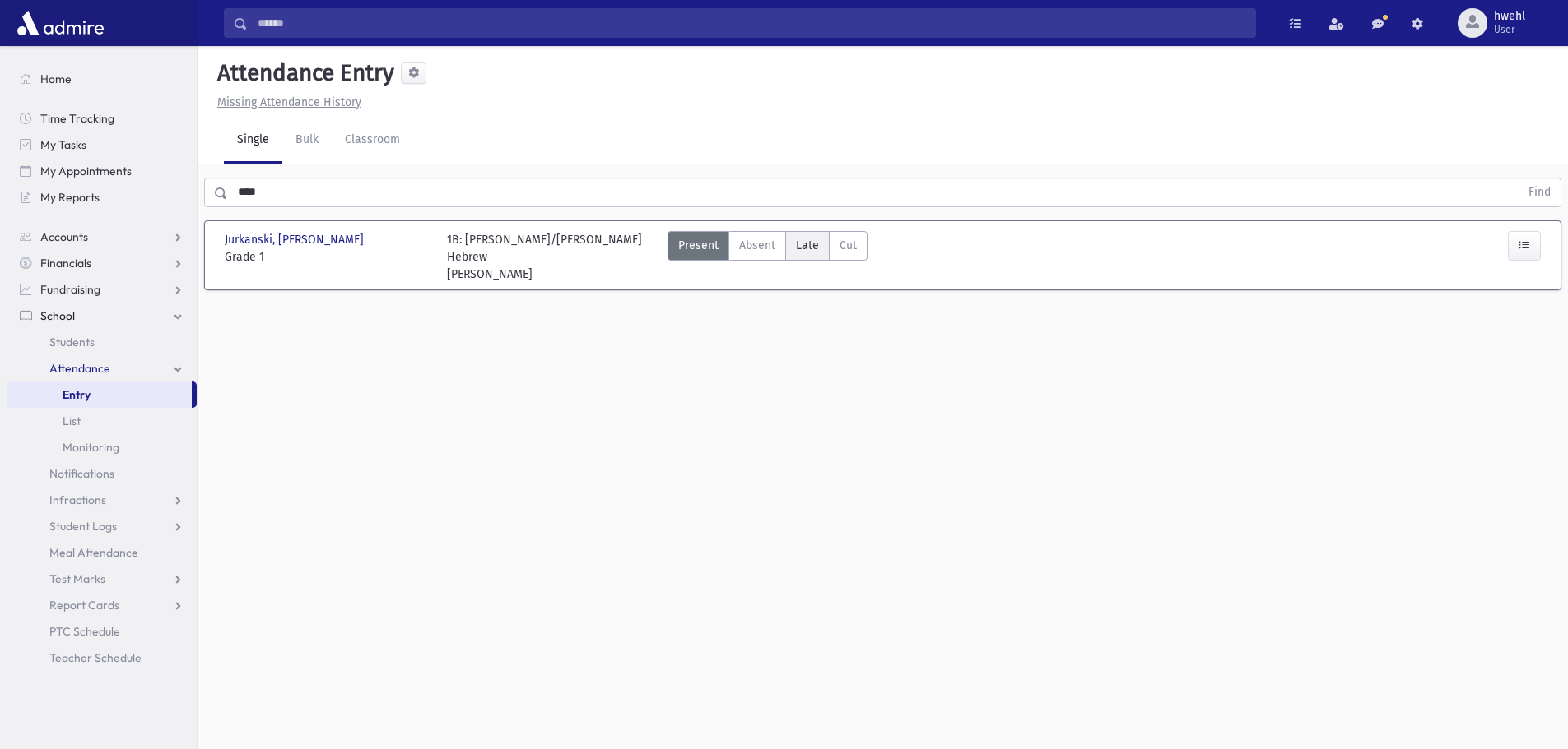
click at [798, 245] on span "Late" at bounding box center [807, 245] width 23 height 17
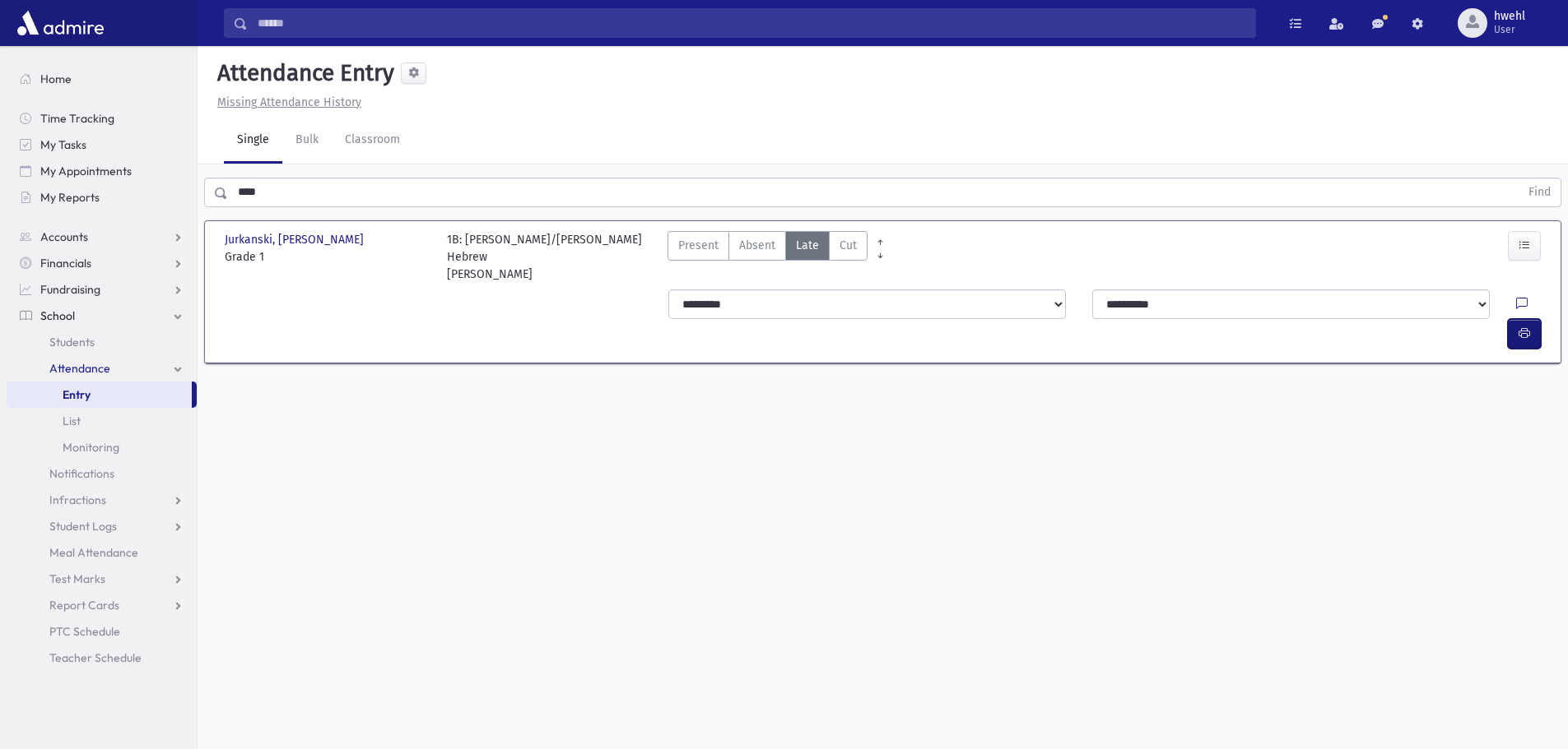
click at [1527, 326] on icon "button" at bounding box center [1524, 333] width 12 height 14
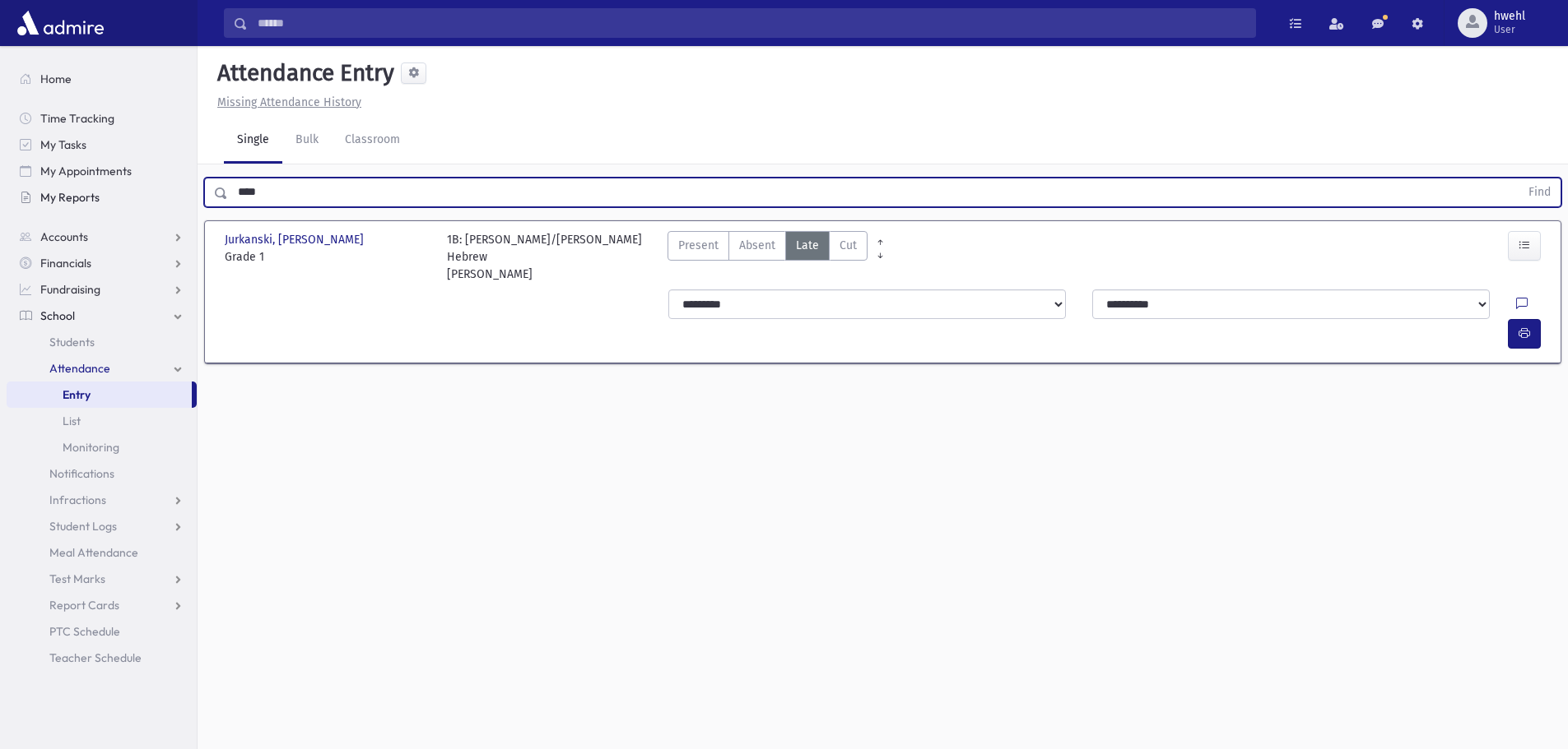
drag, startPoint x: 300, startPoint y: 194, endPoint x: 65, endPoint y: 201, distance: 235.1
click at [66, 198] on div "Search Results All Accounts" at bounding box center [784, 393] width 1568 height 786
